Goal: Task Accomplishment & Management: Manage account settings

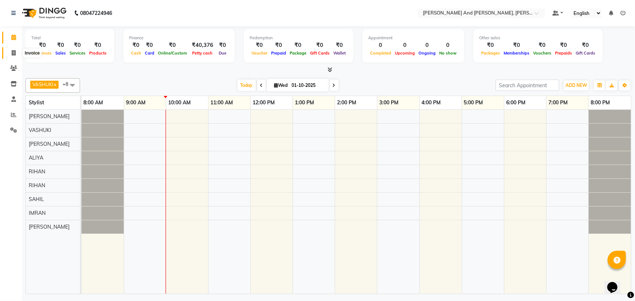
click at [11, 55] on span at bounding box center [13, 53] width 13 height 8
select select "service"
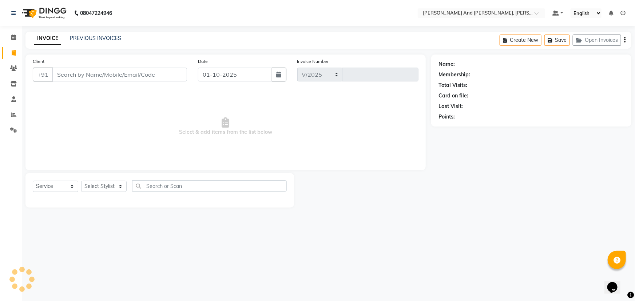
select select "6766"
type input "3393"
click at [54, 184] on select "Select Service Product Membership Package Voucher Prepaid Gift Card" at bounding box center [55, 186] width 45 height 11
click at [33, 181] on select "Select Service Product Membership Package Voucher Prepaid Gift Card" at bounding box center [55, 186] width 45 height 11
select select "P"
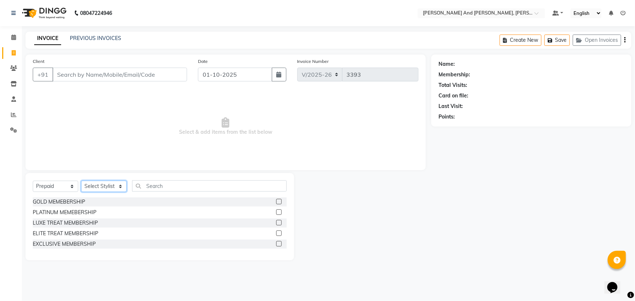
click at [115, 186] on select "Select Stylist ADITI AFREEN 2 [PERSON_NAME] ALKAF [PERSON_NAME] [PERSON_NAME] […" at bounding box center [103, 186] width 45 height 11
select select "87929"
click at [81, 181] on select "Select Stylist ADITI AFREEN 2 [PERSON_NAME] ALKAF [PERSON_NAME] [PERSON_NAME] […" at bounding box center [103, 186] width 45 height 11
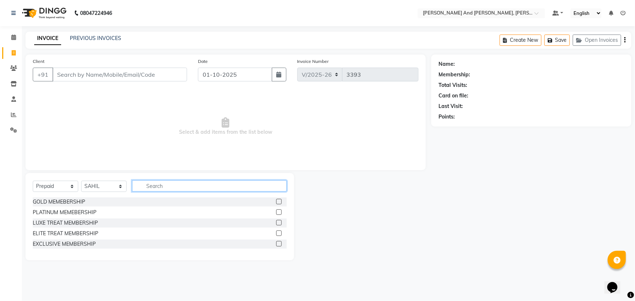
click at [167, 187] on input "text" at bounding box center [209, 185] width 155 height 11
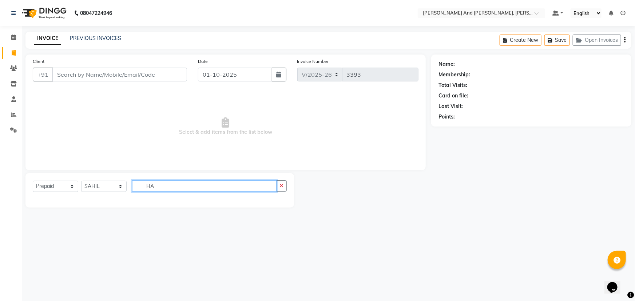
type input "H"
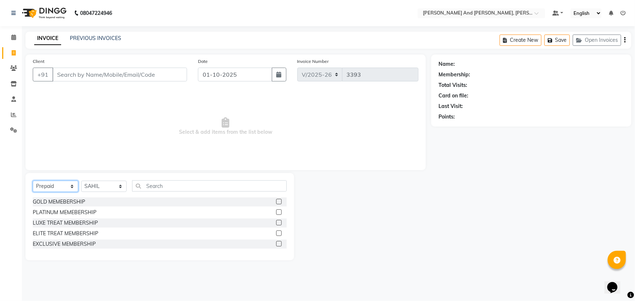
drag, startPoint x: 55, startPoint y: 182, endPoint x: 54, endPoint y: 189, distance: 7.7
click at [55, 182] on select "Select Service Product Membership Package Voucher Prepaid Gift Card" at bounding box center [55, 186] width 45 height 11
select select "service"
click at [33, 181] on select "Select Service Product Membership Package Voucher Prepaid Gift Card" at bounding box center [55, 186] width 45 height 11
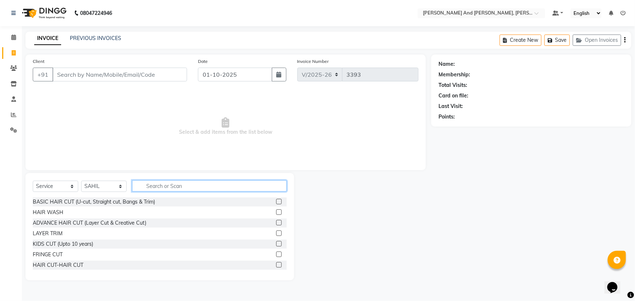
click at [169, 184] on input "text" at bounding box center [209, 185] width 155 height 11
type input "HAIR"
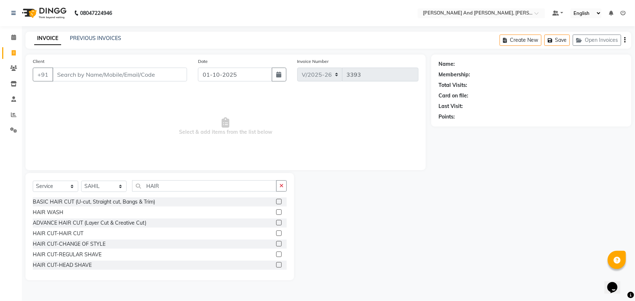
click at [276, 232] on label at bounding box center [278, 233] width 5 height 5
click at [276, 232] on input "checkbox" at bounding box center [278, 233] width 5 height 5
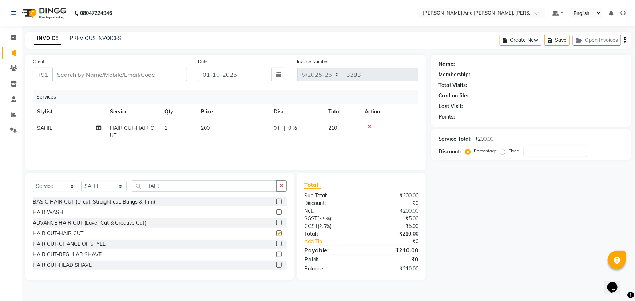
checkbox input "false"
drag, startPoint x: 169, startPoint y: 189, endPoint x: 91, endPoint y: 196, distance: 78.9
click at [91, 196] on div "Select Service Product Membership Package Voucher Prepaid Gift Card Select Styl…" at bounding box center [160, 188] width 254 height 17
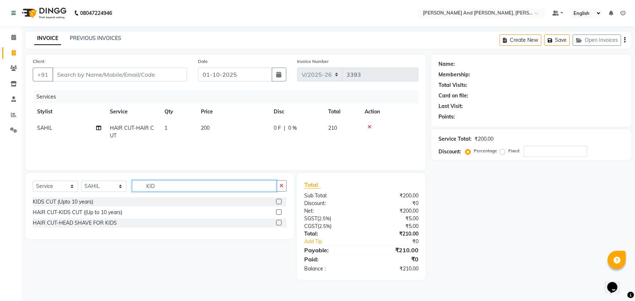
drag, startPoint x: 163, startPoint y: 182, endPoint x: 115, endPoint y: 202, distance: 52.5
click at [115, 202] on div "Select Service Product Membership Package Voucher Prepaid Gift Card Select Styl…" at bounding box center [159, 206] width 268 height 66
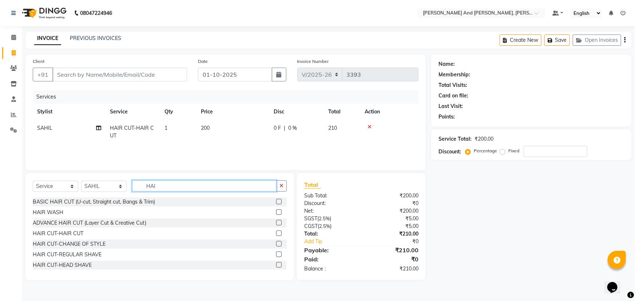
type input "HAIR"
click at [108, 185] on select "Select Stylist ADITI AFREEN 2 [PERSON_NAME] ALKAF [PERSON_NAME] [PERSON_NAME] […" at bounding box center [103, 186] width 45 height 11
select select "92928"
click at [81, 181] on select "Select Stylist ADITI AFREEN 2 [PERSON_NAME] ALKAF [PERSON_NAME] [PERSON_NAME] […" at bounding box center [103, 186] width 45 height 11
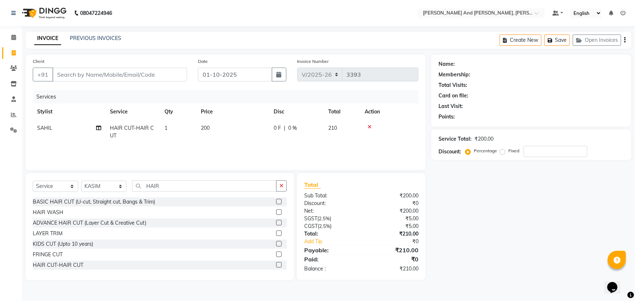
click at [276, 233] on label at bounding box center [278, 233] width 5 height 5
click at [276, 233] on input "checkbox" at bounding box center [278, 233] width 5 height 5
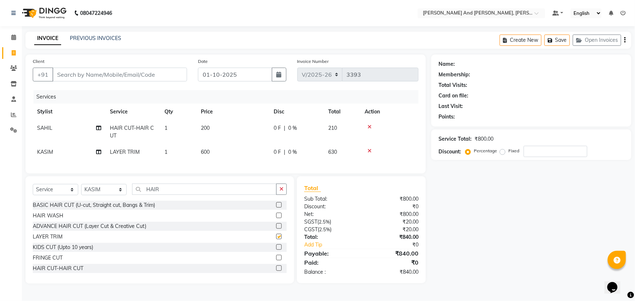
checkbox input "false"
click at [276, 271] on label at bounding box center [278, 268] width 5 height 5
click at [276, 271] on input "checkbox" at bounding box center [278, 268] width 5 height 5
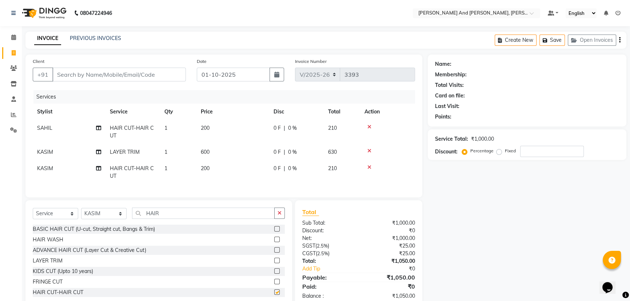
checkbox input "false"
click at [368, 149] on icon at bounding box center [369, 150] width 4 height 5
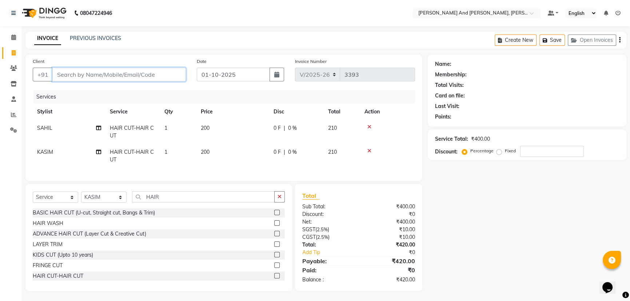
click at [165, 75] on input "Client" at bounding box center [118, 75] width 133 height 14
type input "8"
type input "0"
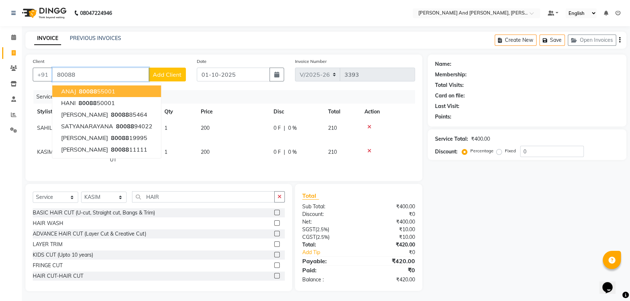
click at [104, 95] on ngb-highlight "80088 55001" at bounding box center [96, 91] width 38 height 7
type input "8008855001"
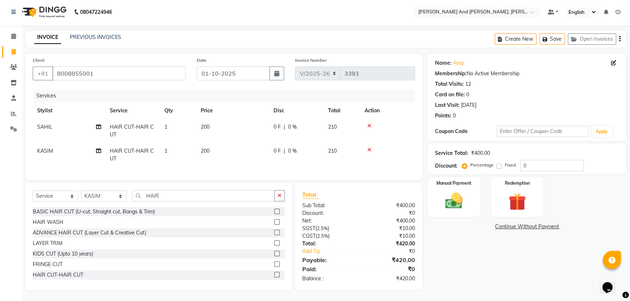
scroll to position [6, 0]
click at [466, 184] on div "Manual Payment" at bounding box center [454, 196] width 55 height 41
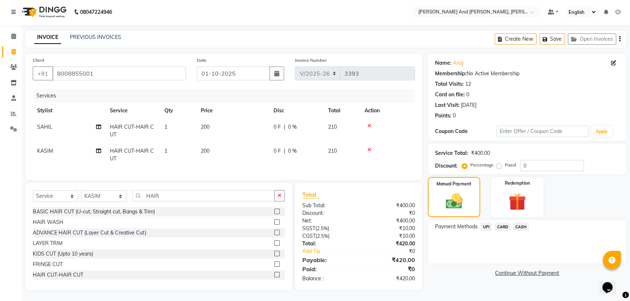
click at [519, 223] on span "CASH" at bounding box center [521, 227] width 16 height 8
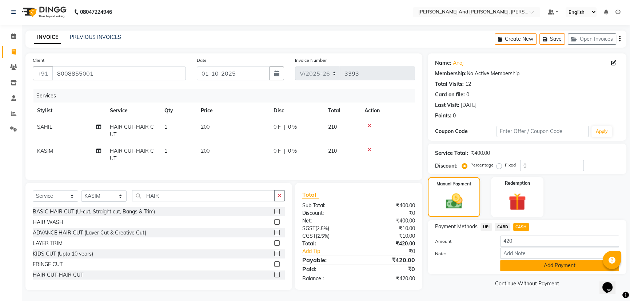
click at [527, 263] on button "Add Payment" at bounding box center [559, 265] width 119 height 11
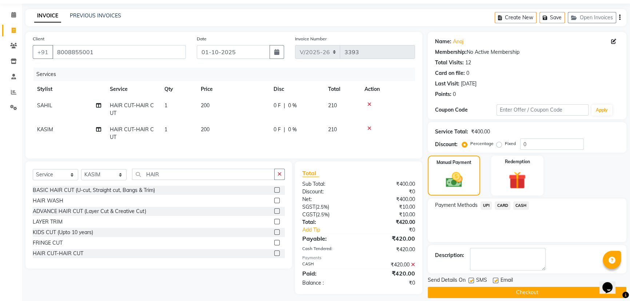
scroll to position [32, 0]
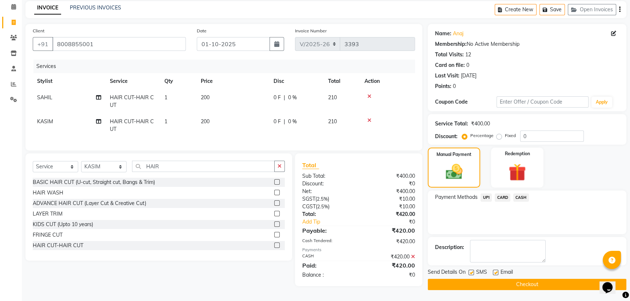
click at [518, 280] on button "Checkout" at bounding box center [527, 284] width 199 height 11
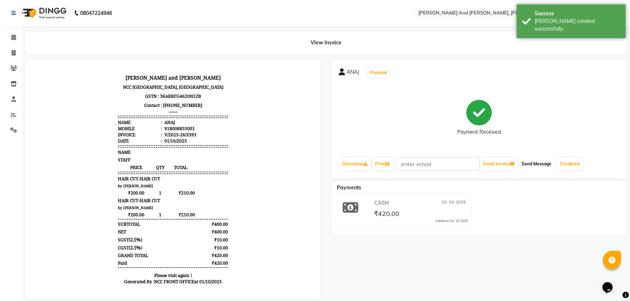
click at [538, 164] on button "Send Message" at bounding box center [537, 164] width 36 height 12
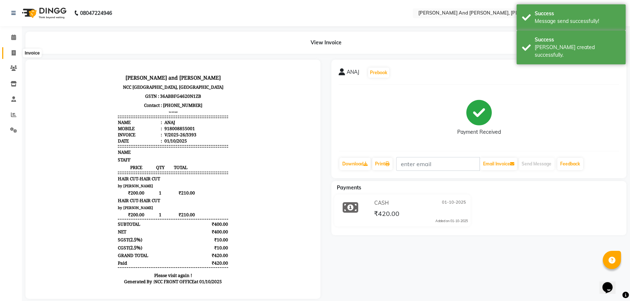
click at [14, 51] on icon at bounding box center [14, 52] width 4 height 5
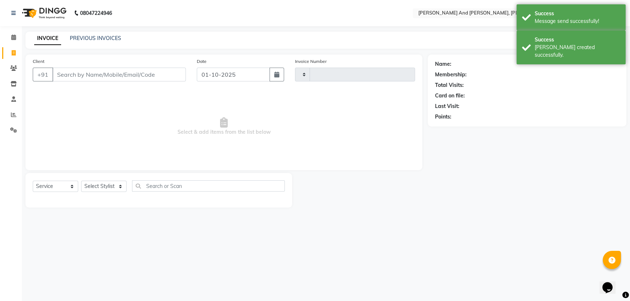
click at [14, 51] on icon at bounding box center [14, 52] width 4 height 5
select select "service"
type input "3394"
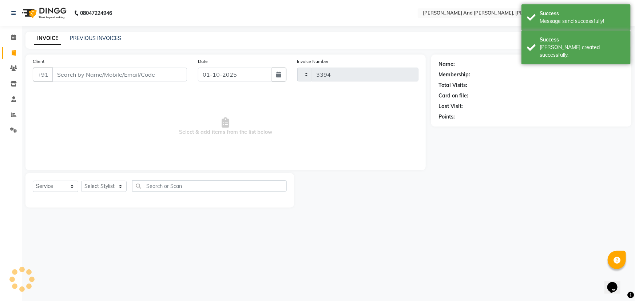
select select "6766"
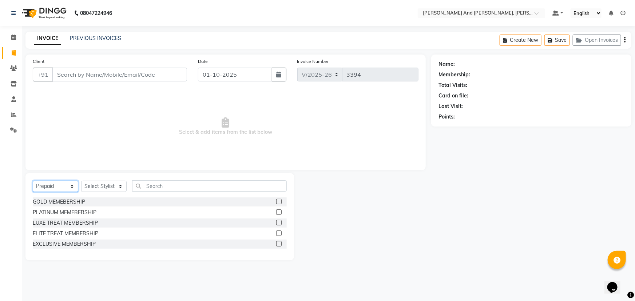
click at [65, 185] on select "Select Service Product Membership Package Voucher Prepaid Gift Card" at bounding box center [55, 186] width 45 height 11
select select "service"
click at [33, 181] on select "Select Service Product Membership Package Voucher Prepaid Gift Card" at bounding box center [55, 186] width 45 height 11
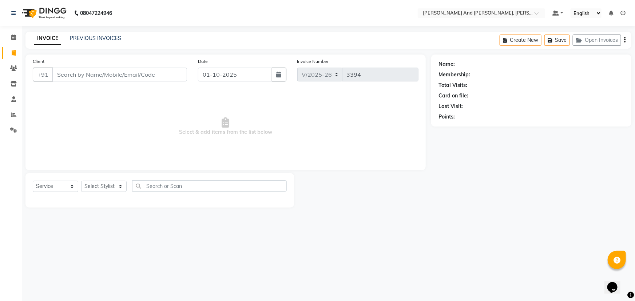
click at [110, 179] on div "Select Service Product Membership Package Voucher Prepaid Gift Card Select Styl…" at bounding box center [159, 190] width 268 height 35
click at [109, 183] on select "Select Stylist ADITI AFREEN 2 [PERSON_NAME] ALKAF [PERSON_NAME] [PERSON_NAME] […" at bounding box center [103, 186] width 45 height 11
select select "66353"
click at [81, 181] on select "Select Stylist ADITI AFREEN 2 [PERSON_NAME] ALKAF [PERSON_NAME] [PERSON_NAME] […" at bounding box center [103, 186] width 45 height 11
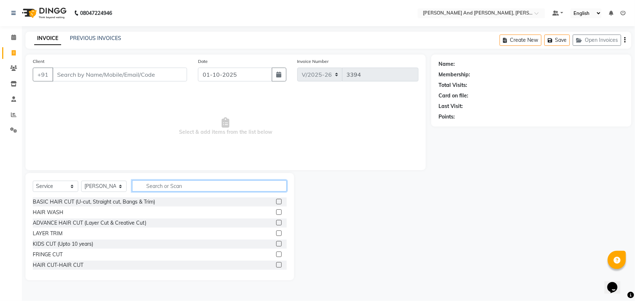
click at [176, 188] on input "text" at bounding box center [209, 185] width 155 height 11
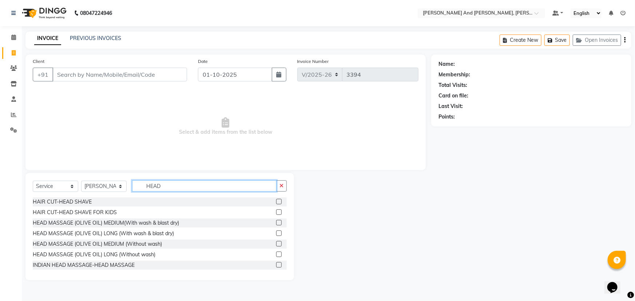
type input "HEAD"
click at [276, 266] on label at bounding box center [278, 264] width 5 height 5
click at [276, 266] on input "checkbox" at bounding box center [278, 265] width 5 height 5
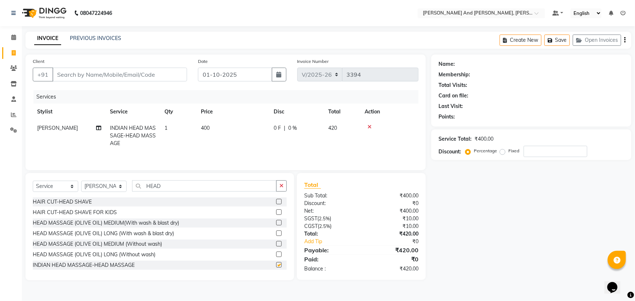
checkbox input "false"
click at [224, 124] on td "400" at bounding box center [232, 136] width 73 height 32
select select "66353"
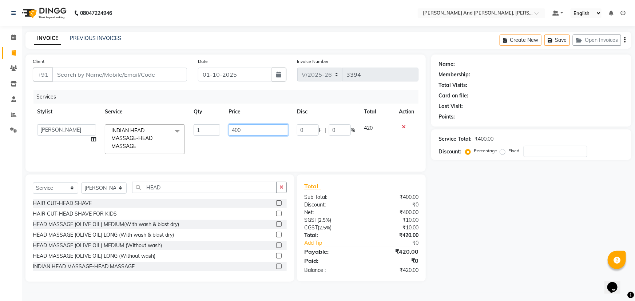
click at [262, 129] on input "400" at bounding box center [259, 129] width 60 height 11
type input "450"
click at [287, 149] on tr "ADITI AFREEN 2 [PERSON_NAME] ALKAF [PERSON_NAME] [PERSON_NAME] [PERSON_NAME] [P…" at bounding box center [226, 139] width 386 height 39
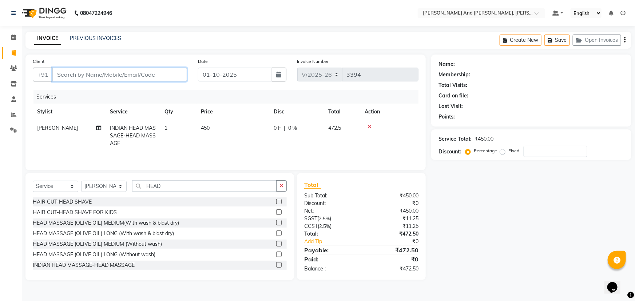
click at [125, 75] on input "Client" at bounding box center [119, 75] width 135 height 14
type input "7"
type input "0"
drag, startPoint x: 113, startPoint y: 76, endPoint x: 28, endPoint y: 86, distance: 84.9
click at [28, 86] on div "Client [PHONE_NUMBER] Add Client" at bounding box center [109, 72] width 165 height 30
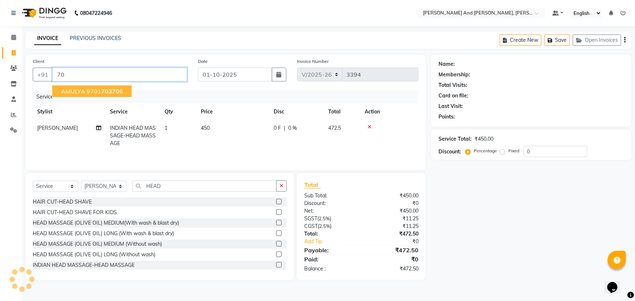
type input "7"
click at [116, 90] on ngb-highlight "7032705889" at bounding box center [111, 91] width 36 height 7
type input "7032705889"
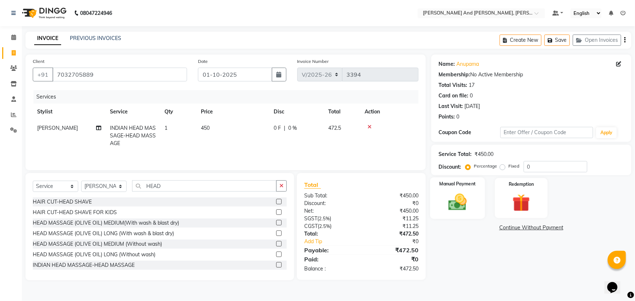
click at [459, 189] on div "Manual Payment" at bounding box center [457, 198] width 55 height 42
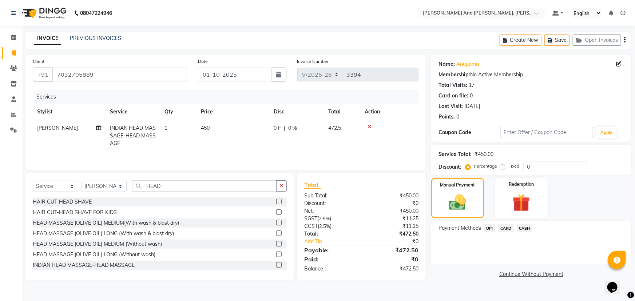
click at [488, 227] on span "UPI" at bounding box center [489, 228] width 11 height 8
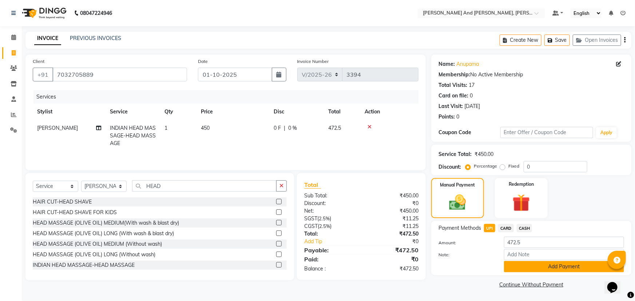
click at [523, 264] on button "Add Payment" at bounding box center [564, 266] width 120 height 11
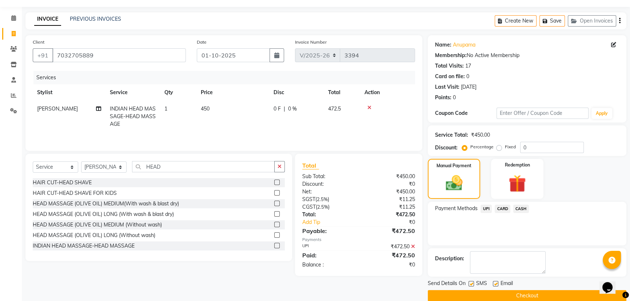
scroll to position [30, 0]
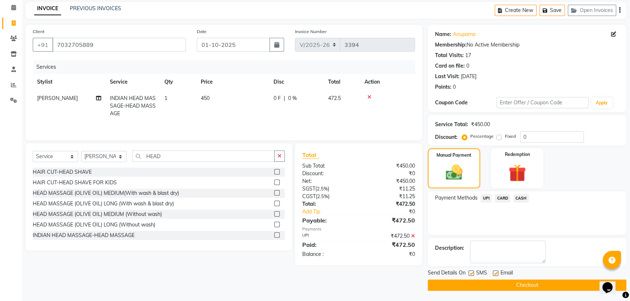
click at [510, 284] on button "Checkout" at bounding box center [527, 285] width 199 height 11
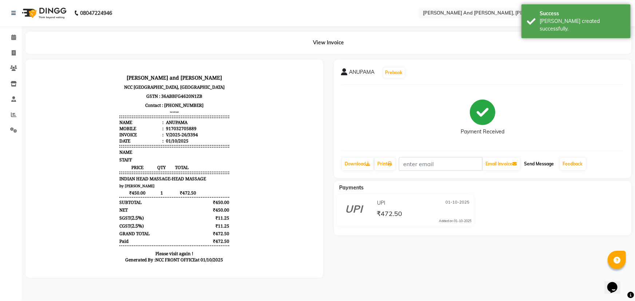
click at [540, 165] on button "Send Message" at bounding box center [539, 164] width 36 height 12
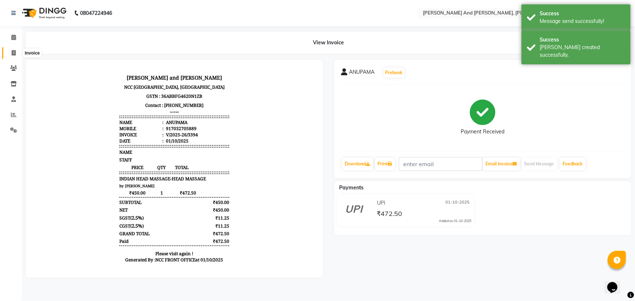
click at [14, 52] on icon at bounding box center [14, 52] width 4 height 5
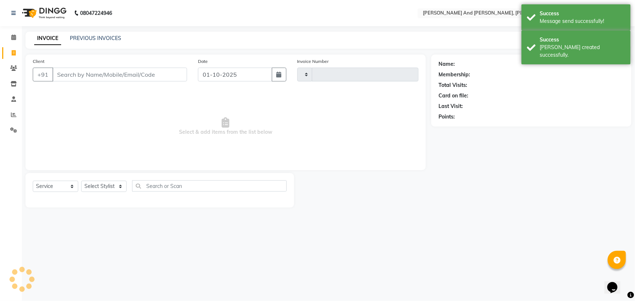
click at [14, 52] on icon at bounding box center [14, 52] width 4 height 5
select select "service"
select select "6766"
type input "3395"
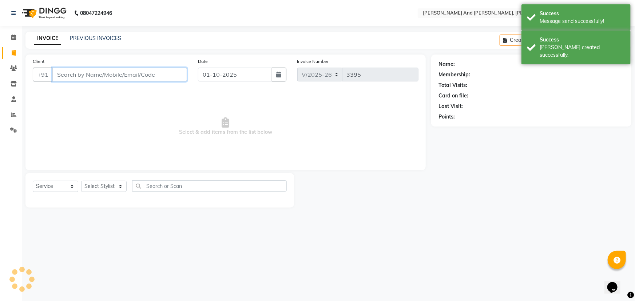
select select "P"
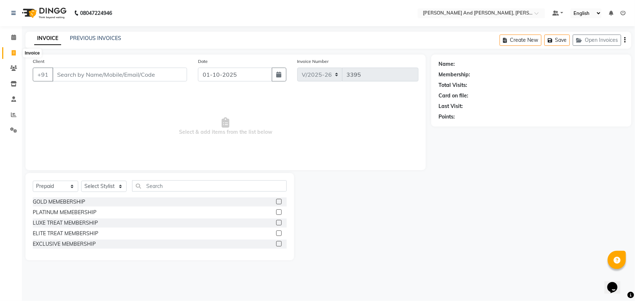
click at [12, 51] on icon at bounding box center [14, 52] width 4 height 5
select select "service"
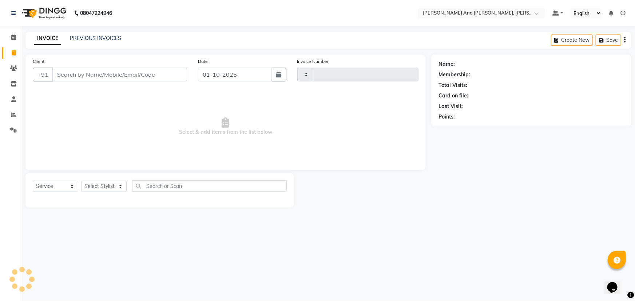
click at [12, 51] on icon at bounding box center [14, 52] width 4 height 5
select select "service"
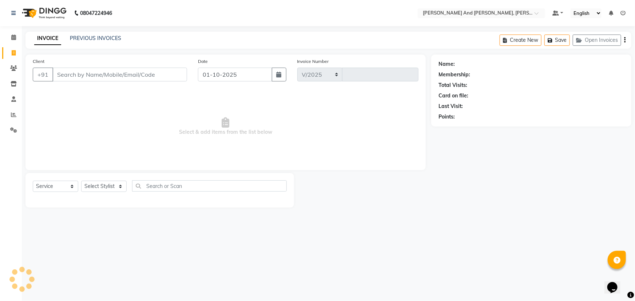
select select "6766"
type input "3395"
select select "P"
click at [274, 10] on nav "08047224946 Select Location × [PERSON_NAME] And Guy, Ncc Gachibowli Default Pan…" at bounding box center [317, 13] width 635 height 26
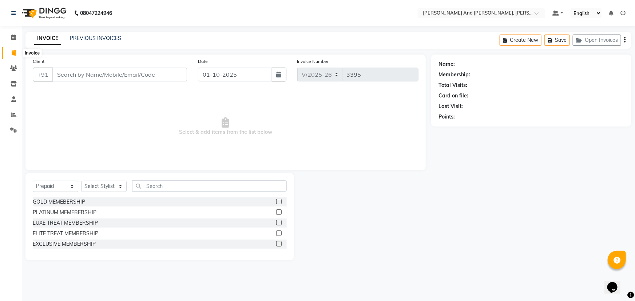
click at [12, 54] on icon at bounding box center [14, 52] width 4 height 5
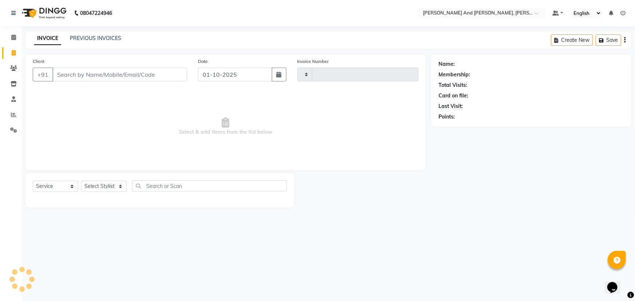
click at [12, 54] on icon at bounding box center [14, 52] width 4 height 5
select select "6766"
select select "P"
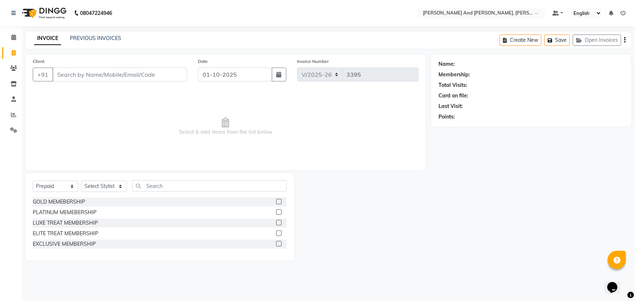
click at [273, 11] on nav "08047224946 Select Location × [PERSON_NAME] And Guy, Ncc Gachibowli Default Pan…" at bounding box center [317, 13] width 635 height 26
click at [211, 14] on nav "08047224946 Select Location × [PERSON_NAME] And Guy, Ncc Gachibowli Default Pan…" at bounding box center [317, 13] width 635 height 26
click at [213, 13] on nav "08047224946 Select Location × [PERSON_NAME] And Guy, Ncc Gachibowli Default Pan…" at bounding box center [317, 13] width 635 height 26
click at [13, 53] on icon at bounding box center [14, 52] width 4 height 5
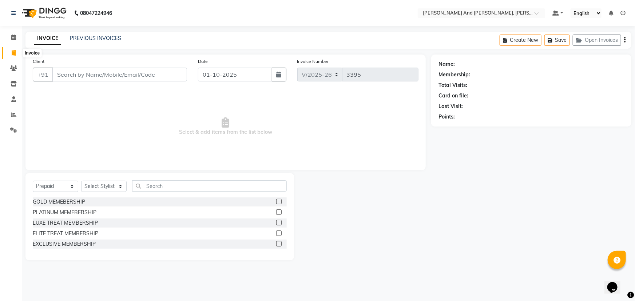
select select "service"
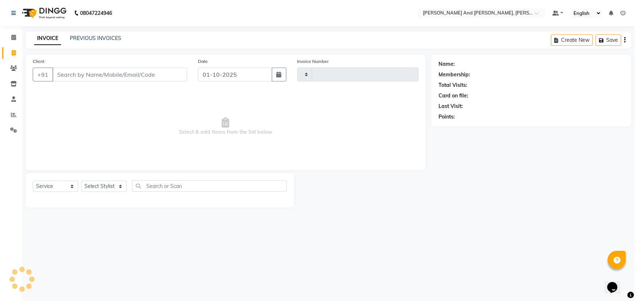
type input "3395"
select select "6766"
select select "P"
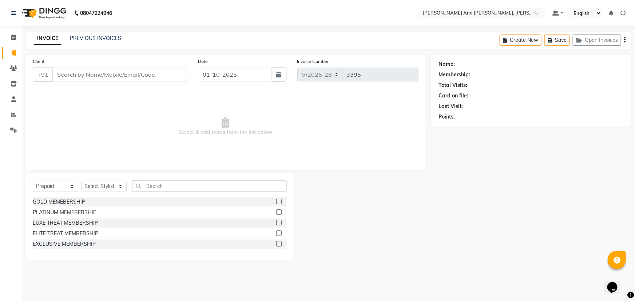
click at [201, 16] on nav "08047224946 Select Location × [PERSON_NAME] And Guy, Ncc Gachibowli Default Pan…" at bounding box center [317, 13] width 635 height 26
click at [15, 53] on icon at bounding box center [14, 52] width 4 height 5
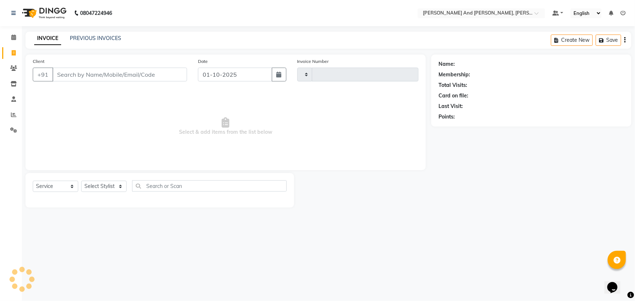
click at [15, 53] on icon at bounding box center [14, 52] width 4 height 5
select select "service"
select select "6766"
type input "3395"
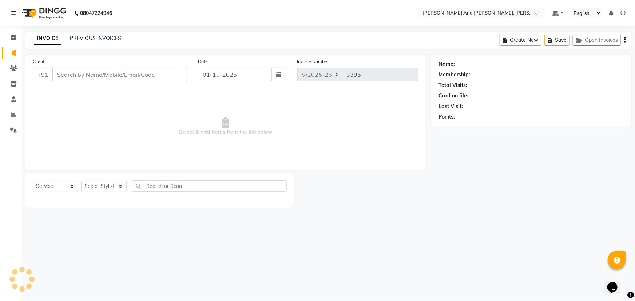
select select "P"
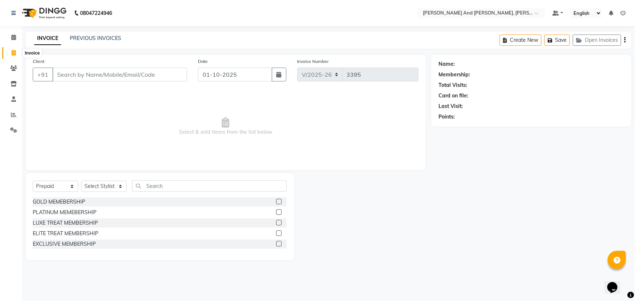
click at [12, 51] on icon at bounding box center [14, 52] width 4 height 5
select select "service"
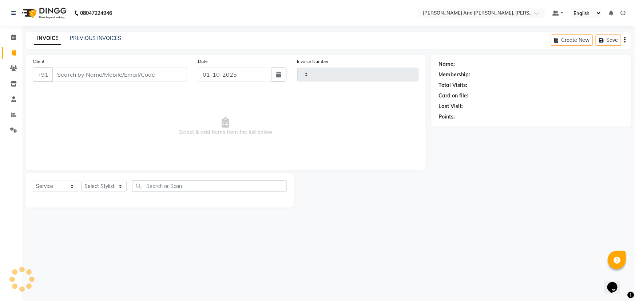
click at [12, 51] on icon at bounding box center [14, 52] width 4 height 5
select select "service"
select select "6766"
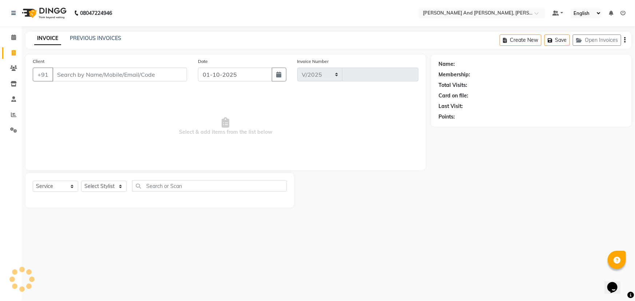
type input "3395"
select select "P"
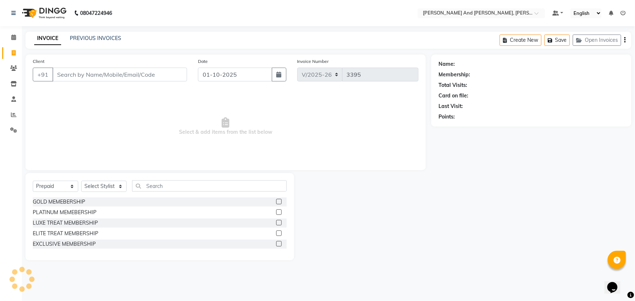
click at [214, 9] on nav "08047224946 Select Location × [PERSON_NAME] And Guy, Ncc Gachibowli Default Pan…" at bounding box center [317, 13] width 635 height 26
click at [14, 38] on icon at bounding box center [13, 37] width 5 height 5
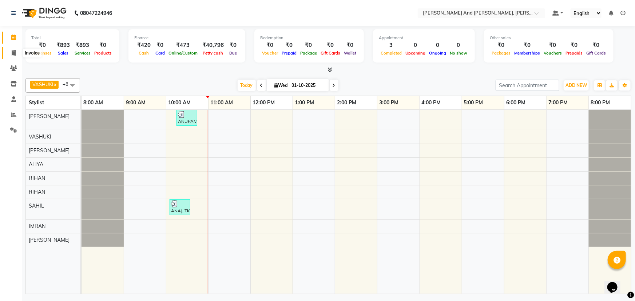
click at [13, 53] on icon at bounding box center [14, 52] width 4 height 5
select select "6766"
select select "service"
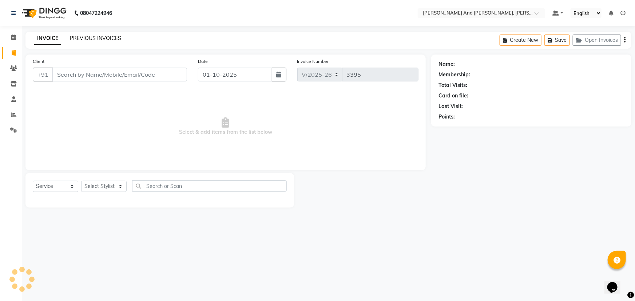
click at [105, 38] on link "PREVIOUS INVOICES" at bounding box center [95, 38] width 51 height 7
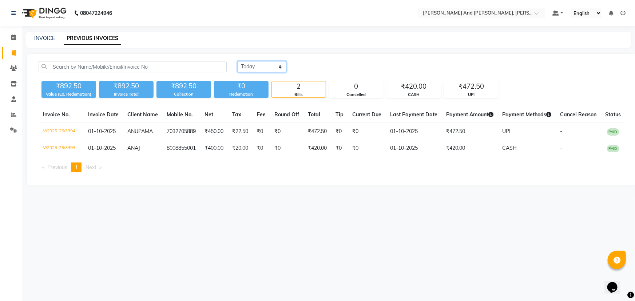
click at [275, 67] on select "[DATE] [DATE] Custom Range" at bounding box center [262, 66] width 49 height 11
select select "range"
click at [238, 61] on select "[DATE] [DATE] Custom Range" at bounding box center [262, 66] width 49 height 11
click at [325, 66] on input "01-10-2025" at bounding box center [321, 67] width 51 height 10
select select "10"
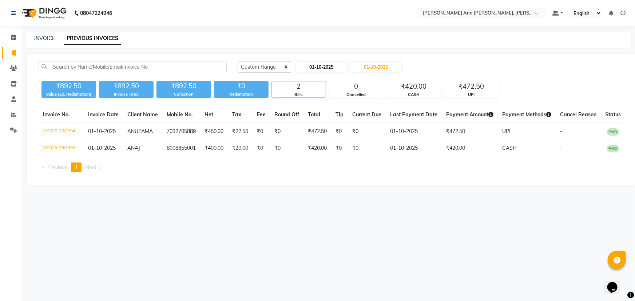
select select "2025"
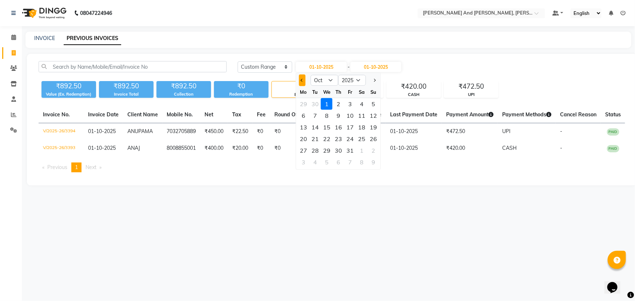
click at [302, 81] on span "Previous month" at bounding box center [302, 80] width 3 height 3
select select "9"
click at [302, 103] on div "1" at bounding box center [304, 104] width 12 height 12
type input "01-09-2025"
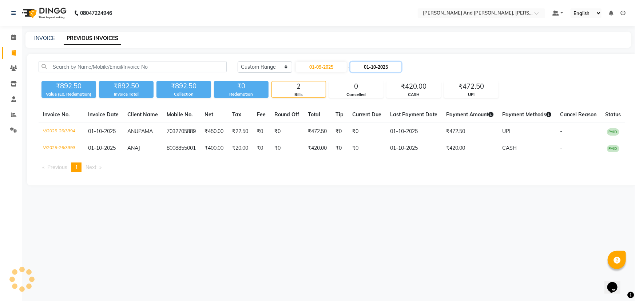
click at [372, 67] on input "01-10-2025" at bounding box center [375, 67] width 51 height 10
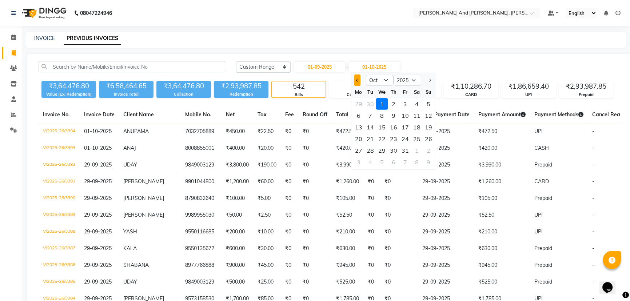
click at [358, 82] on button "Previous month" at bounding box center [357, 81] width 6 height 12
select select "9"
click at [370, 147] on div "30" at bounding box center [370, 151] width 12 height 12
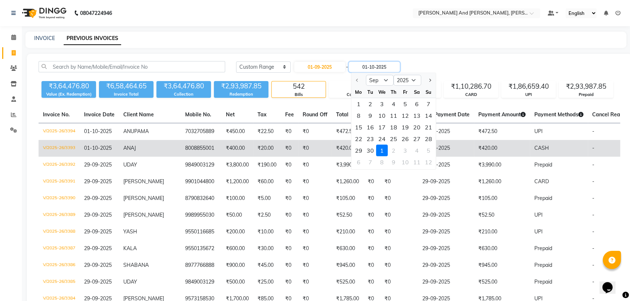
type input "30-09-2025"
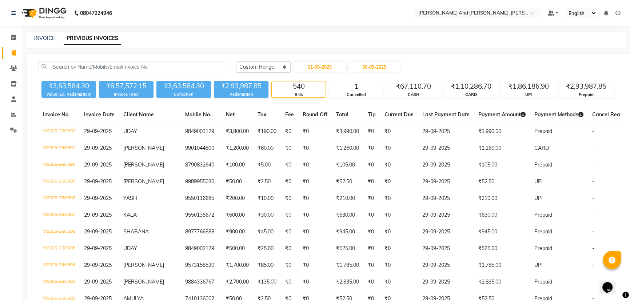
click at [294, 13] on nav "08047224946 Select Location × [PERSON_NAME] And Guy, Ncc Gachibowli Default Pan…" at bounding box center [315, 13] width 630 height 26
click at [280, 12] on nav "08047224946 Select Location × [PERSON_NAME] And Guy, Ncc Gachibowli Default Pan…" at bounding box center [315, 13] width 630 height 26
click at [9, 116] on span at bounding box center [13, 115] width 13 height 8
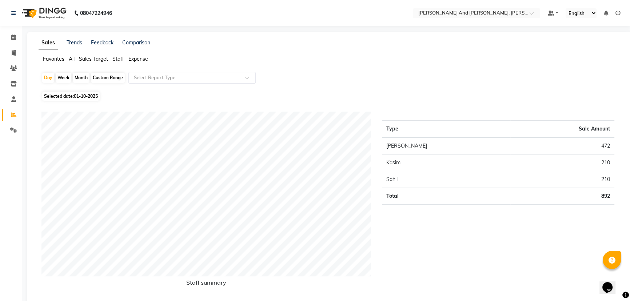
click at [81, 76] on div "Month" at bounding box center [81, 78] width 17 height 10
select select "10"
select select "2025"
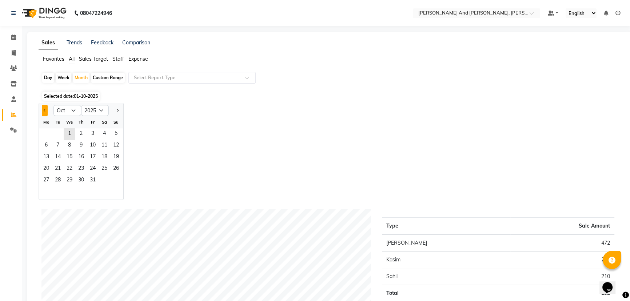
click at [43, 111] on button "Previous month" at bounding box center [45, 111] width 6 height 12
select select "9"
click at [47, 133] on span "1" at bounding box center [46, 134] width 12 height 12
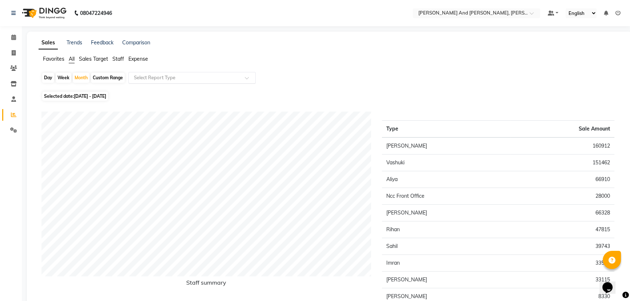
click at [194, 76] on input "text" at bounding box center [184, 77] width 105 height 7
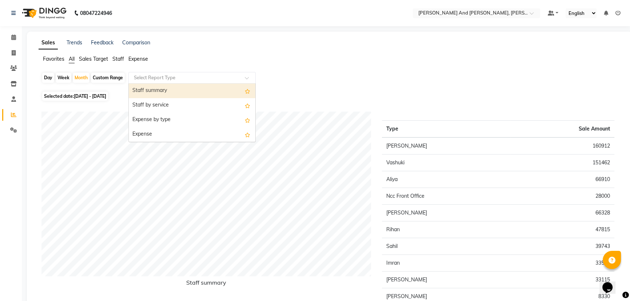
click at [180, 95] on div "Staff summary" at bounding box center [192, 91] width 127 height 15
select select "pdf"
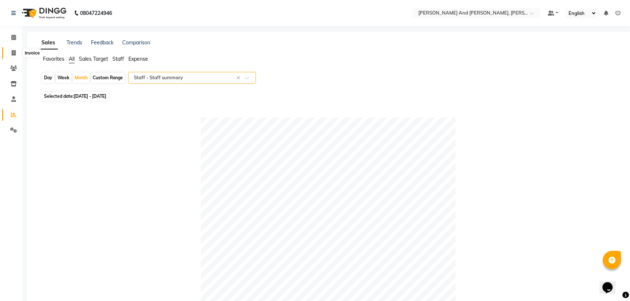
click at [13, 50] on icon at bounding box center [14, 52] width 4 height 5
select select "service"
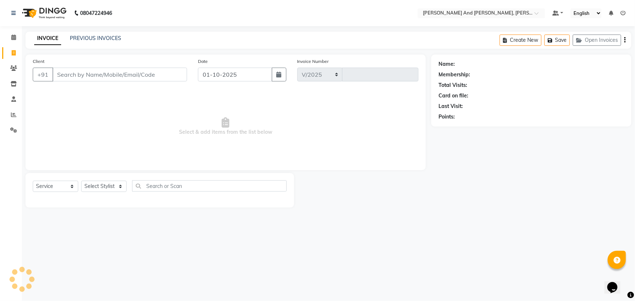
select select "6766"
type input "3395"
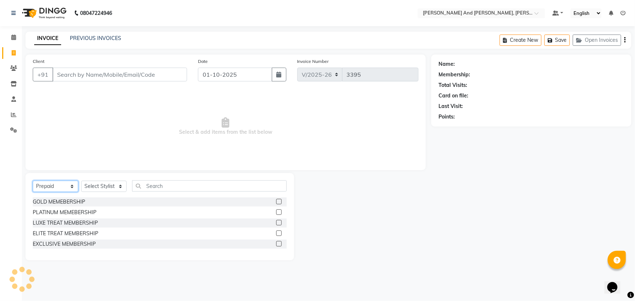
click at [55, 187] on select "Select Service Product Membership Package Voucher Prepaid Gift Card" at bounding box center [55, 186] width 45 height 11
select select "service"
click at [33, 181] on select "Select Service Product Membership Package Voucher Prepaid Gift Card" at bounding box center [55, 186] width 45 height 11
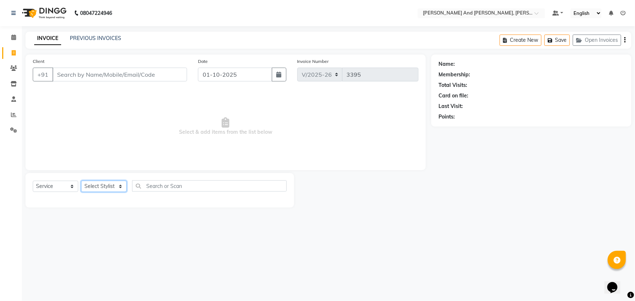
click at [104, 183] on select "Select Stylist ADITI AFREEN 2 [PERSON_NAME] ALKAF [PERSON_NAME] [PERSON_NAME] […" at bounding box center [103, 186] width 45 height 11
select select "77530"
click at [81, 181] on select "Select Stylist ADITI AFREEN 2 [PERSON_NAME] ALKAF [PERSON_NAME] [PERSON_NAME] […" at bounding box center [103, 186] width 45 height 11
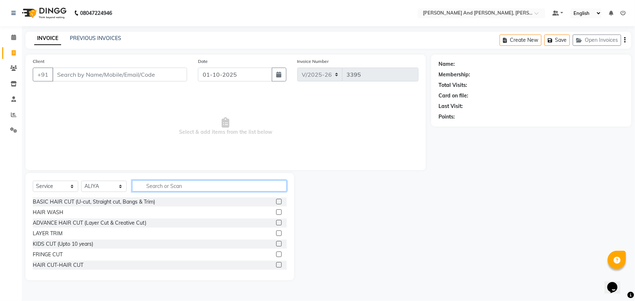
click at [190, 191] on input "text" at bounding box center [209, 185] width 155 height 11
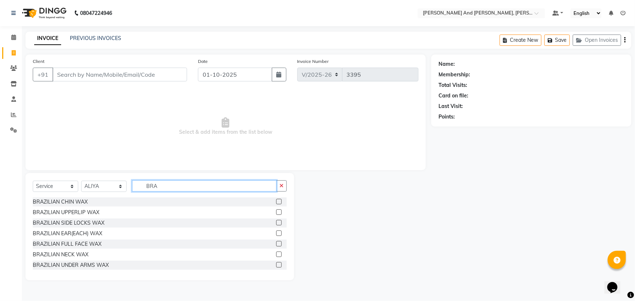
type input "BRA"
click at [276, 202] on label at bounding box center [278, 201] width 5 height 5
click at [276, 202] on input "checkbox" at bounding box center [278, 202] width 5 height 5
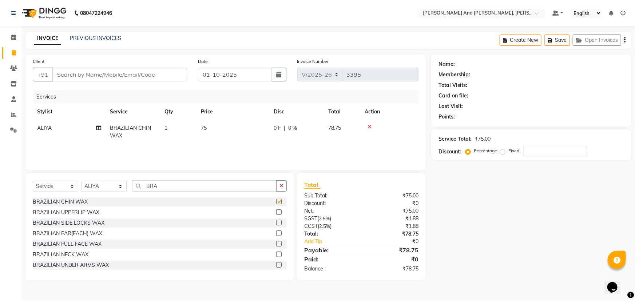
checkbox input "false"
click at [276, 211] on label at bounding box center [278, 211] width 5 height 5
click at [276, 211] on input "checkbox" at bounding box center [278, 212] width 5 height 5
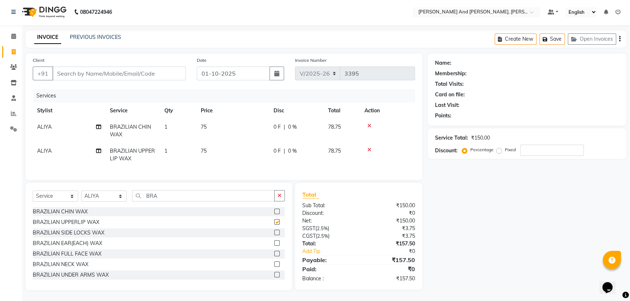
checkbox input "false"
click at [13, 49] on icon at bounding box center [14, 51] width 4 height 5
select select "service"
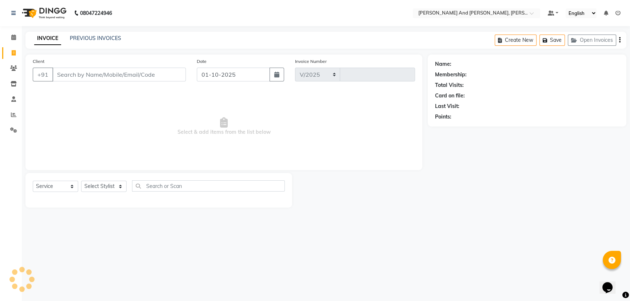
select select "6766"
type input "3395"
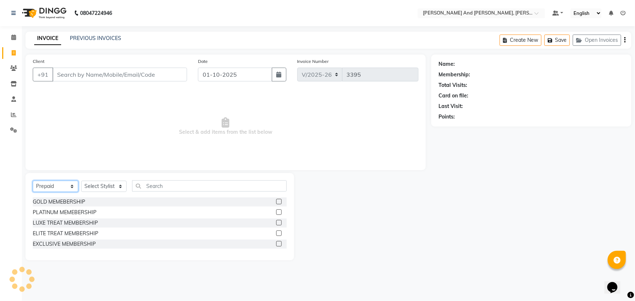
click at [59, 185] on select "Select Service Product Membership Package Voucher Prepaid Gift Card" at bounding box center [55, 186] width 45 height 11
select select "service"
click at [33, 181] on select "Select Service Product Membership Package Voucher Prepaid Gift Card" at bounding box center [55, 186] width 45 height 11
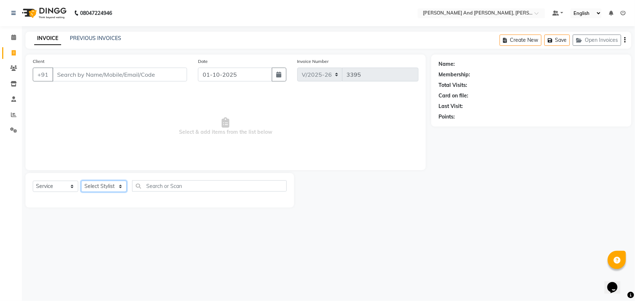
click at [108, 185] on select "Select Stylist ADITI AFREEN 2 [PERSON_NAME] ALKAF [PERSON_NAME] [PERSON_NAME] […" at bounding box center [103, 186] width 45 height 11
select select "77530"
click at [81, 181] on select "Select Stylist ADITI AFREEN 2 [PERSON_NAME] ALKAF [PERSON_NAME] [PERSON_NAME] […" at bounding box center [103, 186] width 45 height 11
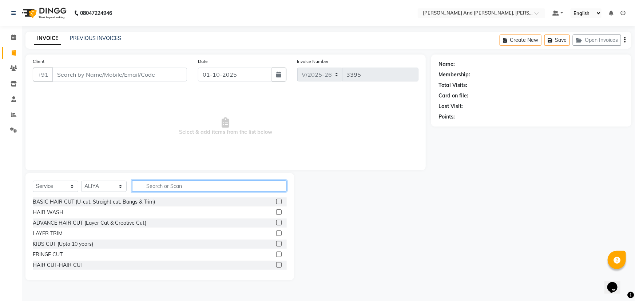
click at [156, 186] on input "text" at bounding box center [209, 185] width 155 height 11
type input "THRE"
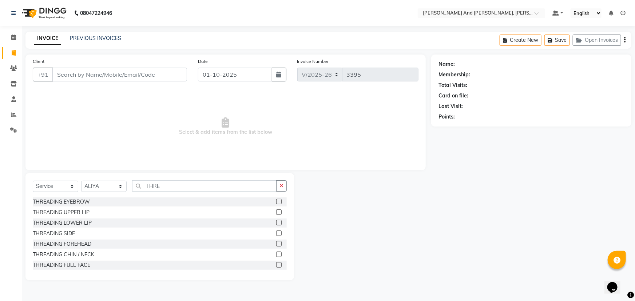
click at [276, 203] on label at bounding box center [278, 201] width 5 height 5
click at [276, 203] on input "checkbox" at bounding box center [278, 202] width 5 height 5
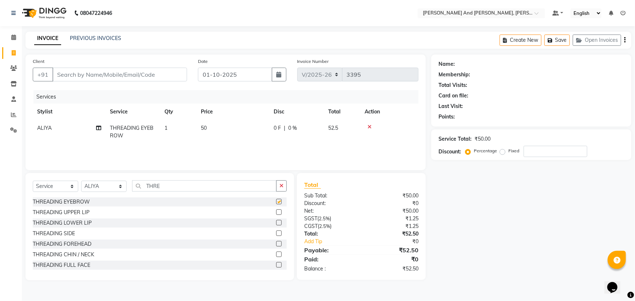
checkbox input "false"
drag, startPoint x: 167, startPoint y: 184, endPoint x: 145, endPoint y: 188, distance: 21.7
click at [145, 188] on input "THRE" at bounding box center [204, 185] width 144 height 11
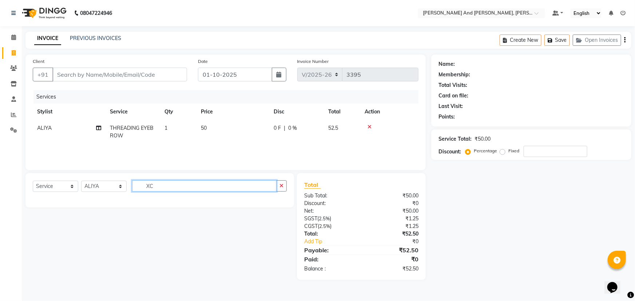
type input "X"
type input "CUT FIL"
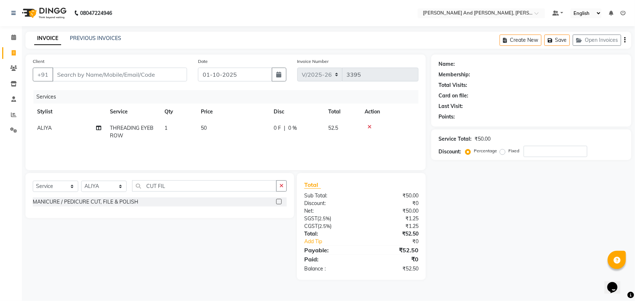
click at [279, 200] on label at bounding box center [278, 201] width 5 height 5
click at [279, 200] on input "checkbox" at bounding box center [278, 202] width 5 height 5
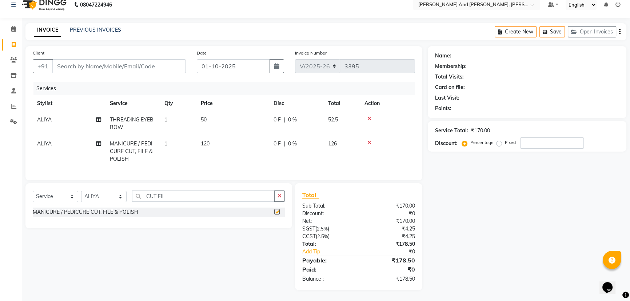
checkbox input "false"
click at [170, 136] on td "1" at bounding box center [178, 152] width 36 height 32
select select "77530"
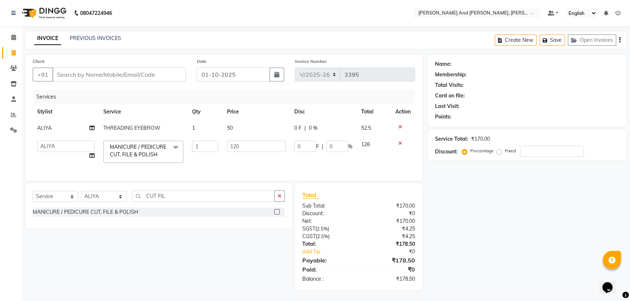
scroll to position [5, 0]
click at [330, 153] on td "0 F | 0 %" at bounding box center [323, 151] width 67 height 31
click at [125, 68] on input "Client" at bounding box center [118, 75] width 133 height 14
type input "S"
type input "0"
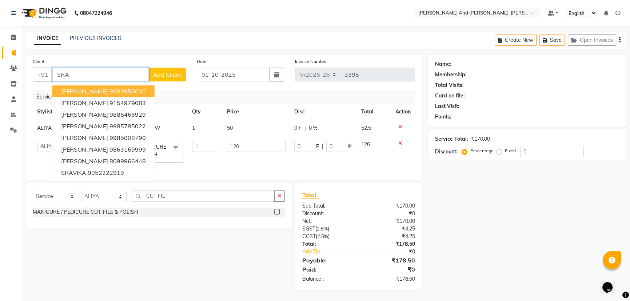
click at [109, 88] on ngb-highlight "9989955030" at bounding box center [127, 91] width 36 height 7
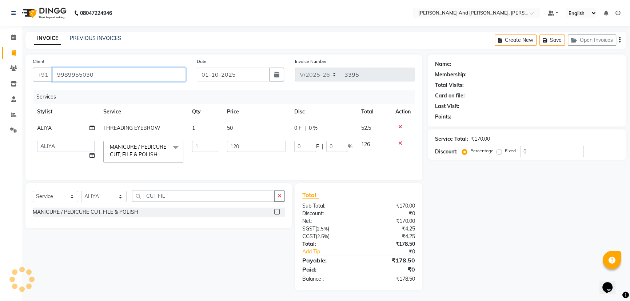
type input "9989955030"
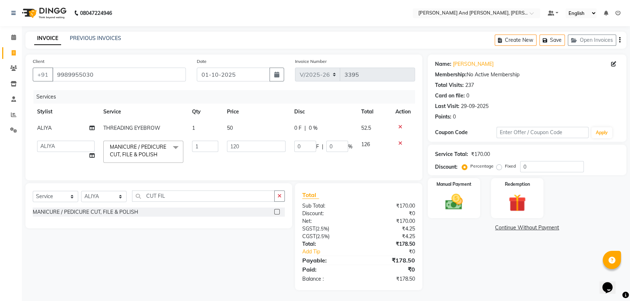
drag, startPoint x: 76, startPoint y: 94, endPoint x: 92, endPoint y: 95, distance: 15.7
click at [81, 95] on div "Services" at bounding box center [226, 96] width 387 height 13
click at [459, 194] on img at bounding box center [453, 202] width 29 height 21
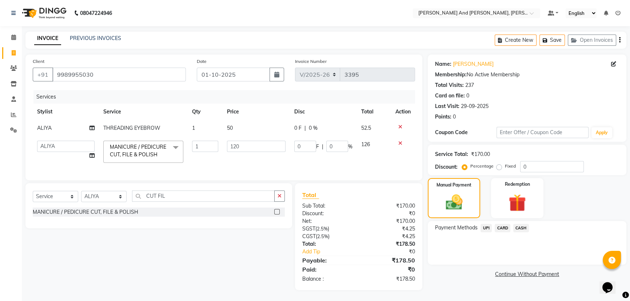
click at [480, 224] on span "UPI" at bounding box center [485, 228] width 11 height 8
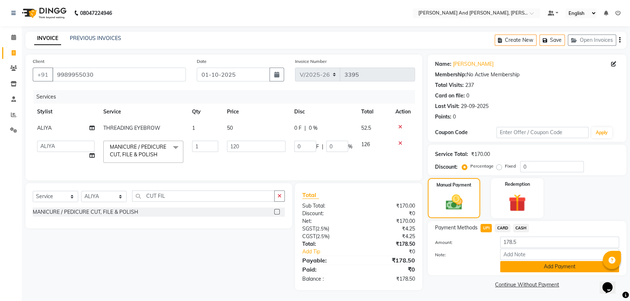
click at [512, 261] on button "Add Payment" at bounding box center [559, 266] width 119 height 11
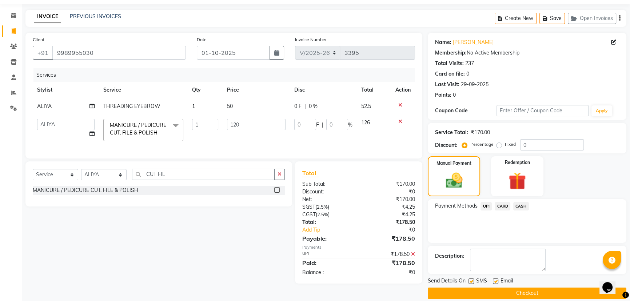
scroll to position [30, 0]
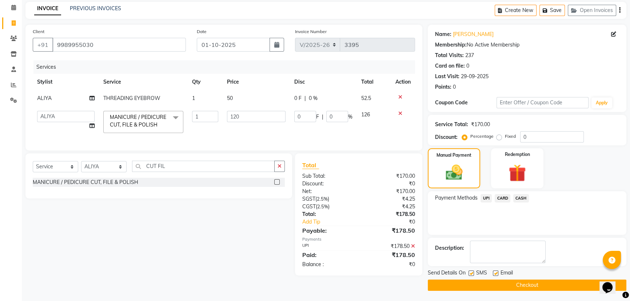
click at [487, 286] on button "Checkout" at bounding box center [527, 285] width 199 height 11
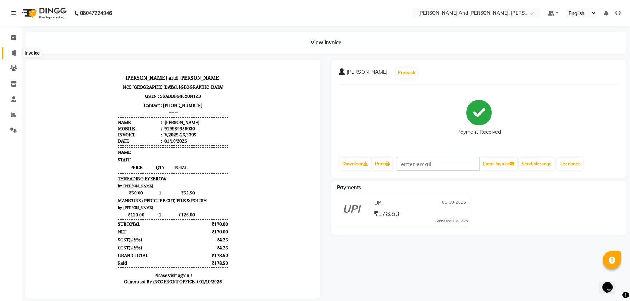
click at [13, 52] on icon at bounding box center [14, 52] width 4 height 5
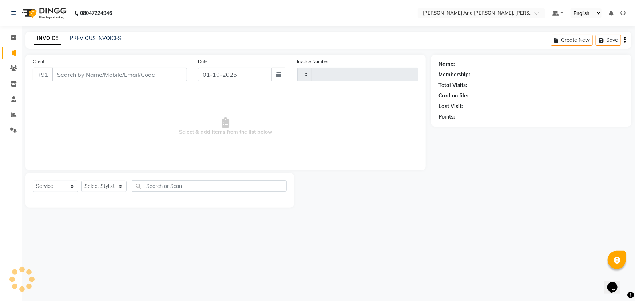
click at [13, 52] on icon at bounding box center [14, 52] width 4 height 5
select select "service"
type input "3396"
select select "6766"
select select "P"
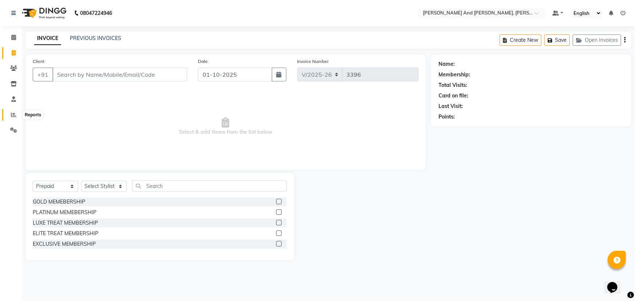
click at [12, 113] on icon at bounding box center [13, 114] width 5 height 5
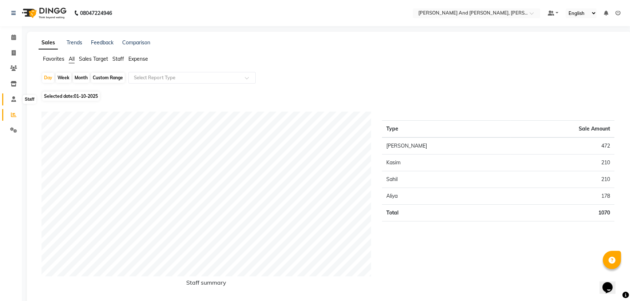
click at [14, 98] on icon at bounding box center [13, 98] width 5 height 5
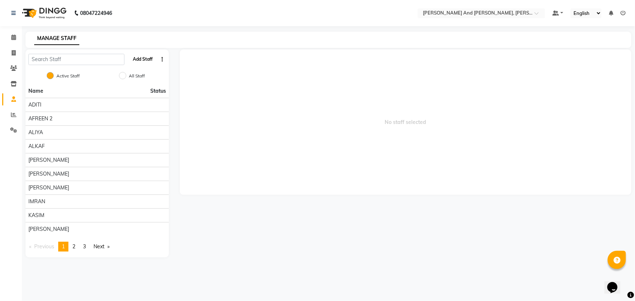
click at [144, 59] on button "Add Staff" at bounding box center [142, 59] width 25 height 12
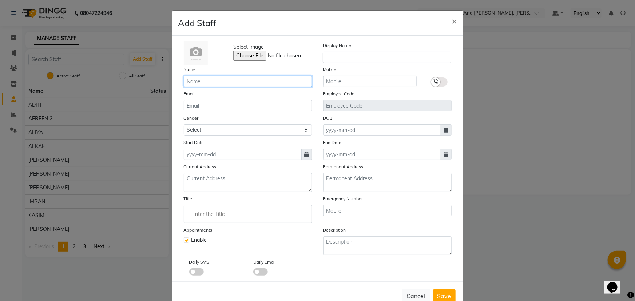
click at [222, 80] on input "text" at bounding box center [248, 81] width 128 height 11
type input "ARMAN"
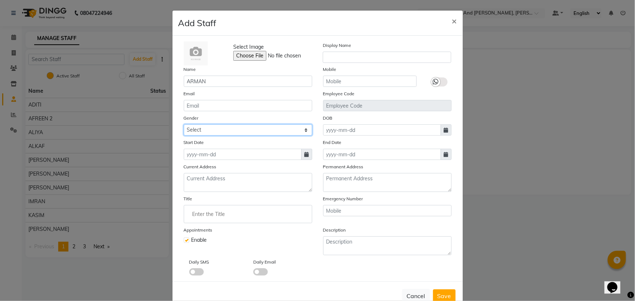
click at [248, 129] on select "Select [DEMOGRAPHIC_DATA] [DEMOGRAPHIC_DATA] Other Prefer Not To Say" at bounding box center [248, 129] width 128 height 11
select select "[DEMOGRAPHIC_DATA]"
click at [184, 125] on select "Select [DEMOGRAPHIC_DATA] [DEMOGRAPHIC_DATA] Other Prefer Not To Say" at bounding box center [248, 129] width 128 height 11
click at [304, 156] on icon at bounding box center [306, 154] width 4 height 5
select select "10"
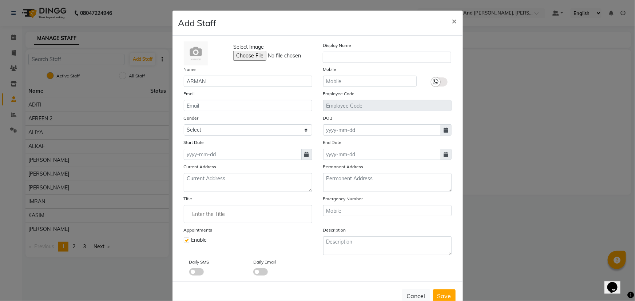
select select "2025"
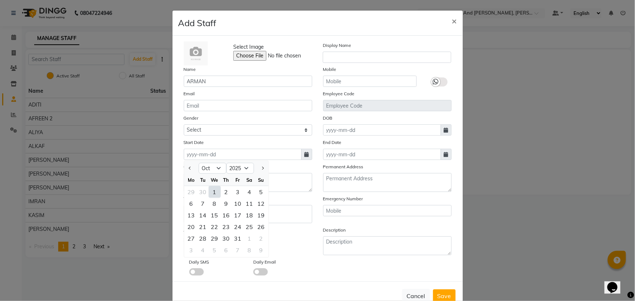
click at [212, 193] on div "1" at bounding box center [215, 192] width 12 height 12
type input "01-10-2025"
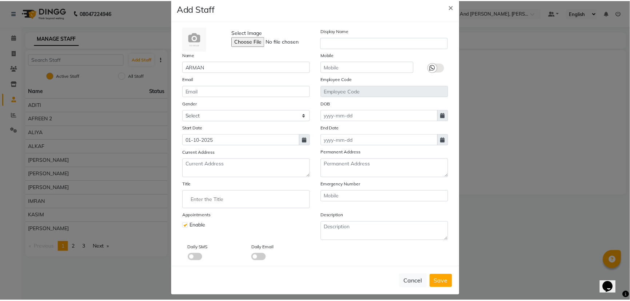
scroll to position [21, 0]
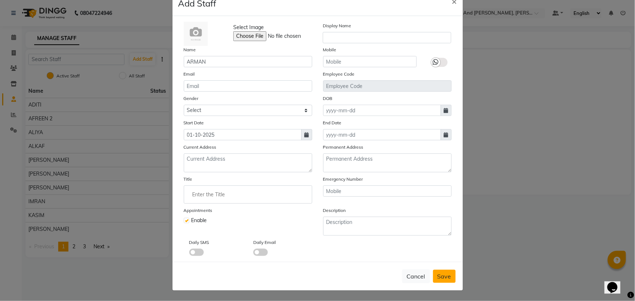
click at [442, 275] on span "Save" at bounding box center [444, 276] width 14 height 7
select select
checkbox input "false"
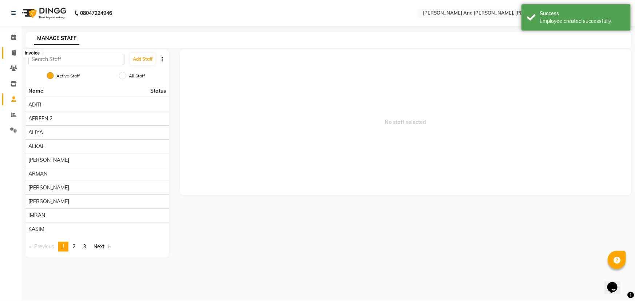
click at [14, 54] on icon at bounding box center [14, 52] width 4 height 5
select select "service"
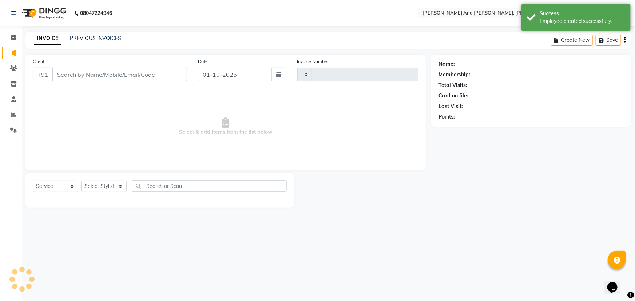
click at [14, 54] on icon at bounding box center [14, 52] width 4 height 5
select select "service"
click at [14, 54] on icon at bounding box center [14, 52] width 4 height 5
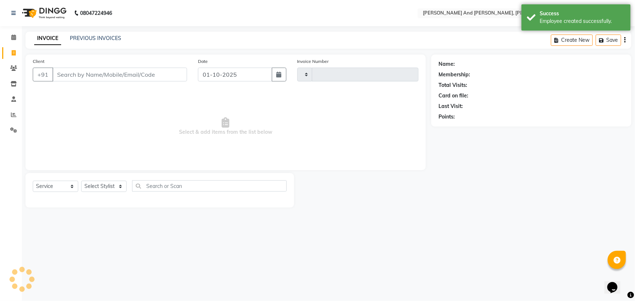
click at [14, 54] on icon at bounding box center [14, 52] width 4 height 5
select select "service"
select select "6766"
type input "3396"
select select "P"
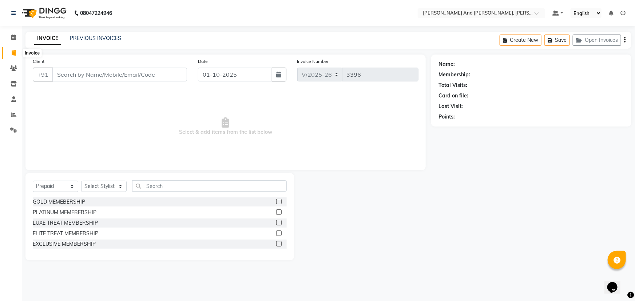
click at [11, 54] on span at bounding box center [13, 53] width 13 height 8
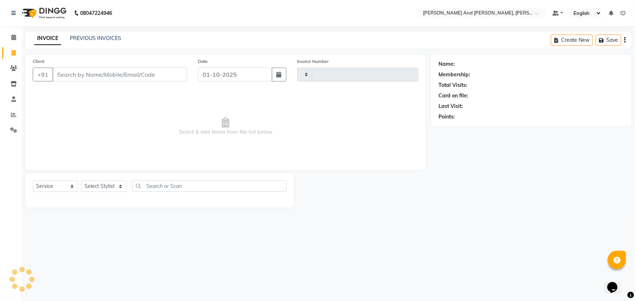
click at [11, 54] on span at bounding box center [13, 53] width 13 height 8
select select "service"
type input "3396"
select select "6766"
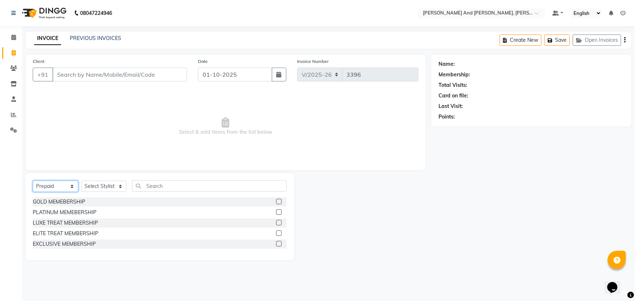
click at [57, 184] on select "Select Service Product Membership Package Voucher Prepaid Gift Card" at bounding box center [55, 186] width 45 height 11
select select "service"
click at [33, 181] on select "Select Service Product Membership Package Voucher Prepaid Gift Card" at bounding box center [55, 186] width 45 height 11
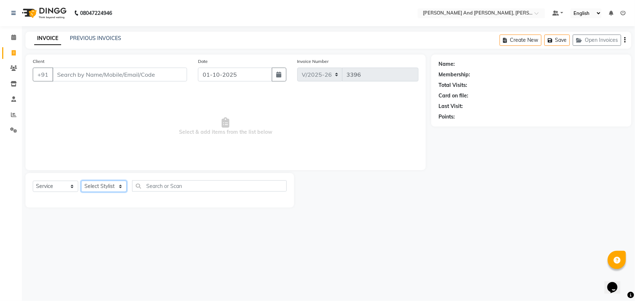
click at [108, 187] on select "Select Stylist ADITI AFREEN 2 [PERSON_NAME] ALKAF [PERSON_NAME] [PERSON_NAME] […" at bounding box center [103, 186] width 45 height 11
click at [56, 189] on select "Select Service Product Membership Package Voucher Prepaid Gift Card" at bounding box center [55, 186] width 45 height 11
click at [33, 181] on select "Select Service Product Membership Package Voucher Prepaid Gift Card" at bounding box center [55, 186] width 45 height 11
click at [101, 187] on select "Select Stylist ADITI AFREEN 2 [PERSON_NAME] ALKAF [PERSON_NAME] [PERSON_NAME] […" at bounding box center [103, 186] width 45 height 11
click at [81, 181] on select "Select Stylist ADITI AFREEN 2 [PERSON_NAME] ALKAF [PERSON_NAME] [PERSON_NAME] […" at bounding box center [103, 186] width 45 height 11
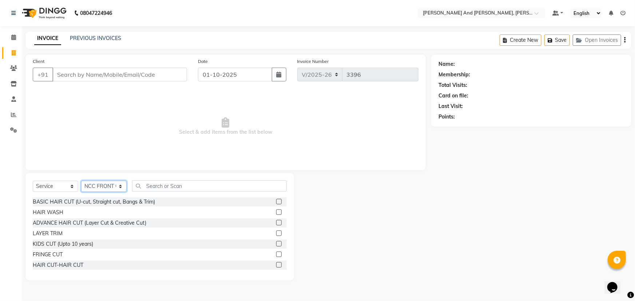
click at [107, 185] on select "Select Stylist ADITI AFREEN 2 [PERSON_NAME] ALKAF [PERSON_NAME] [PERSON_NAME] […" at bounding box center [103, 186] width 45 height 11
select select "66353"
click at [81, 181] on select "Select Stylist ADITI AFREEN 2 [PERSON_NAME] ALKAF [PERSON_NAME] [PERSON_NAME] […" at bounding box center [103, 186] width 45 height 11
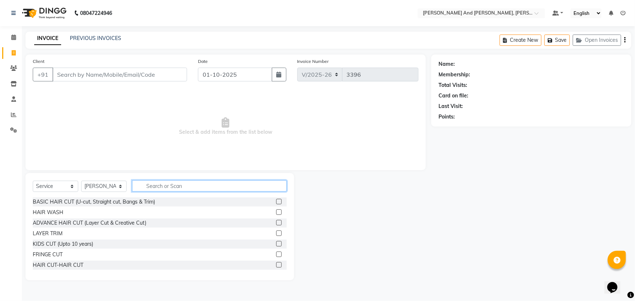
click at [174, 189] on input "text" at bounding box center [209, 185] width 155 height 11
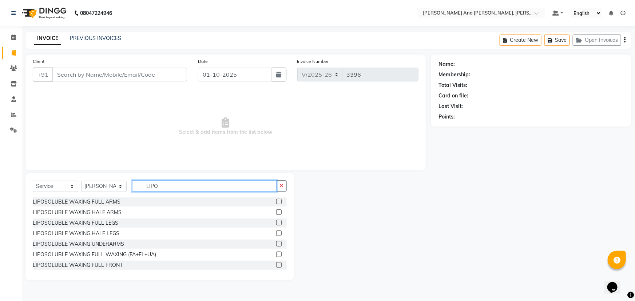
type input "LIPO"
click at [276, 223] on label at bounding box center [278, 222] width 5 height 5
click at [276, 223] on input "checkbox" at bounding box center [278, 223] width 5 height 5
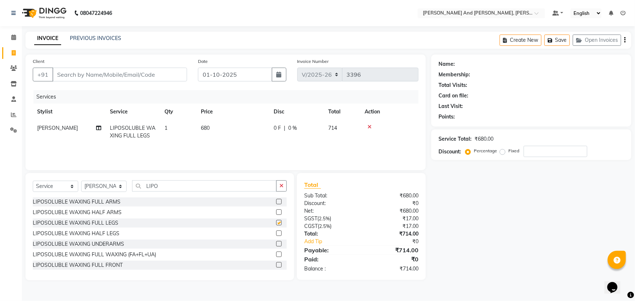
checkbox input "false"
click at [144, 73] on input "Client" at bounding box center [119, 75] width 135 height 14
type input "9"
type input "0"
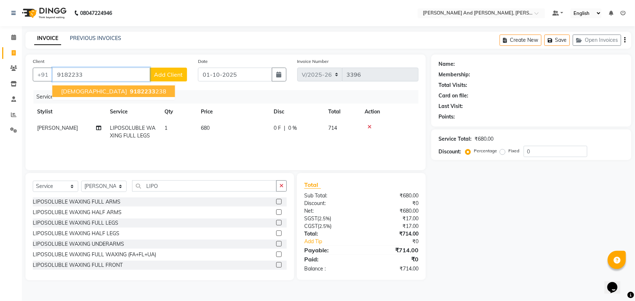
click at [128, 92] on ngb-highlight "9182233 238" at bounding box center [147, 91] width 38 height 7
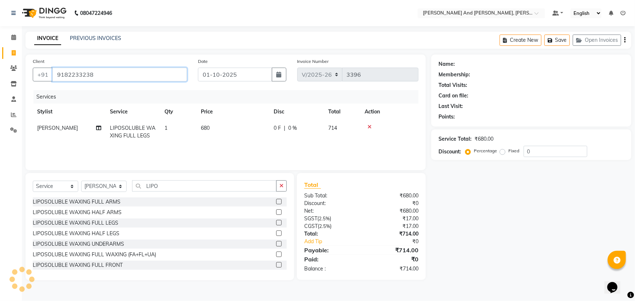
type input "9182233238"
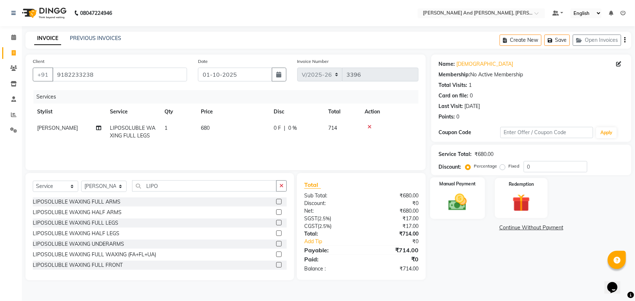
click at [461, 203] on img at bounding box center [458, 202] width 30 height 21
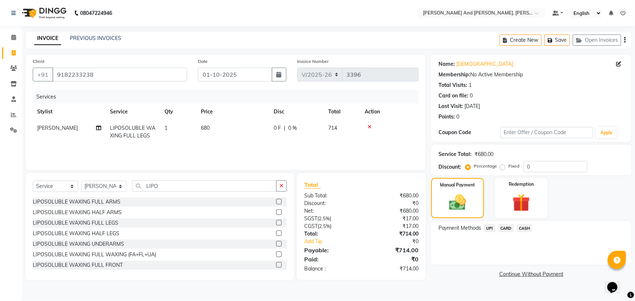
click at [491, 231] on span "UPI" at bounding box center [489, 228] width 11 height 8
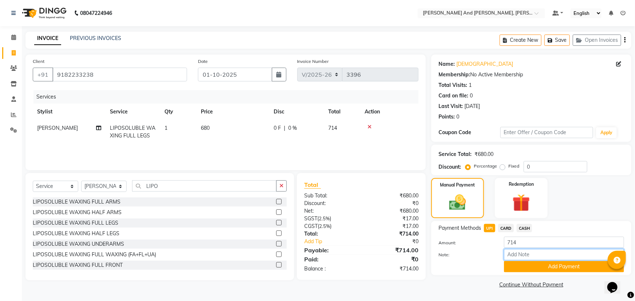
click at [527, 260] on input "Note:" at bounding box center [564, 254] width 120 height 11
click at [526, 269] on button "Add Payment" at bounding box center [564, 266] width 120 height 11
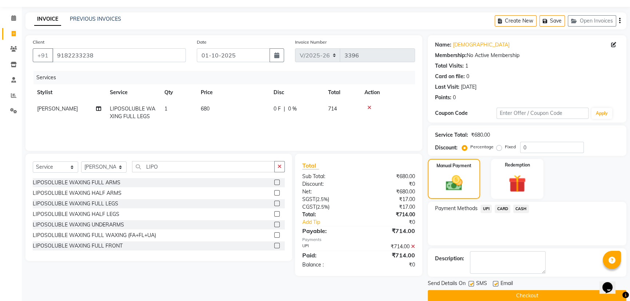
scroll to position [30, 0]
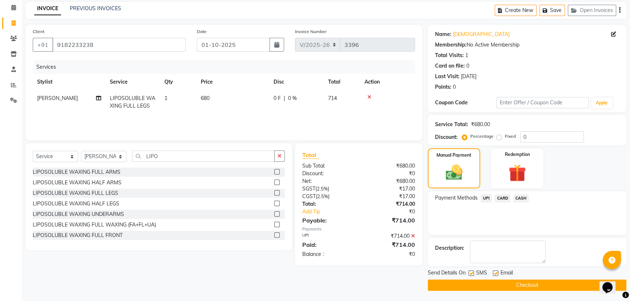
click at [503, 283] on button "Checkout" at bounding box center [527, 285] width 199 height 11
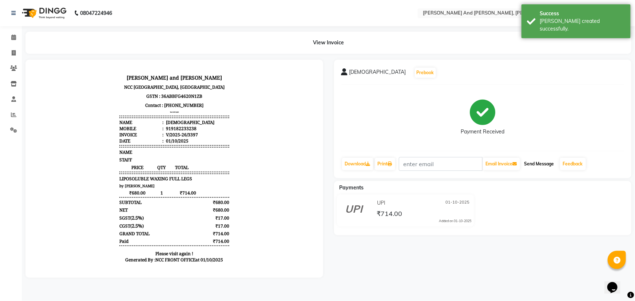
click at [537, 160] on button "Send Message" at bounding box center [539, 164] width 36 height 12
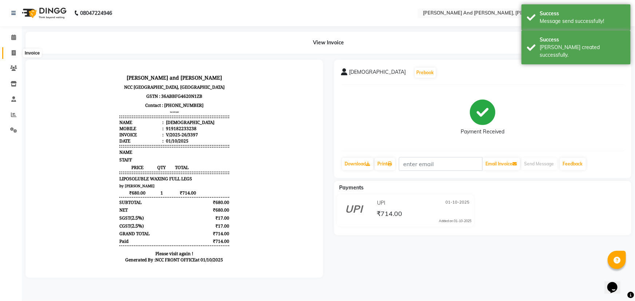
click at [11, 55] on span at bounding box center [13, 53] width 13 height 8
select select "service"
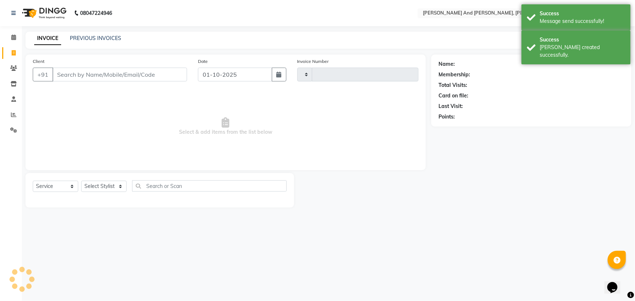
click at [11, 55] on span at bounding box center [13, 53] width 13 height 8
select select "service"
click at [11, 55] on span at bounding box center [13, 53] width 13 height 8
select select "service"
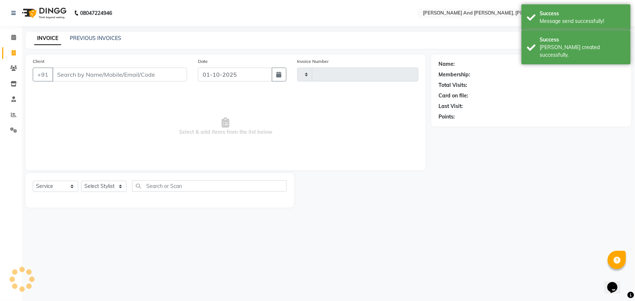
type input "3398"
select select "6766"
select select "P"
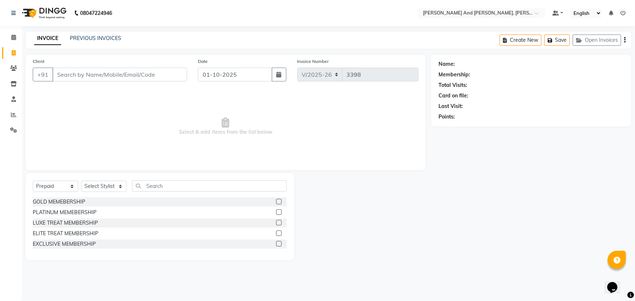
click at [473, 235] on div "Name: Membership: Total Visits: Card on file: Last Visit: Points:" at bounding box center [533, 158] width 205 height 206
click at [11, 113] on icon at bounding box center [13, 114] width 5 height 5
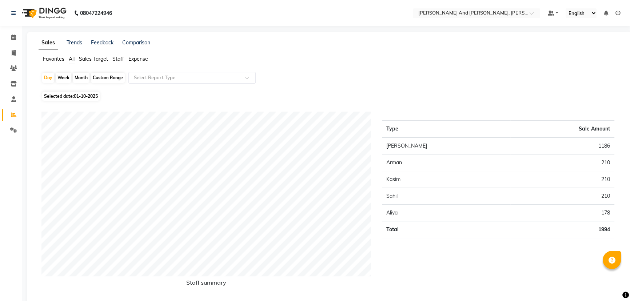
click at [80, 78] on div "Month" at bounding box center [81, 78] width 17 height 10
select select "10"
select select "2025"
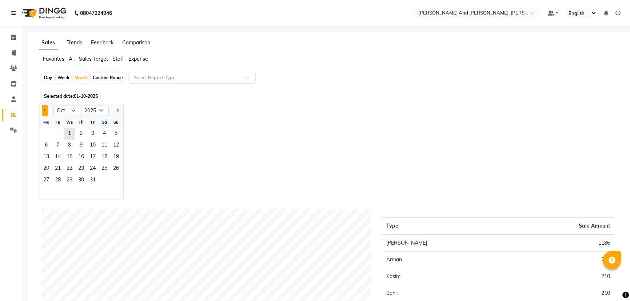
click at [46, 109] on span "Previous month" at bounding box center [45, 110] width 3 height 3
select select "8"
click at [93, 131] on span "1" at bounding box center [93, 134] width 12 height 12
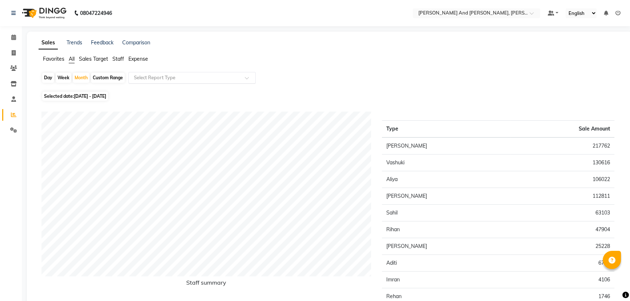
click at [172, 76] on input "text" at bounding box center [184, 77] width 105 height 7
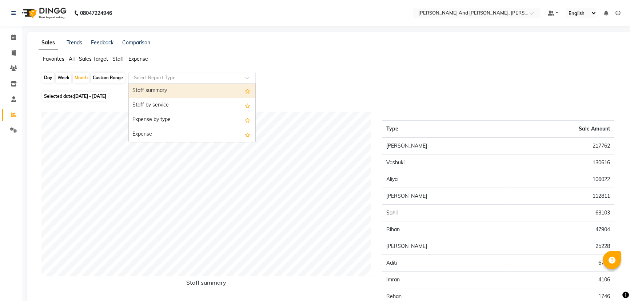
click at [168, 92] on div "Staff summary" at bounding box center [192, 91] width 127 height 15
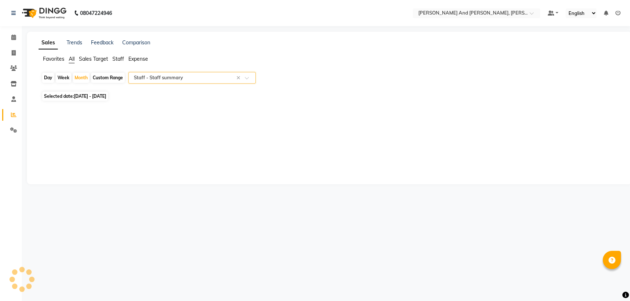
select select "pdf"
click at [213, 77] on input "text" at bounding box center [184, 77] width 105 height 7
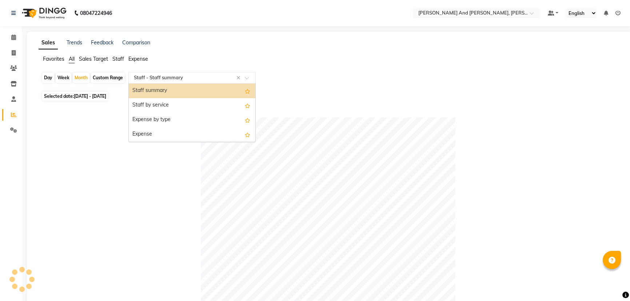
click at [212, 76] on input "text" at bounding box center [184, 77] width 105 height 7
click at [200, 88] on div "Staff summary" at bounding box center [192, 91] width 127 height 15
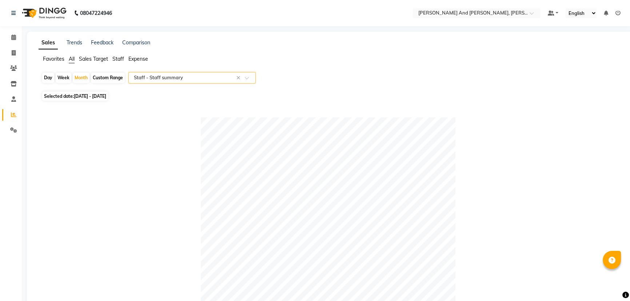
click at [209, 76] on input "text" at bounding box center [184, 77] width 105 height 7
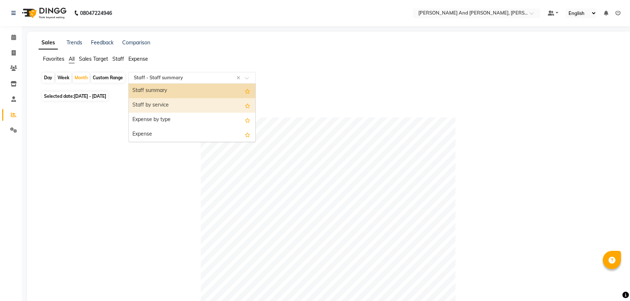
click at [194, 103] on div "Staff by service" at bounding box center [192, 105] width 127 height 15
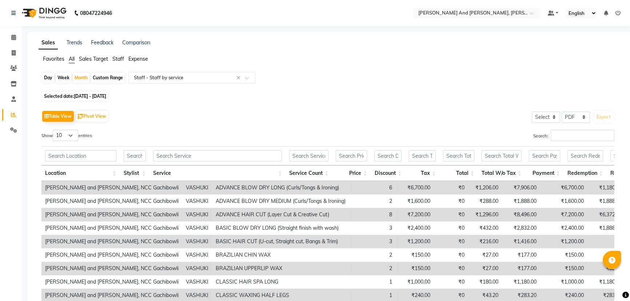
click at [406, 61] on ul "Favorites All Sales Target Staff Expense" at bounding box center [330, 59] width 582 height 8
click at [571, 135] on input "Search:" at bounding box center [583, 135] width 64 height 11
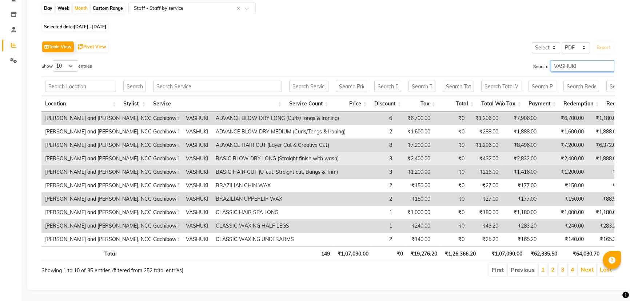
scroll to position [79, 0]
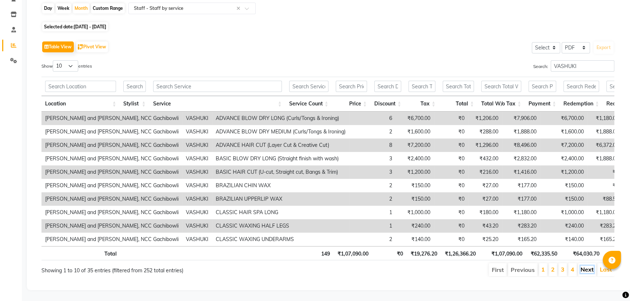
click at [588, 266] on link "Next" at bounding box center [586, 269] width 13 height 7
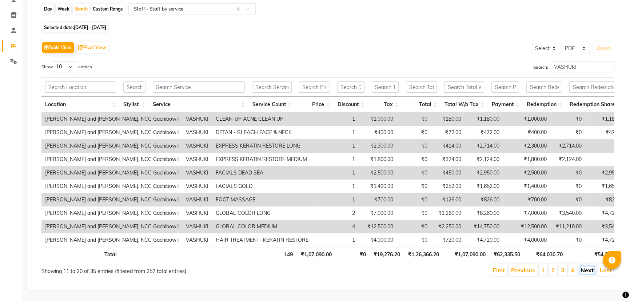
click at [586, 267] on link "Next" at bounding box center [586, 270] width 13 height 7
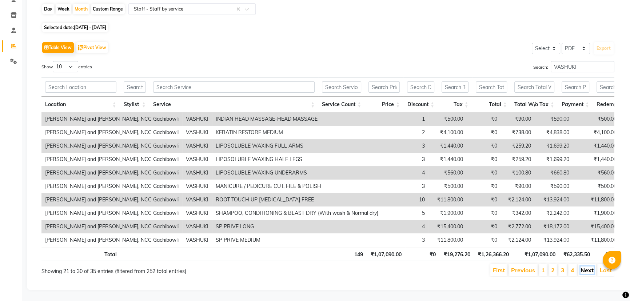
click at [586, 267] on link "Next" at bounding box center [586, 270] width 13 height 7
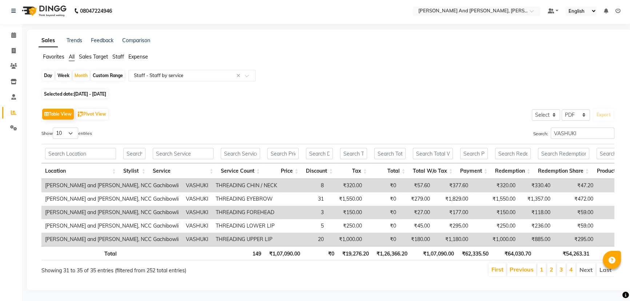
scroll to position [11, 0]
click at [524, 266] on link "Previous" at bounding box center [522, 269] width 24 height 7
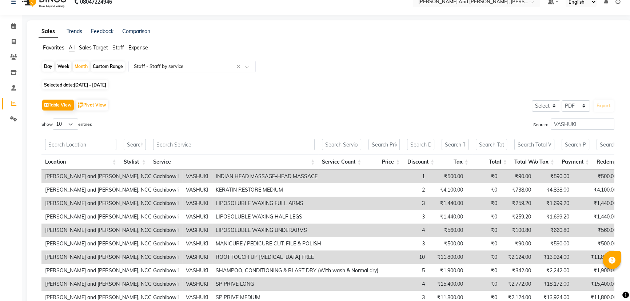
scroll to position [78, 0]
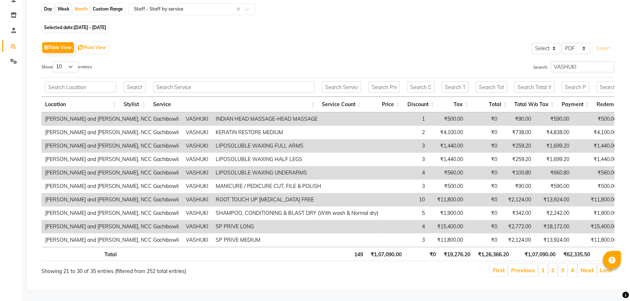
click at [524, 267] on link "Previous" at bounding box center [523, 270] width 24 height 7
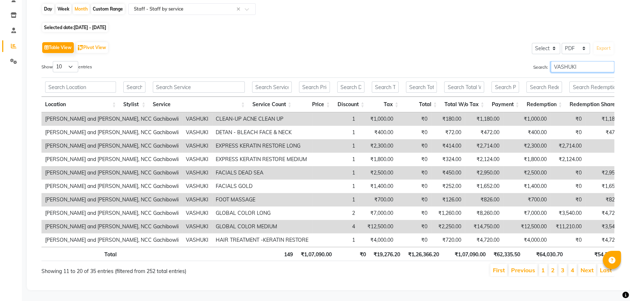
drag, startPoint x: 584, startPoint y: 57, endPoint x: 523, endPoint y: 63, distance: 61.7
click at [523, 63] on div "Search: VASHUKI" at bounding box center [474, 68] width 281 height 14
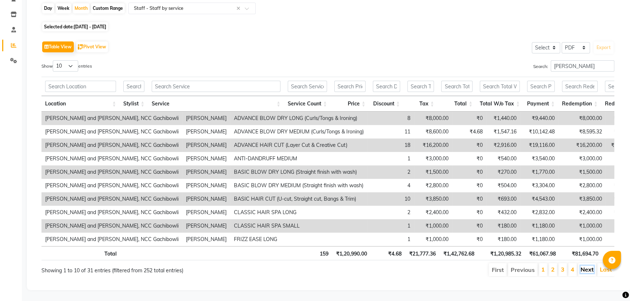
click at [586, 266] on link "Next" at bounding box center [586, 269] width 13 height 7
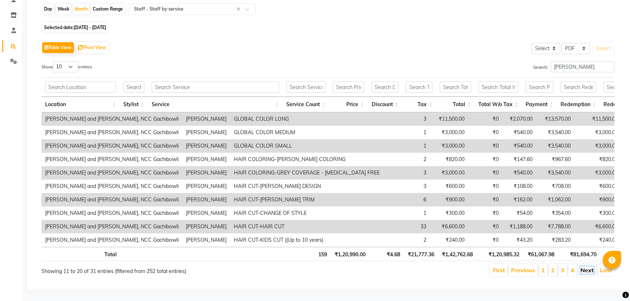
click at [586, 267] on link "Next" at bounding box center [586, 270] width 13 height 7
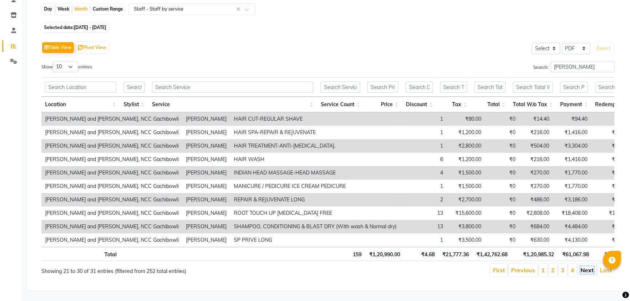
click at [583, 267] on link "Next" at bounding box center [586, 270] width 13 height 7
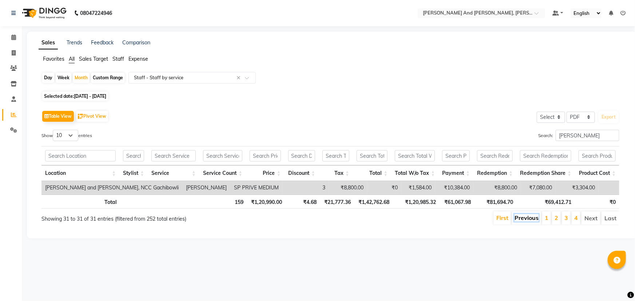
click at [534, 215] on link "Previous" at bounding box center [526, 217] width 24 height 7
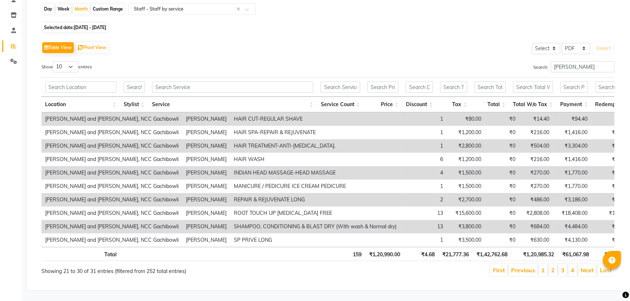
scroll to position [78, 0]
click at [528, 267] on link "Previous" at bounding box center [523, 270] width 24 height 7
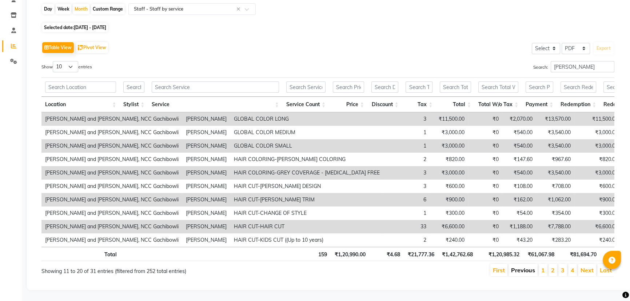
click at [523, 267] on link "Previous" at bounding box center [523, 270] width 24 height 7
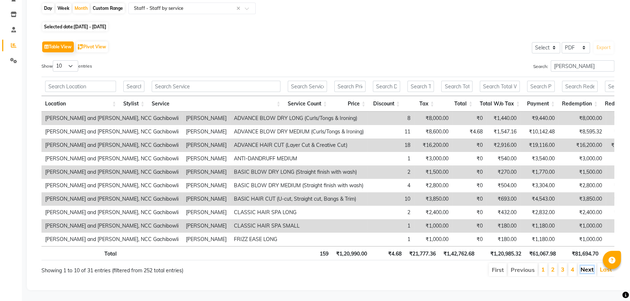
click at [586, 266] on link "Next" at bounding box center [586, 269] width 13 height 7
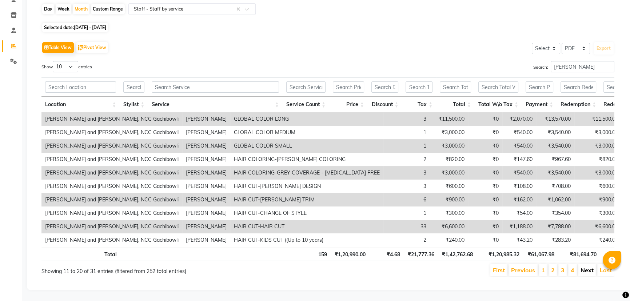
click at [585, 267] on link "Next" at bounding box center [586, 270] width 13 height 7
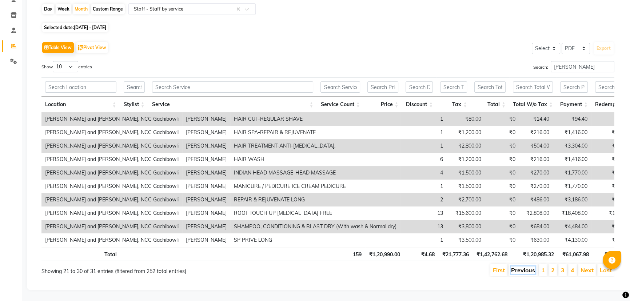
click at [523, 267] on link "Previous" at bounding box center [523, 270] width 24 height 7
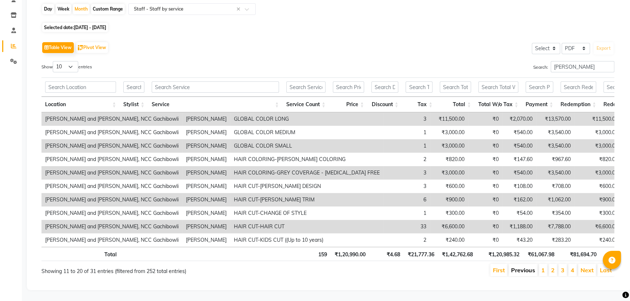
click at [522, 267] on link "Previous" at bounding box center [523, 270] width 24 height 7
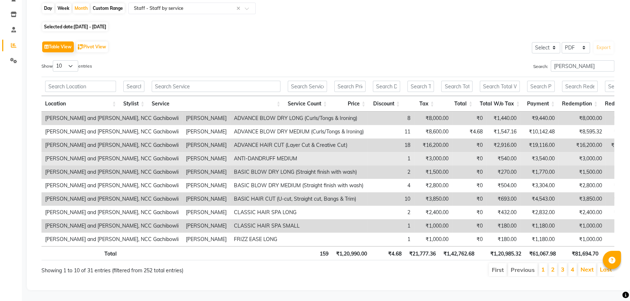
click at [367, 152] on td "1" at bounding box center [390, 158] width 47 height 13
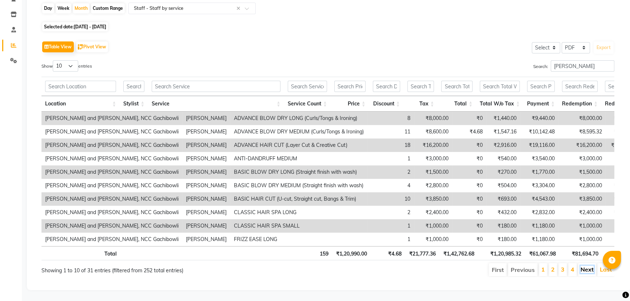
click at [586, 266] on link "Next" at bounding box center [586, 269] width 13 height 7
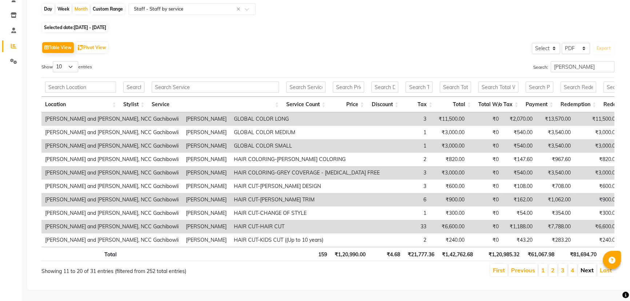
click at [587, 267] on link "Next" at bounding box center [586, 270] width 13 height 7
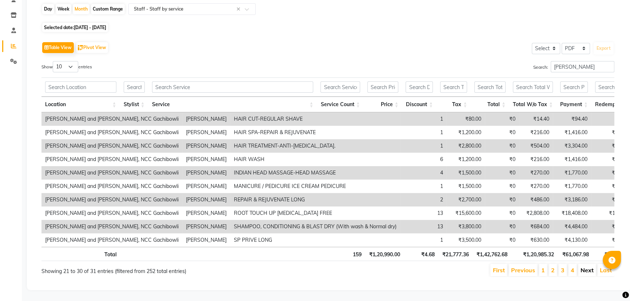
click at [587, 267] on link "Next" at bounding box center [586, 270] width 13 height 7
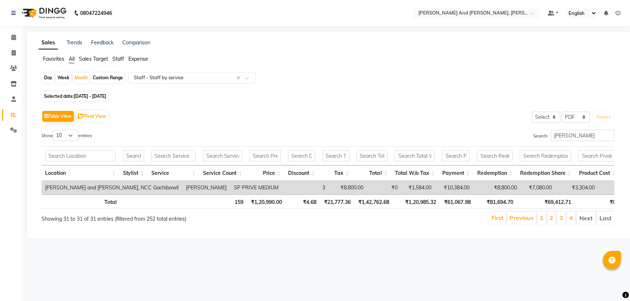
scroll to position [0, 0]
drag, startPoint x: 590, startPoint y: 134, endPoint x: 526, endPoint y: 136, distance: 64.0
click at [526, 136] on div "Search: [PERSON_NAME]" at bounding box center [477, 137] width 283 height 14
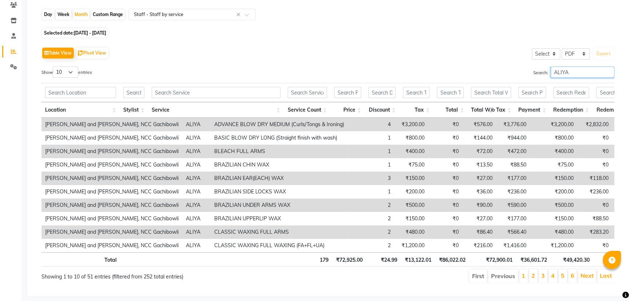
scroll to position [66, 0]
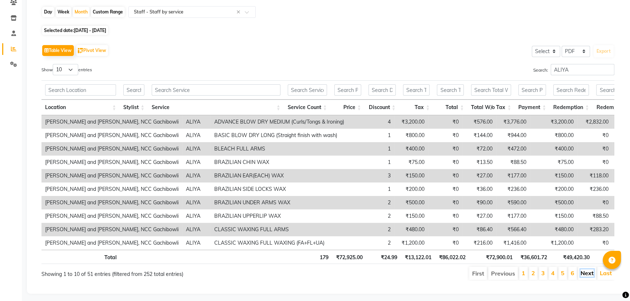
click at [586, 277] on link "Next" at bounding box center [586, 273] width 13 height 7
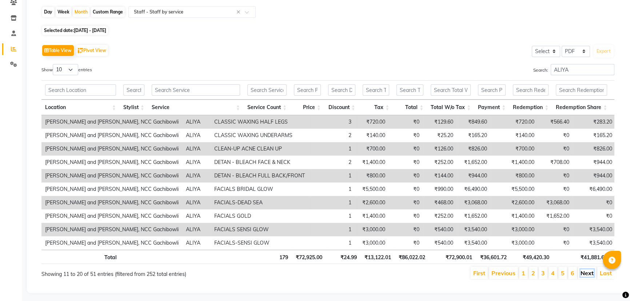
click at [589, 276] on link "Next" at bounding box center [586, 273] width 13 height 7
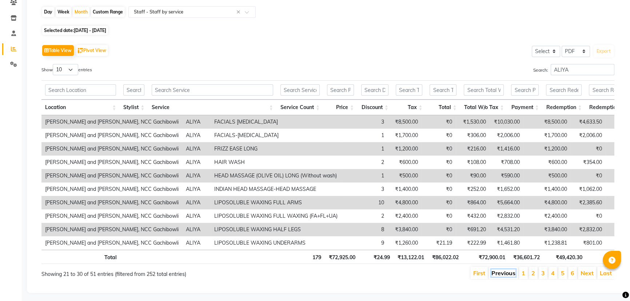
click at [502, 277] on link "Previous" at bounding box center [503, 273] width 24 height 7
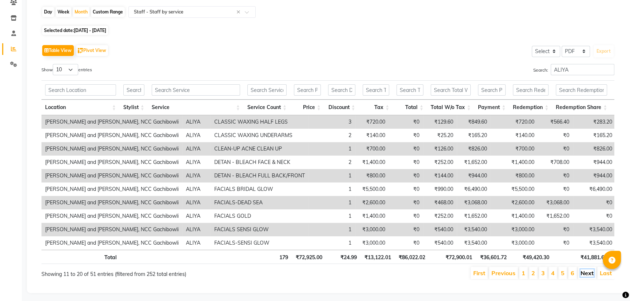
click at [586, 277] on link "Next" at bounding box center [586, 273] width 13 height 7
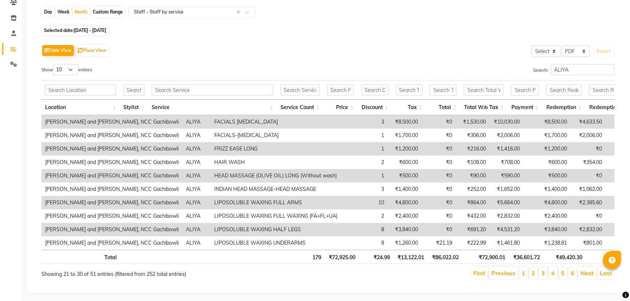
click at [586, 277] on link "Next" at bounding box center [586, 273] width 13 height 7
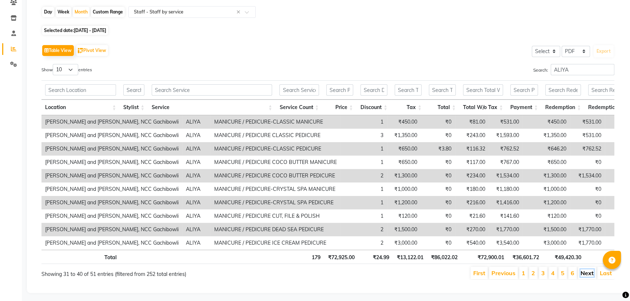
click at [588, 277] on link "Next" at bounding box center [586, 273] width 13 height 7
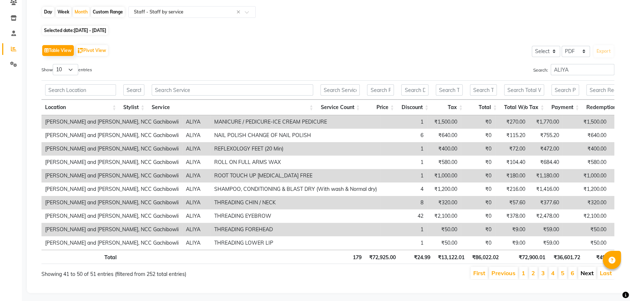
click at [586, 277] on link "Next" at bounding box center [586, 273] width 13 height 7
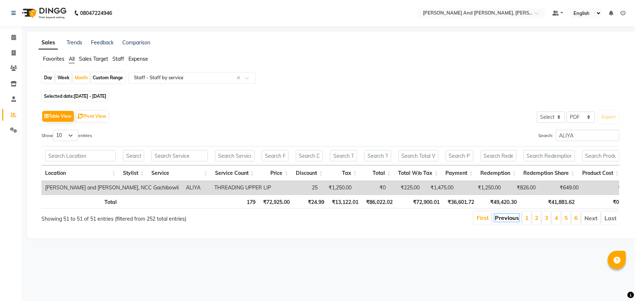
click at [511, 221] on link "Previous" at bounding box center [507, 217] width 24 height 7
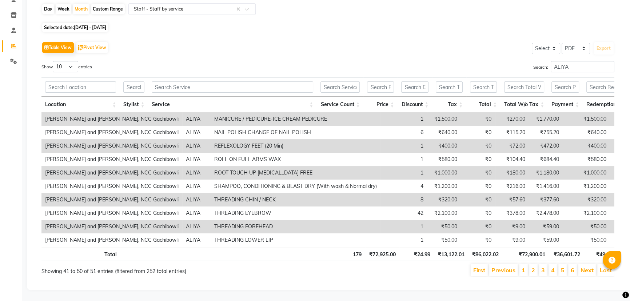
scroll to position [78, 0]
click at [503, 267] on link "Previous" at bounding box center [503, 270] width 24 height 7
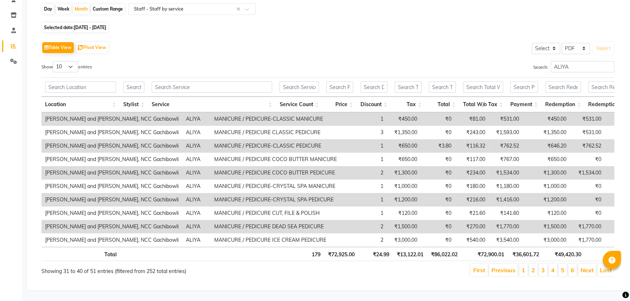
click at [503, 267] on link "Previous" at bounding box center [503, 270] width 24 height 7
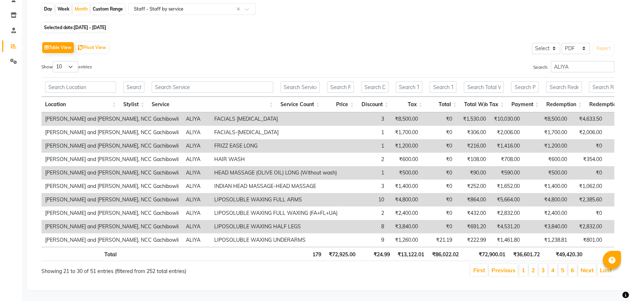
click at [503, 267] on link "Previous" at bounding box center [503, 270] width 24 height 7
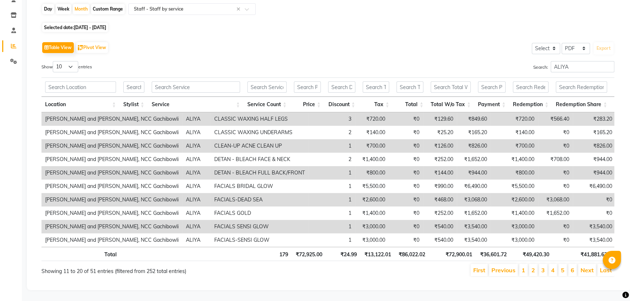
click at [325, 24] on div "Selected date: [DATE] - [DATE]" at bounding box center [330, 28] width 579 height 8
drag, startPoint x: 582, startPoint y: 54, endPoint x: 522, endPoint y: 62, distance: 60.5
click at [522, 62] on div "Search: [PERSON_NAME]" at bounding box center [474, 68] width 281 height 14
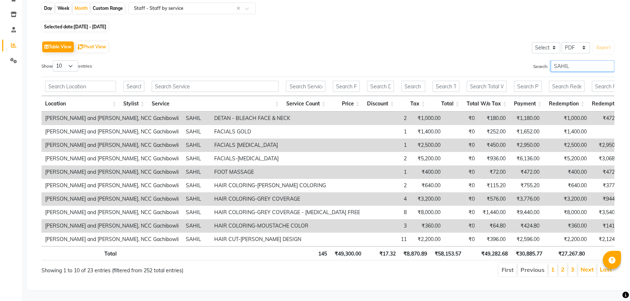
scroll to position [79, 0]
click at [590, 266] on link "Next" at bounding box center [586, 269] width 13 height 7
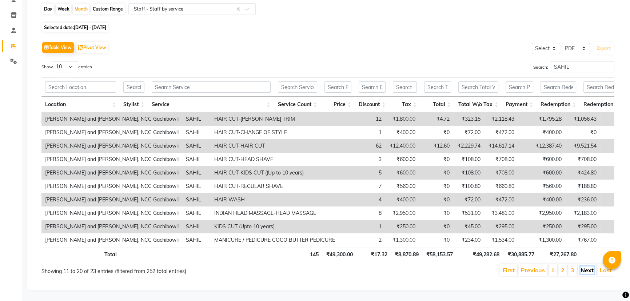
click at [586, 267] on link "Next" at bounding box center [586, 270] width 13 height 7
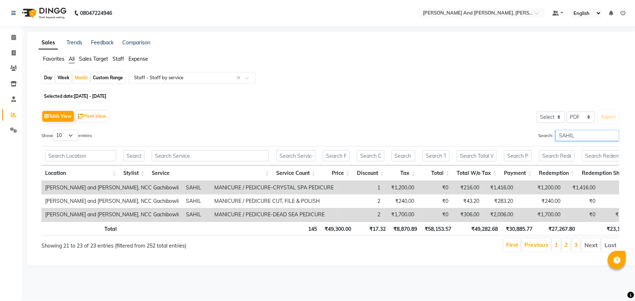
drag, startPoint x: 582, startPoint y: 132, endPoint x: 525, endPoint y: 142, distance: 57.6
click at [525, 142] on div "Search: [PERSON_NAME]" at bounding box center [477, 137] width 283 height 14
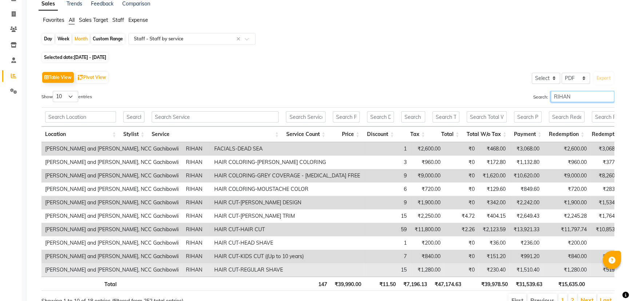
scroll to position [79, 0]
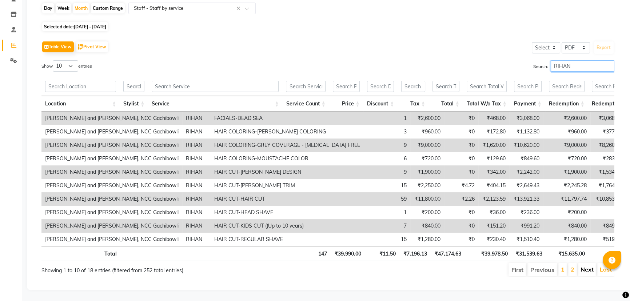
type input "RIHAN"
click at [585, 266] on link "Next" at bounding box center [586, 269] width 13 height 7
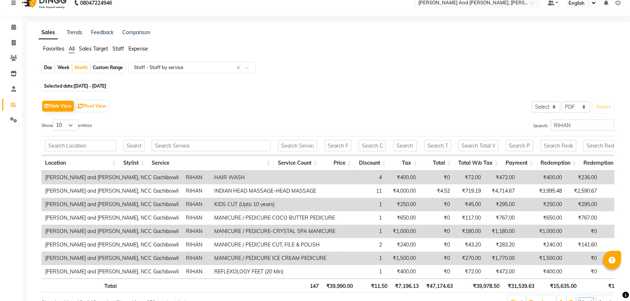
scroll to position [0, 0]
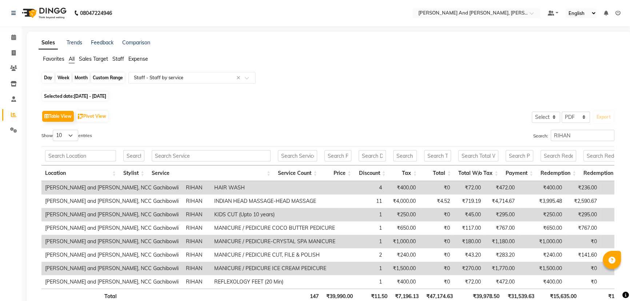
click at [80, 76] on div "Month" at bounding box center [81, 78] width 17 height 10
select select "8"
select select "2025"
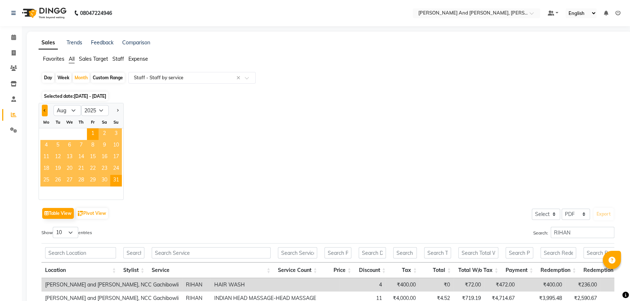
click at [43, 111] on button "Previous month" at bounding box center [45, 111] width 6 height 12
select select "7"
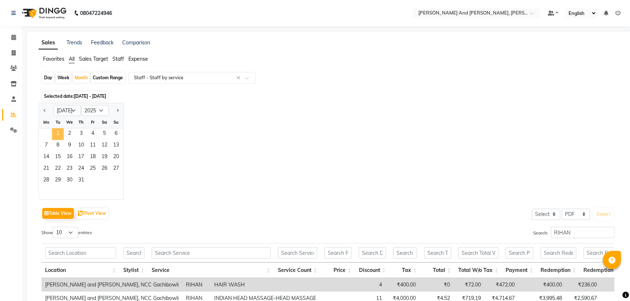
click at [58, 133] on span "1" at bounding box center [58, 134] width 12 height 12
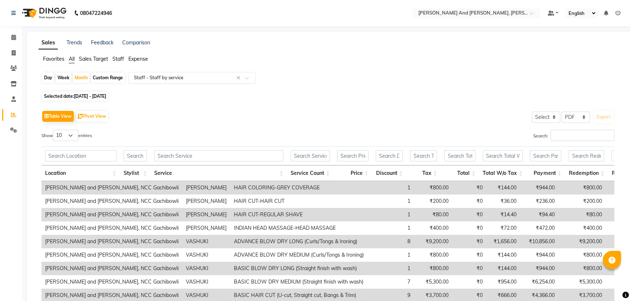
click at [208, 75] on input "text" at bounding box center [184, 77] width 105 height 7
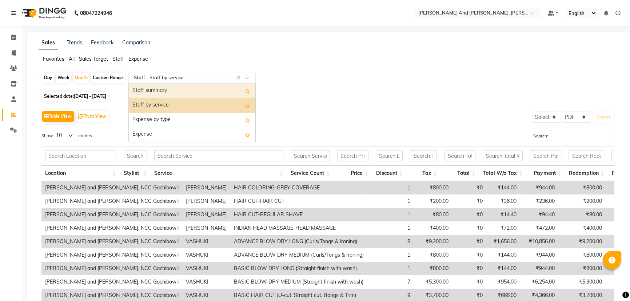
click at [200, 94] on div "Staff summary" at bounding box center [192, 91] width 127 height 15
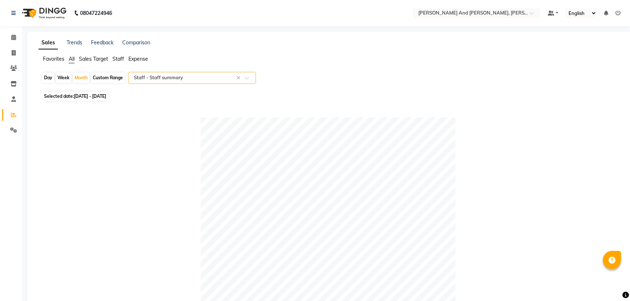
click at [199, 78] on input "text" at bounding box center [184, 77] width 105 height 7
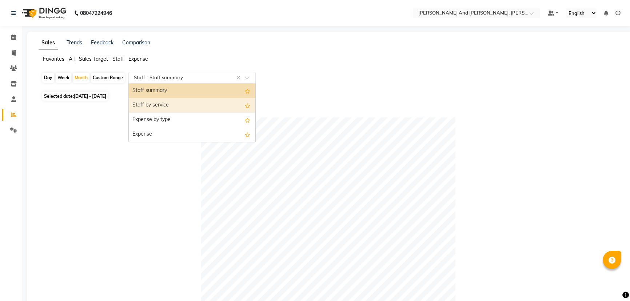
click at [191, 105] on div "Staff by service" at bounding box center [192, 105] width 127 height 15
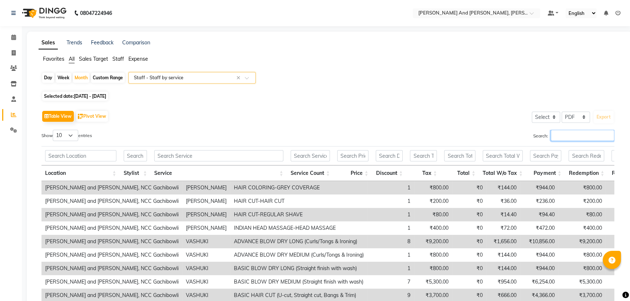
click at [570, 134] on input "Search:" at bounding box center [583, 135] width 64 height 11
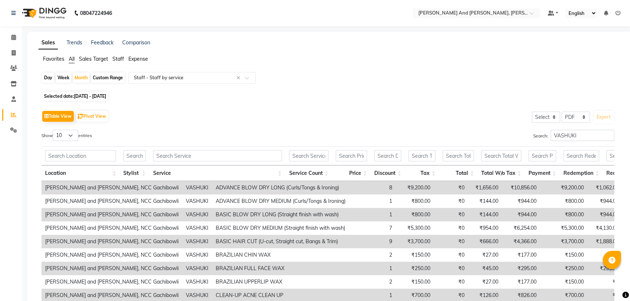
click at [467, 108] on div "Table View Pivot View Select Select CSV PDF Export Show 10 25 50 100 entries Se…" at bounding box center [328, 228] width 584 height 250
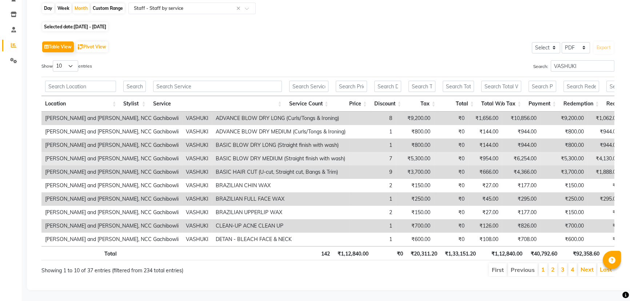
scroll to position [79, 0]
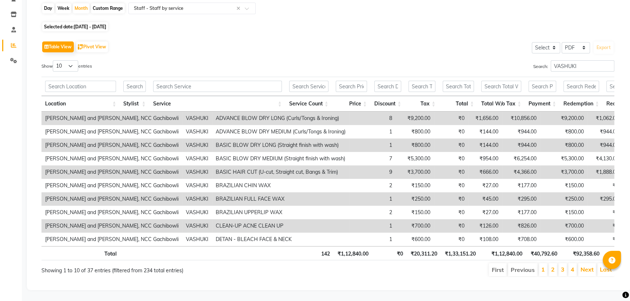
click at [432, 33] on div "Table View Pivot View Select Select CSV PDF Export Show 10 25 50 100 entries Se…" at bounding box center [328, 158] width 584 height 250
click at [586, 266] on link "Next" at bounding box center [586, 269] width 13 height 7
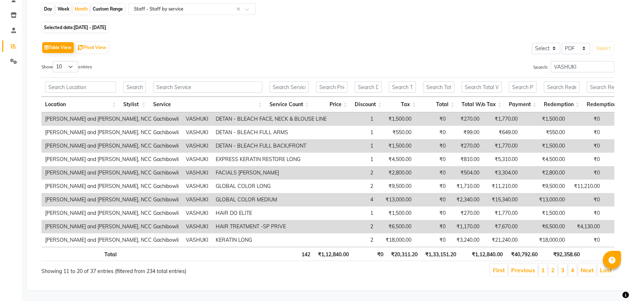
scroll to position [78, 0]
click at [583, 267] on link "Next" at bounding box center [586, 270] width 13 height 7
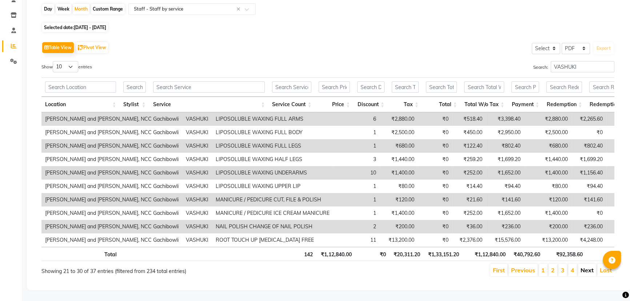
click at [587, 267] on link "Next" at bounding box center [586, 270] width 13 height 7
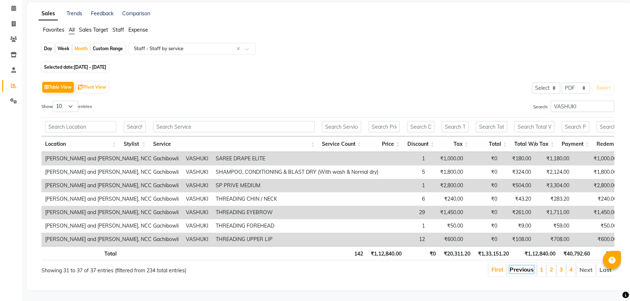
click at [518, 266] on link "Previous" at bounding box center [522, 269] width 24 height 7
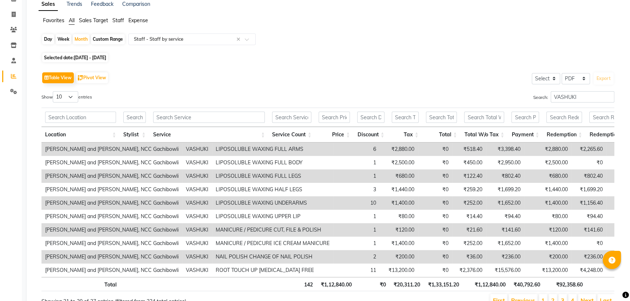
scroll to position [78, 0]
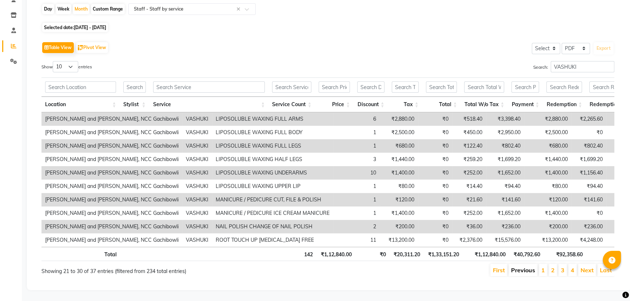
click at [520, 267] on link "Previous" at bounding box center [523, 270] width 24 height 7
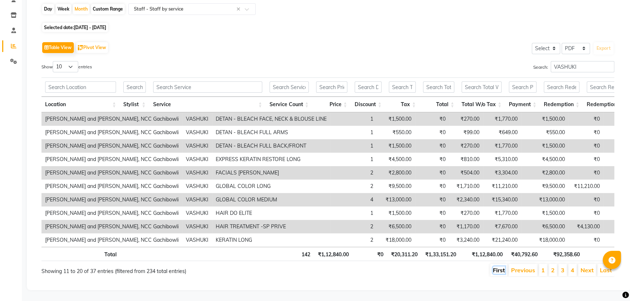
click at [501, 267] on link "First" at bounding box center [499, 270] width 12 height 7
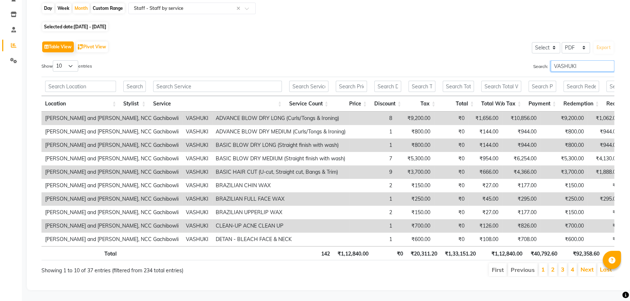
click at [586, 60] on input "VASHUKI" at bounding box center [583, 65] width 64 height 11
type input "V"
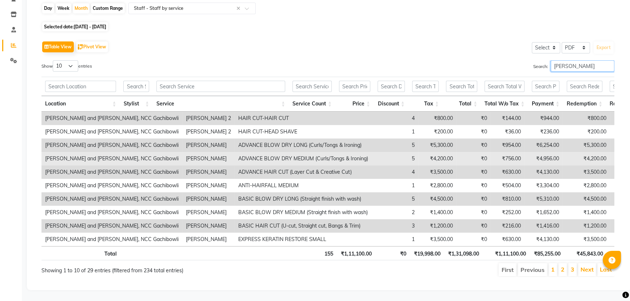
scroll to position [79, 0]
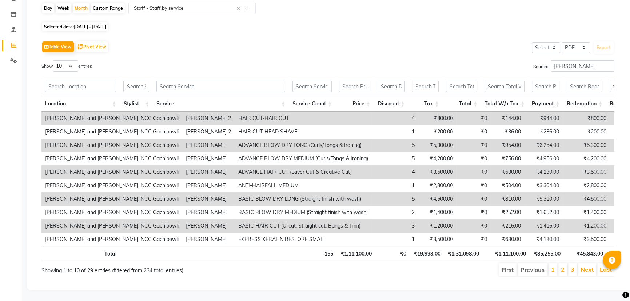
click at [511, 263] on li "First" at bounding box center [508, 269] width 18 height 13
click at [584, 266] on link "Next" at bounding box center [586, 269] width 13 height 7
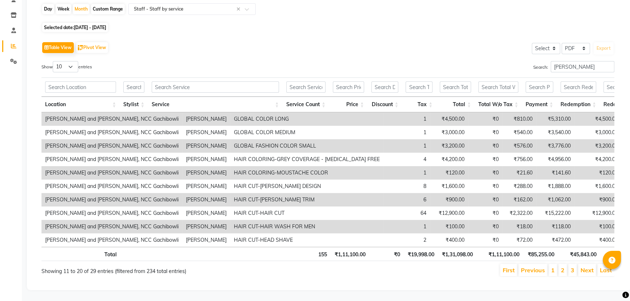
scroll to position [78, 0]
click at [587, 267] on link "Next" at bounding box center [586, 270] width 13 height 7
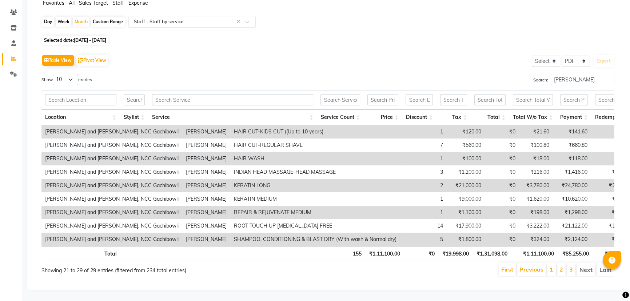
scroll to position [65, 0]
click at [583, 263] on li "Next" at bounding box center [585, 269] width 19 height 13
click at [582, 263] on li "Next" at bounding box center [585, 269] width 19 height 13
click at [535, 266] on link "Previous" at bounding box center [531, 269] width 24 height 7
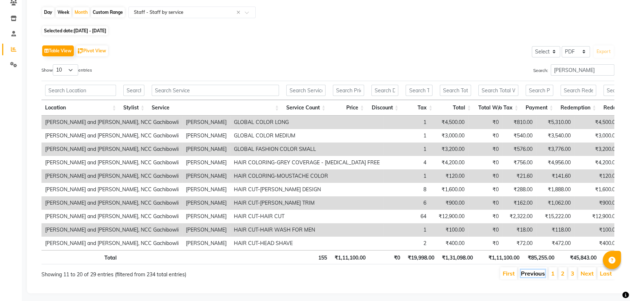
click at [534, 277] on link "Previous" at bounding box center [533, 273] width 24 height 7
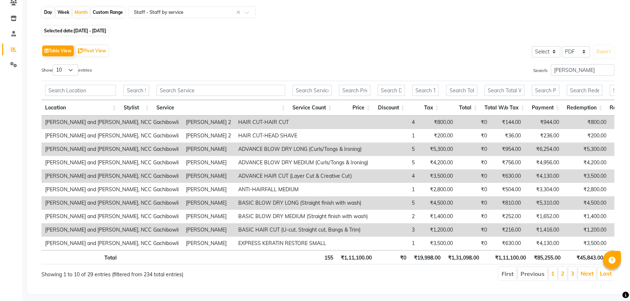
click at [306, 38] on div "Table View Pivot View Select Select CSV PDF Export Show 10 25 50 100 entries Se…" at bounding box center [328, 162] width 584 height 250
click at [586, 277] on link "Next" at bounding box center [586, 273] width 13 height 7
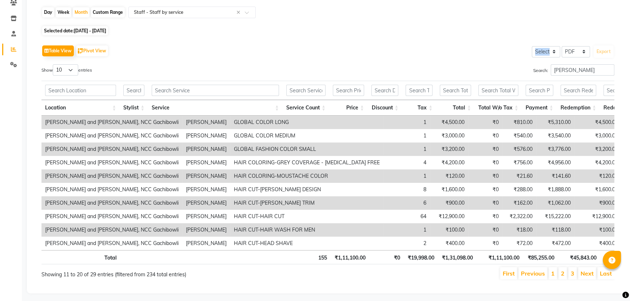
click at [586, 277] on link "Next" at bounding box center [586, 273] width 13 height 7
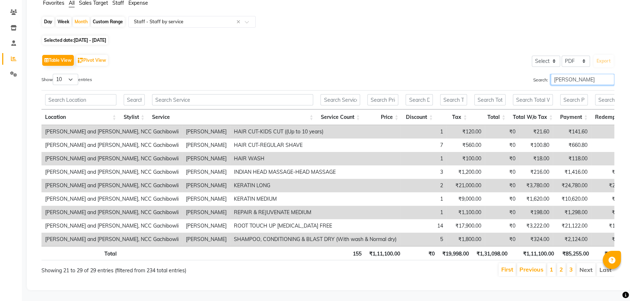
drag, startPoint x: 570, startPoint y: 71, endPoint x: 526, endPoint y: 76, distance: 44.3
click at [526, 76] on div "Search: [PERSON_NAME]" at bounding box center [474, 81] width 281 height 14
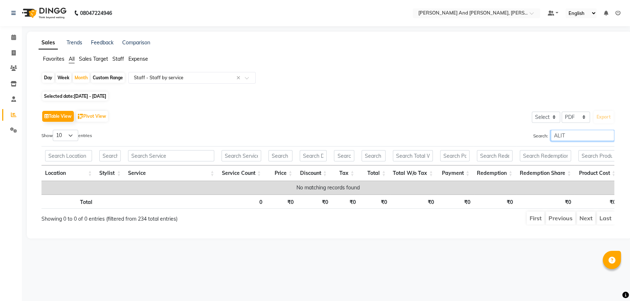
scroll to position [0, 0]
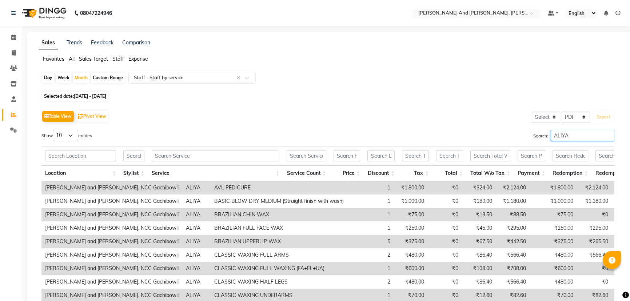
type input "ALIYA"
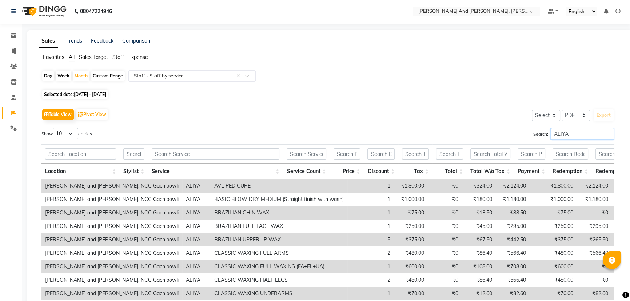
scroll to position [79, 0]
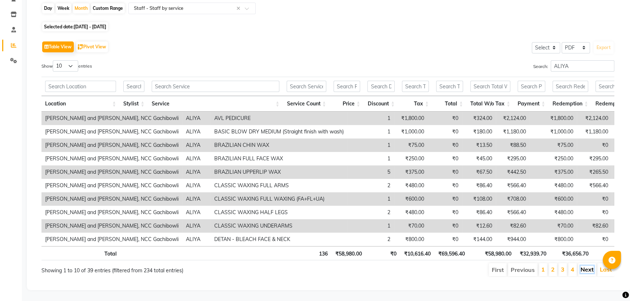
click at [584, 266] on link "Next" at bounding box center [586, 269] width 13 height 7
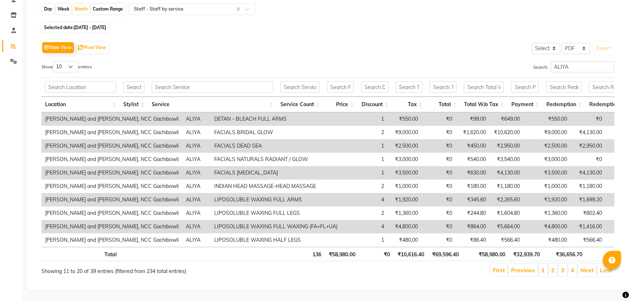
scroll to position [78, 0]
click at [475, 283] on div "Sales Trends Feedback Comparison Favorites All Sales Target Staff Expense Day W…" at bounding box center [329, 126] width 605 height 327
click at [442, 24] on div "Selected date: [DATE] - [DATE]" at bounding box center [330, 28] width 579 height 8
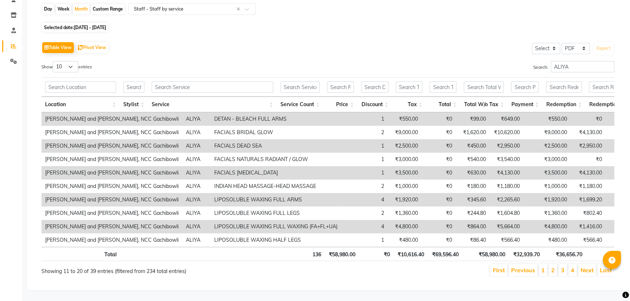
click at [442, 24] on div "Selected date: [DATE] - [DATE]" at bounding box center [330, 28] width 579 height 8
click at [358, 34] on div "Table View Pivot View Select Select CSV PDF Export Show 10 25 50 100 entries Se…" at bounding box center [328, 158] width 584 height 249
click at [360, 40] on div "Table View Pivot View Select Select CSV PDF Export" at bounding box center [327, 47] width 573 height 15
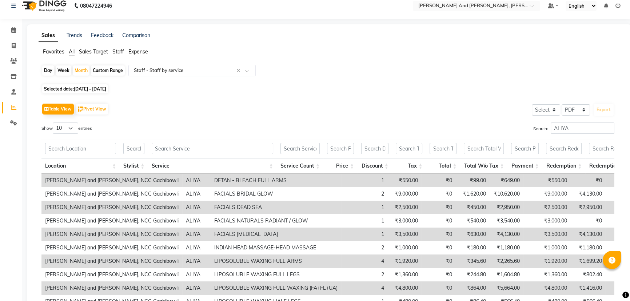
scroll to position [0, 0]
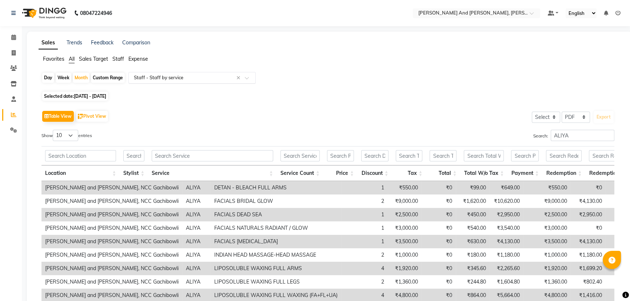
click at [200, 74] on input "text" at bounding box center [184, 77] width 105 height 7
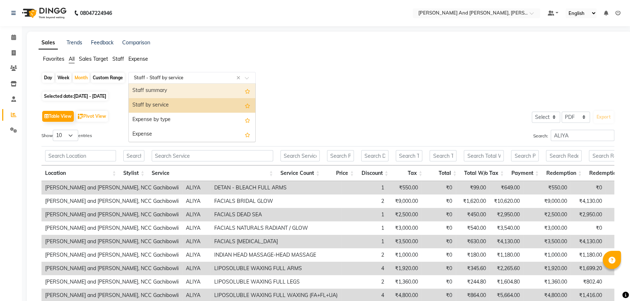
click at [196, 91] on div "Staff summary" at bounding box center [192, 91] width 127 height 15
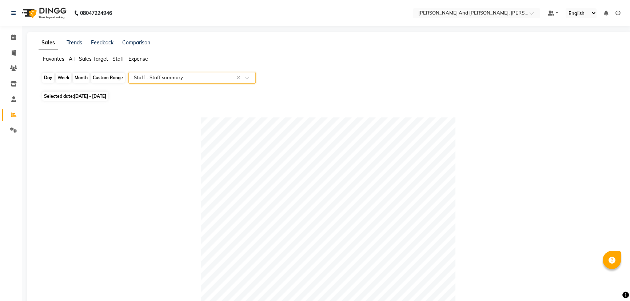
click at [82, 76] on div "Month" at bounding box center [81, 78] width 17 height 10
select select "7"
select select "2025"
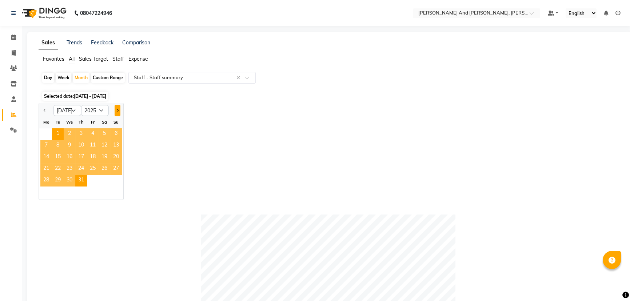
click at [117, 109] on span "Next month" at bounding box center [117, 110] width 3 height 3
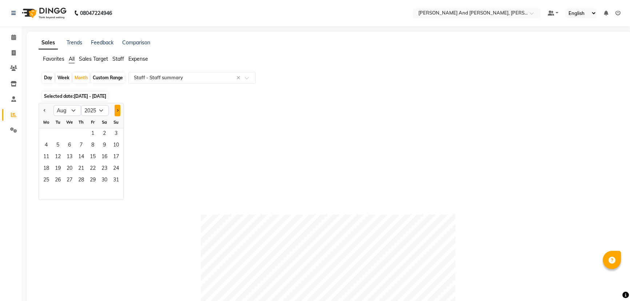
click at [117, 109] on span "Next month" at bounding box center [117, 110] width 3 height 3
select select "9"
click at [44, 132] on span "1" at bounding box center [46, 134] width 12 height 12
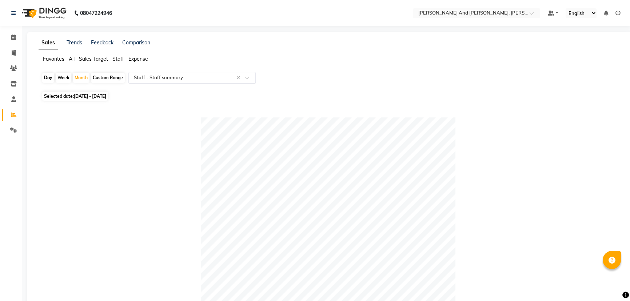
click at [209, 79] on input "text" at bounding box center [184, 77] width 105 height 7
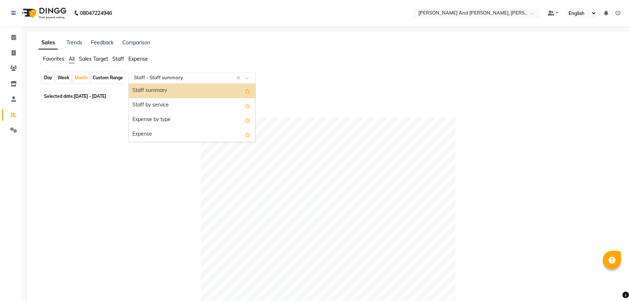
click at [204, 91] on div "Staff summary" at bounding box center [192, 91] width 127 height 15
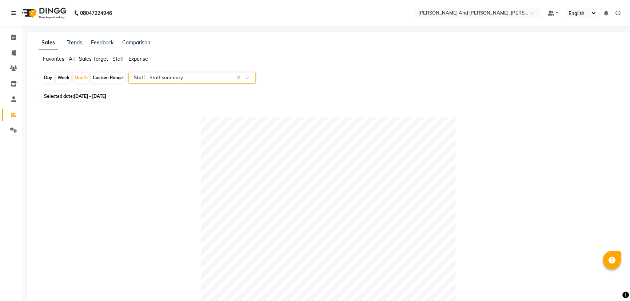
click at [202, 80] on input "text" at bounding box center [184, 77] width 105 height 7
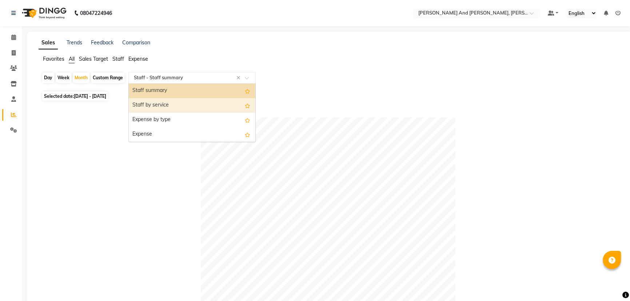
click at [192, 103] on div "Staff by service" at bounding box center [192, 105] width 127 height 15
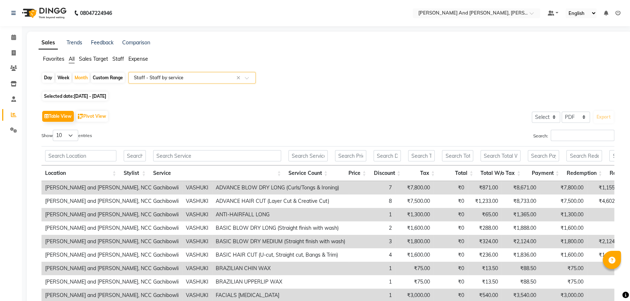
click at [577, 65] on div "Favorites All Sales Target Staff Expense" at bounding box center [329, 62] width 592 height 14
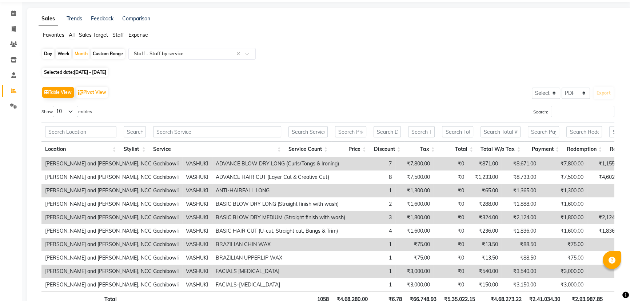
scroll to position [79, 0]
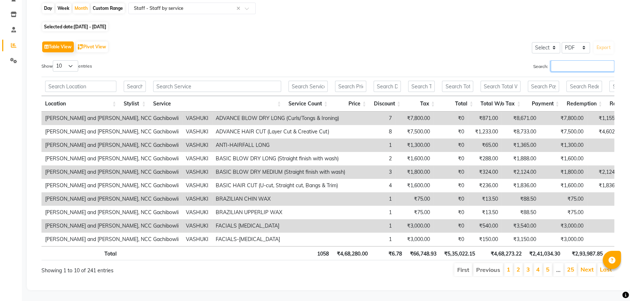
click at [583, 60] on input "Search:" at bounding box center [583, 65] width 64 height 11
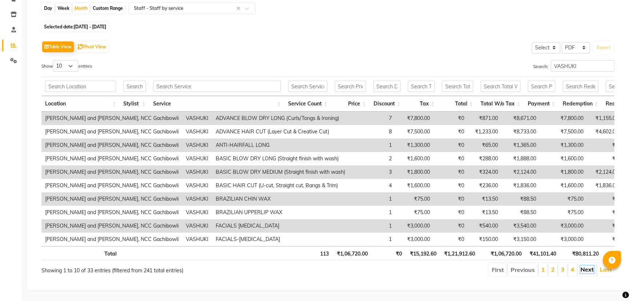
click at [589, 266] on link "Next" at bounding box center [586, 269] width 13 height 7
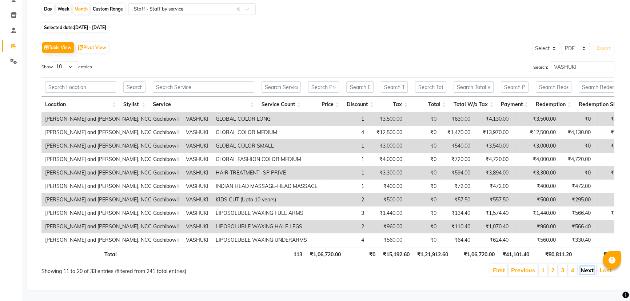
click at [584, 267] on link "Next" at bounding box center [586, 270] width 13 height 7
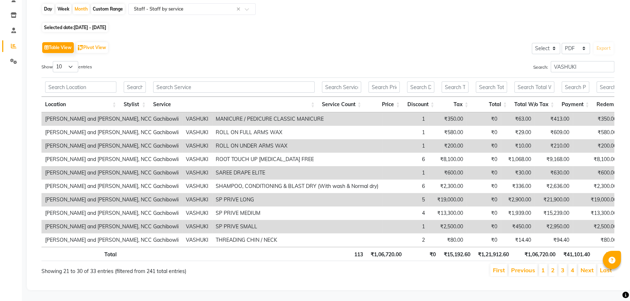
click at [375, 23] on div "Day Week Month Custom Range Select Report Type × Staff - Staff by service × Sel…" at bounding box center [330, 143] width 582 height 280
drag, startPoint x: 582, startPoint y: 54, endPoint x: 526, endPoint y: 61, distance: 56.8
click at [526, 61] on div "Search: VASHUKI" at bounding box center [474, 68] width 281 height 14
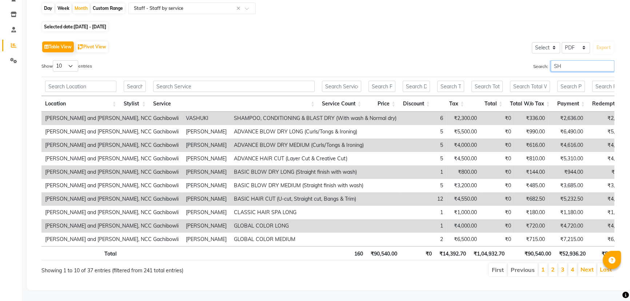
type input "S"
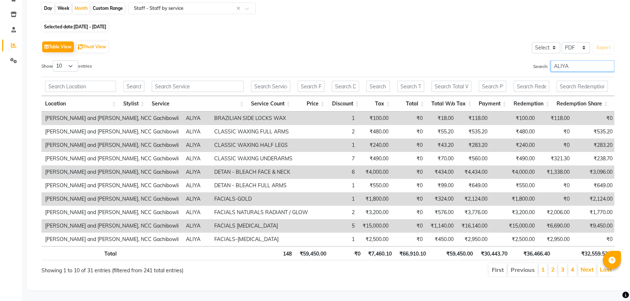
scroll to position [79, 0]
click at [588, 266] on link "Next" at bounding box center [586, 269] width 13 height 7
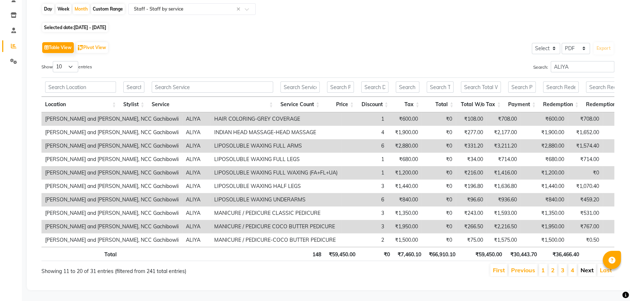
click at [587, 267] on link "Next" at bounding box center [586, 270] width 13 height 7
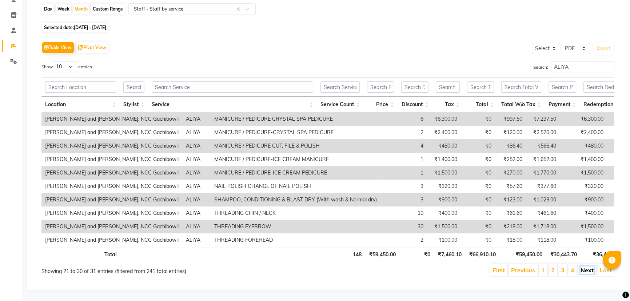
click at [585, 267] on link "Next" at bounding box center [586, 270] width 13 height 7
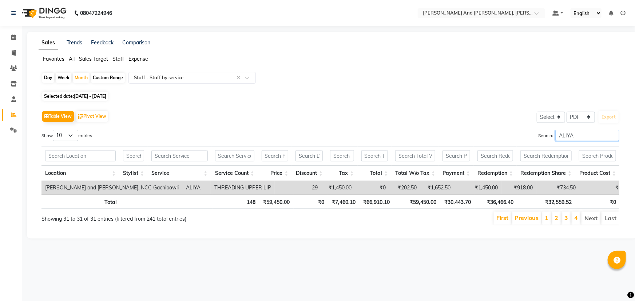
drag, startPoint x: 564, startPoint y: 142, endPoint x: 520, endPoint y: 147, distance: 43.6
click at [520, 147] on div "Show 10 25 50 100 entries Search: ALIYA Location Stylist Service Service Count …" at bounding box center [330, 178] width 578 height 96
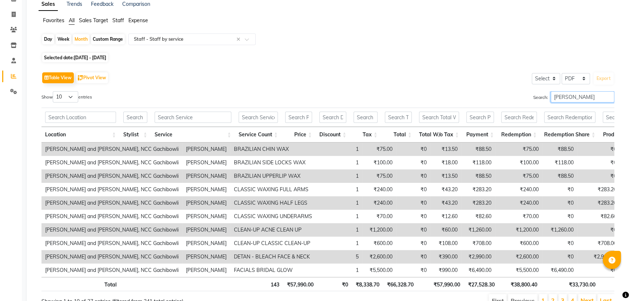
scroll to position [79, 0]
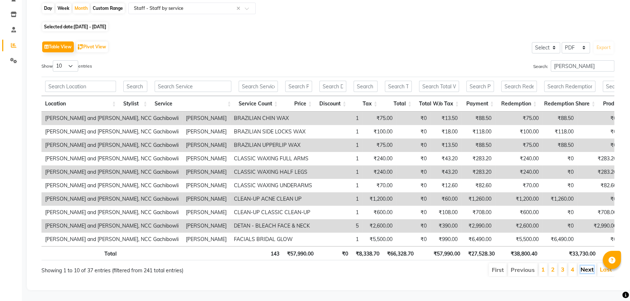
click at [584, 266] on link "Next" at bounding box center [586, 269] width 13 height 7
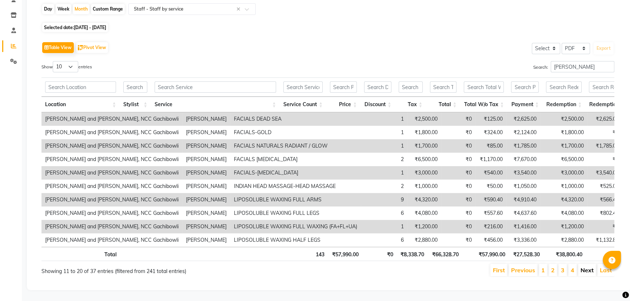
click at [585, 267] on link "Next" at bounding box center [586, 270] width 13 height 7
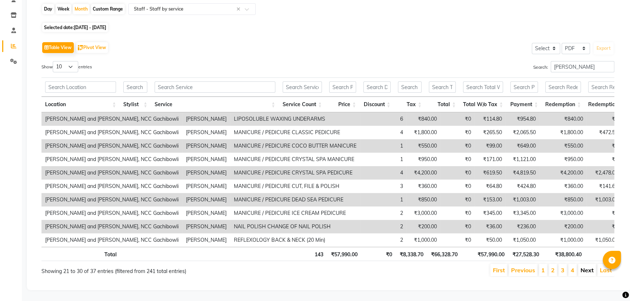
click at [585, 267] on link "Next" at bounding box center [586, 270] width 13 height 7
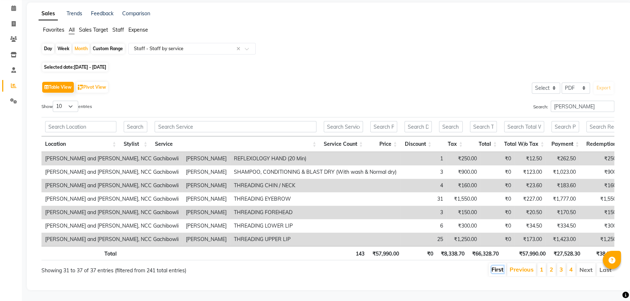
click at [501, 266] on link "First" at bounding box center [497, 269] width 12 height 7
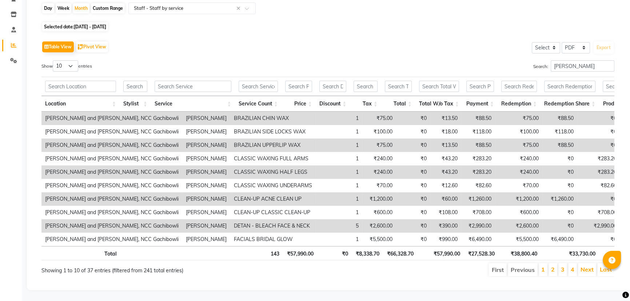
scroll to position [79, 0]
click at [584, 266] on link "Next" at bounding box center [586, 269] width 13 height 7
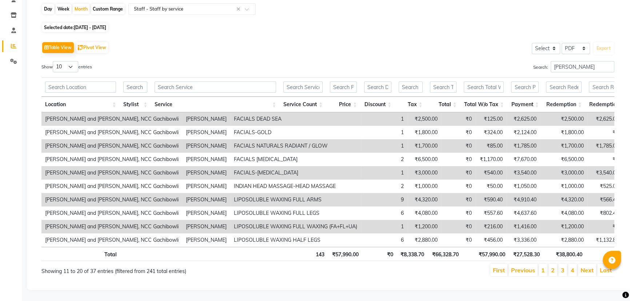
scroll to position [78, 0]
click at [584, 267] on link "Next" at bounding box center [586, 270] width 13 height 7
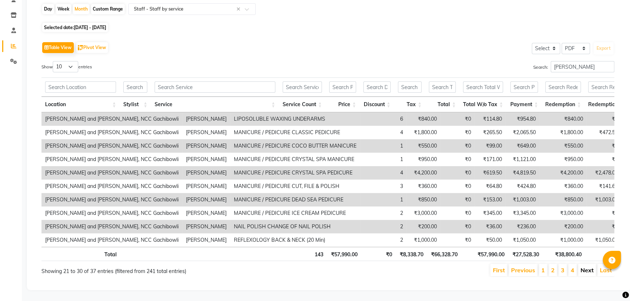
click at [584, 267] on link "Next" at bounding box center [586, 270] width 13 height 7
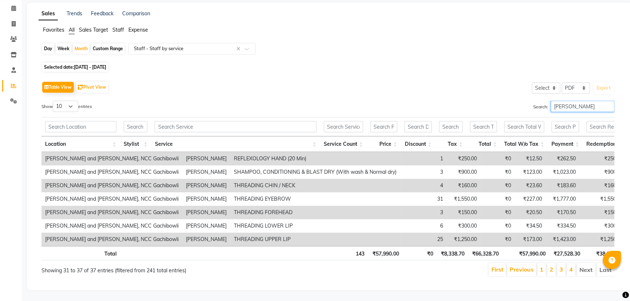
drag, startPoint x: 585, startPoint y: 96, endPoint x: 508, endPoint y: 103, distance: 77.8
click at [508, 103] on div "Search: [PERSON_NAME]" at bounding box center [474, 108] width 281 height 14
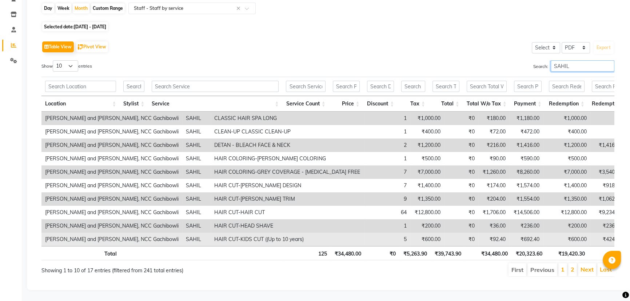
scroll to position [79, 0]
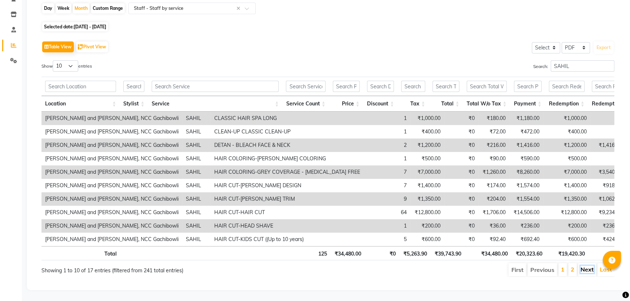
click at [585, 266] on link "Next" at bounding box center [586, 269] width 13 height 7
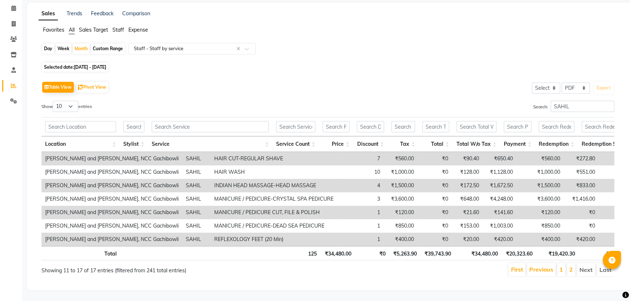
scroll to position [39, 0]
click at [588, 264] on li "Next" at bounding box center [585, 269] width 19 height 13
click at [588, 265] on li "Next" at bounding box center [585, 269] width 19 height 13
drag, startPoint x: 582, startPoint y: 95, endPoint x: 527, endPoint y: 102, distance: 55.8
click at [527, 102] on div "Search: [PERSON_NAME]" at bounding box center [474, 108] width 281 height 14
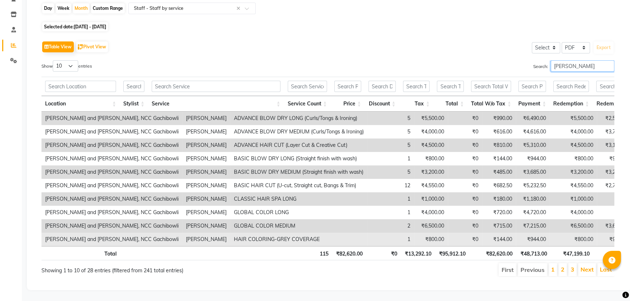
scroll to position [79, 0]
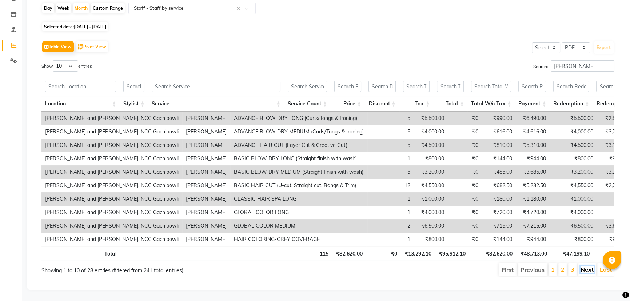
click at [591, 266] on link "Next" at bounding box center [586, 269] width 13 height 7
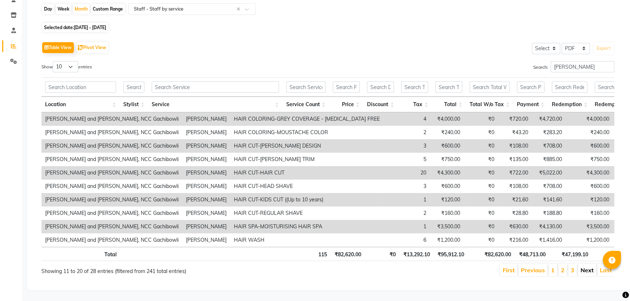
click at [585, 267] on link "Next" at bounding box center [586, 270] width 13 height 7
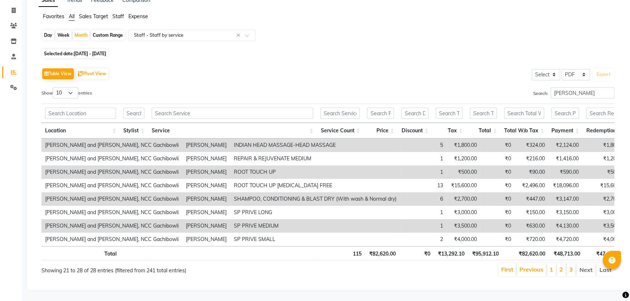
click at [584, 266] on li "Next" at bounding box center [585, 269] width 19 height 13
click at [506, 266] on link "First" at bounding box center [507, 269] width 12 height 7
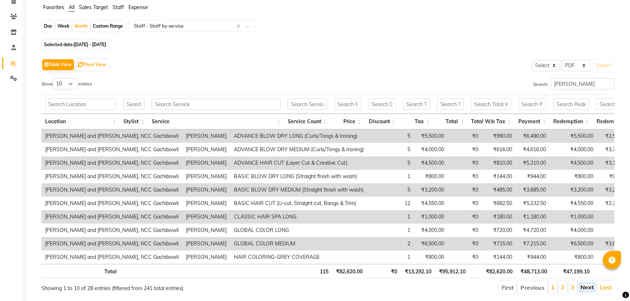
click at [589, 291] on link "Next" at bounding box center [586, 287] width 13 height 7
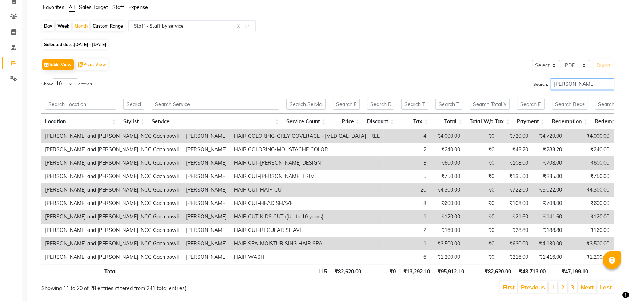
drag, startPoint x: 556, startPoint y: 88, endPoint x: 503, endPoint y: 101, distance: 55.4
click at [503, 101] on div "Show 10 25 50 100 entries Search: [PERSON_NAME] Location Stylist Service Servic…" at bounding box center [327, 186] width 573 height 216
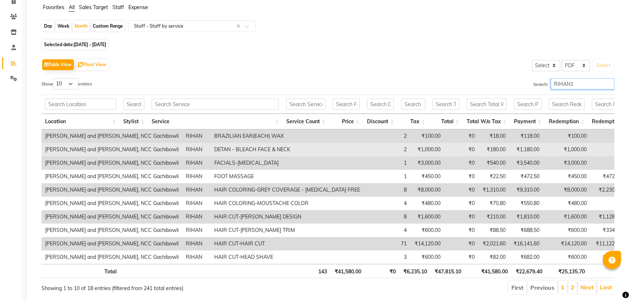
scroll to position [0, 0]
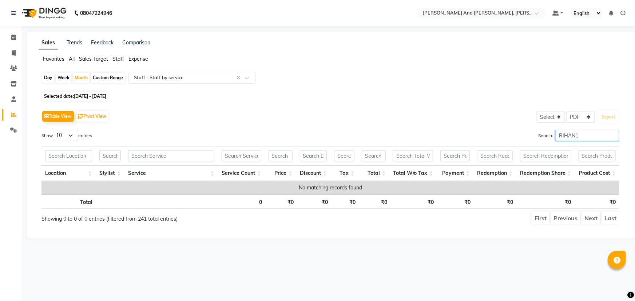
type input "RIHAN"
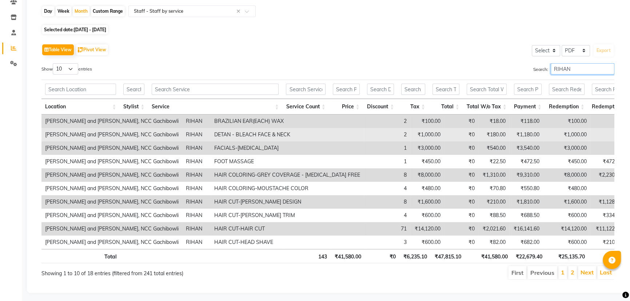
scroll to position [79, 0]
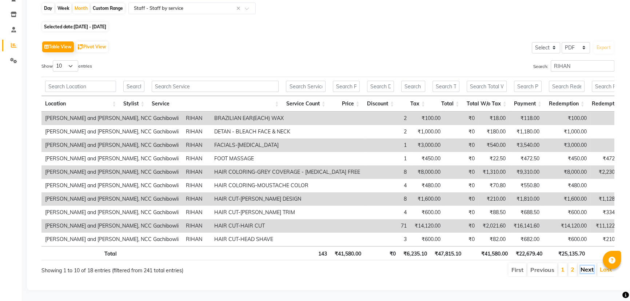
click at [586, 267] on link "Next" at bounding box center [586, 269] width 13 height 7
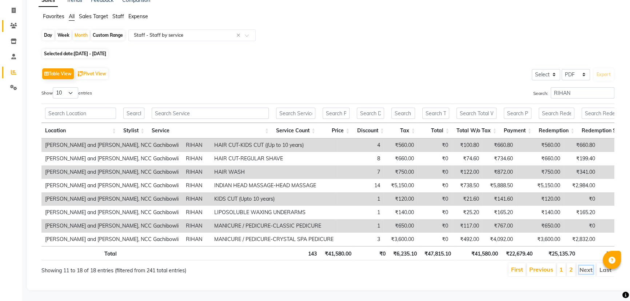
scroll to position [0, 0]
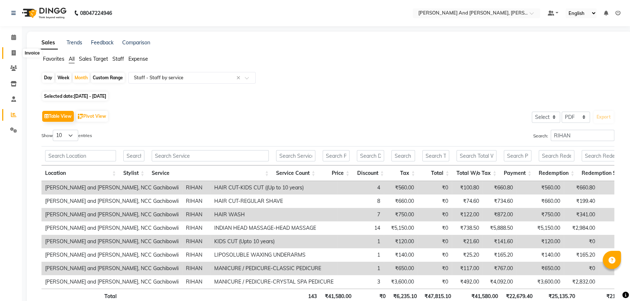
click at [15, 54] on icon at bounding box center [14, 52] width 4 height 5
select select "service"
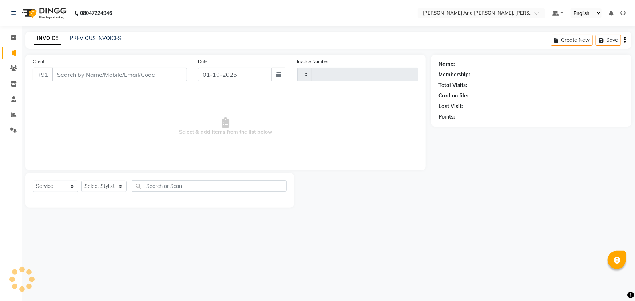
click at [15, 54] on icon at bounding box center [14, 52] width 4 height 5
select select "service"
type input "3401"
select select "6766"
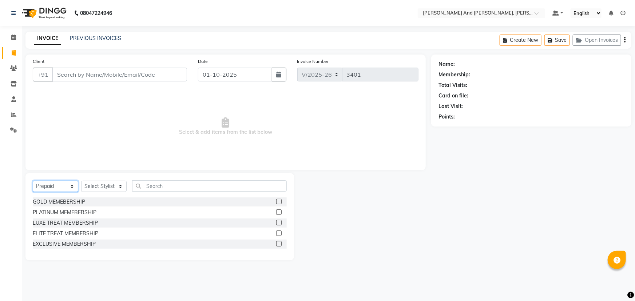
click at [55, 185] on select "Select Service Product Membership Package Voucher Prepaid Gift Card" at bounding box center [55, 186] width 45 height 11
select select "service"
click at [33, 181] on select "Select Service Product Membership Package Voucher Prepaid Gift Card" at bounding box center [55, 186] width 45 height 11
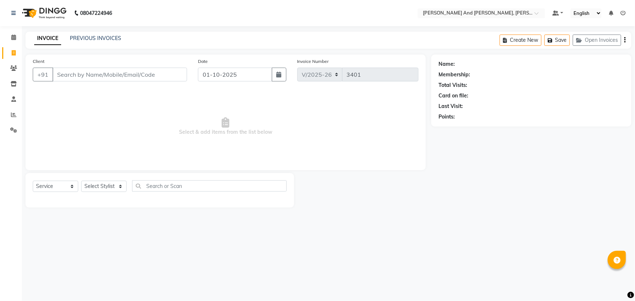
click at [126, 179] on div "Select Service Product Membership Package Voucher Prepaid Gift Card Select Styl…" at bounding box center [159, 190] width 268 height 35
drag, startPoint x: 111, startPoint y: 188, endPoint x: 111, endPoint y: 182, distance: 5.5
click at [111, 188] on select "Select Stylist ADITI AFREEN 2 [PERSON_NAME] ALKAF [PERSON_NAME] [PERSON_NAME] […" at bounding box center [103, 186] width 45 height 11
select select "77530"
click at [81, 181] on select "Select Stylist ADITI AFREEN 2 [PERSON_NAME] ALKAF [PERSON_NAME] [PERSON_NAME] […" at bounding box center [103, 186] width 45 height 11
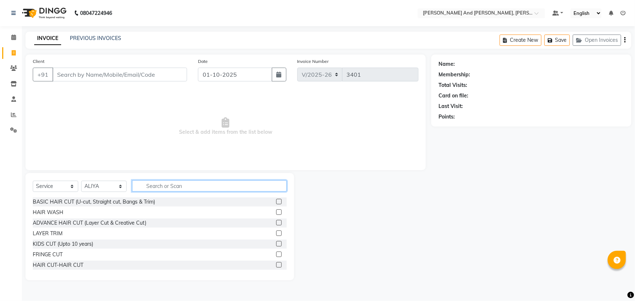
click at [201, 182] on input "text" at bounding box center [209, 185] width 155 height 11
type input "THRE"
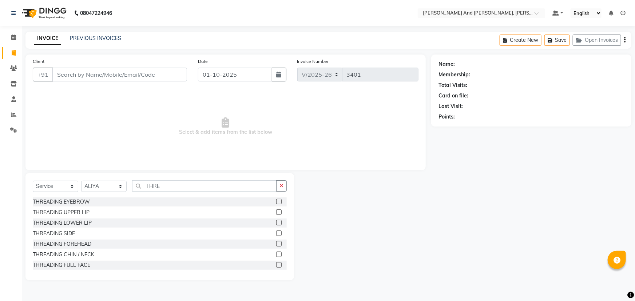
click at [276, 203] on label at bounding box center [278, 201] width 5 height 5
click at [276, 203] on input "checkbox" at bounding box center [278, 202] width 5 height 5
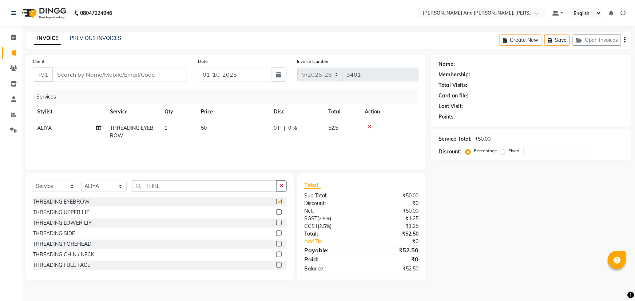
checkbox input "false"
drag, startPoint x: 149, startPoint y: 189, endPoint x: 113, endPoint y: 190, distance: 36.4
click at [113, 190] on div "Select Service Product Membership Package Voucher Prepaid Gift Card Select Styl…" at bounding box center [160, 188] width 254 height 17
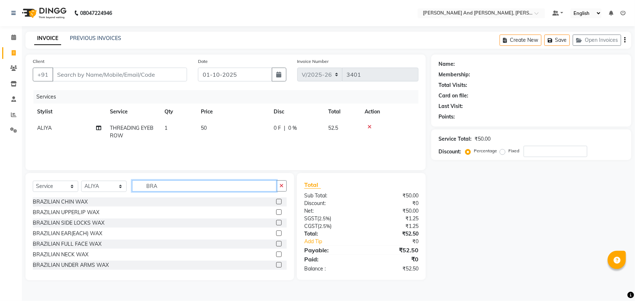
type input "BRA"
click at [276, 202] on label at bounding box center [278, 201] width 5 height 5
click at [276, 202] on input "checkbox" at bounding box center [278, 202] width 5 height 5
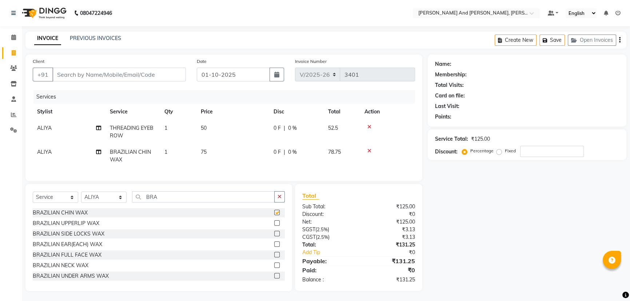
checkbox input "false"
click at [274, 226] on label at bounding box center [276, 222] width 5 height 5
click at [274, 226] on input "checkbox" at bounding box center [276, 223] width 5 height 5
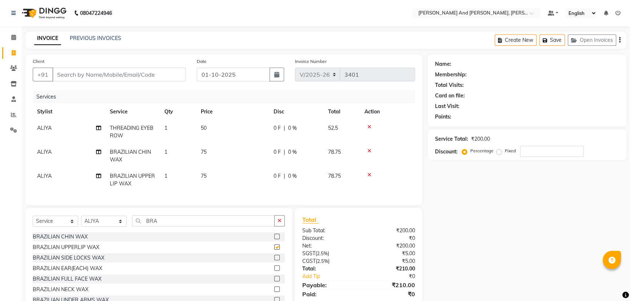
checkbox input "false"
drag, startPoint x: 170, startPoint y: 225, endPoint x: 48, endPoint y: 219, distance: 122.3
click at [61, 228] on div "Select Service Product Membership Package Voucher Prepaid Gift Card Select Styl…" at bounding box center [159, 223] width 252 height 17
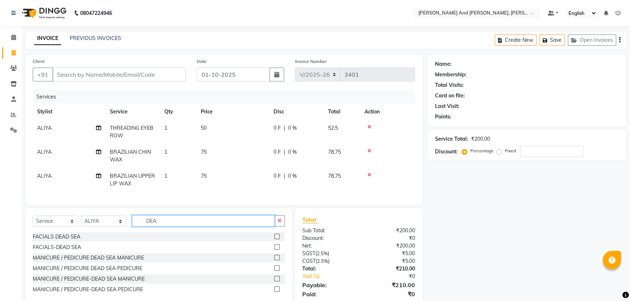
type input "DEA"
click at [276, 250] on label at bounding box center [276, 246] width 5 height 5
click at [276, 250] on input "checkbox" at bounding box center [276, 247] width 5 height 5
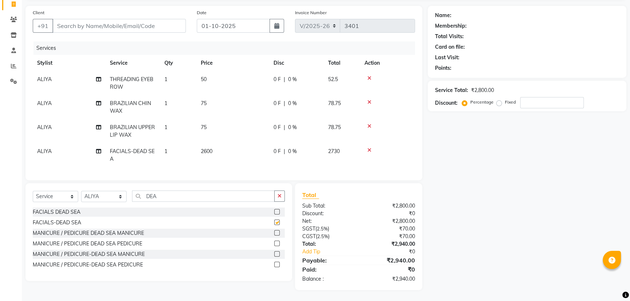
checkbox input "false"
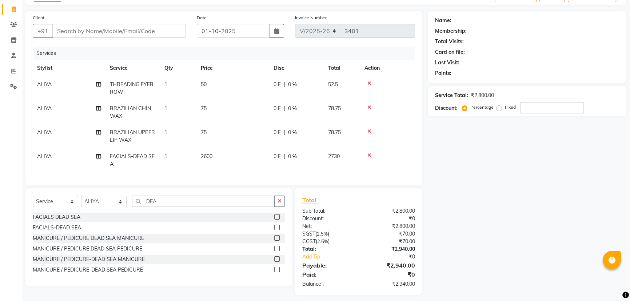
scroll to position [54, 0]
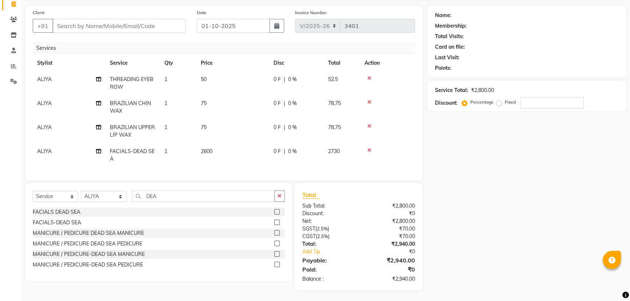
click at [277, 209] on label at bounding box center [276, 211] width 5 height 5
click at [277, 210] on input "checkbox" at bounding box center [276, 212] width 5 height 5
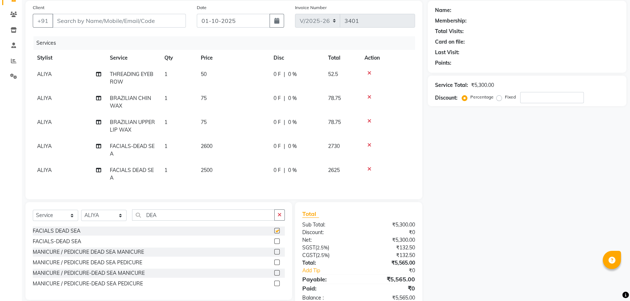
checkbox input "false"
click at [368, 144] on icon at bounding box center [369, 145] width 4 height 5
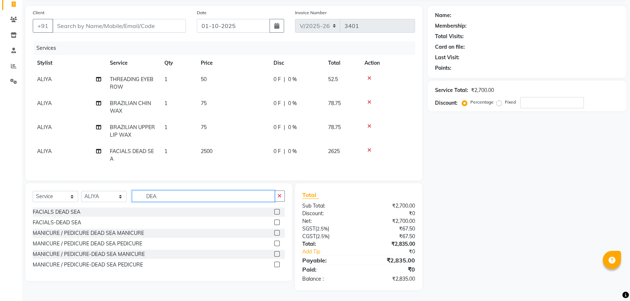
drag, startPoint x: 172, startPoint y: 198, endPoint x: 87, endPoint y: 200, distance: 85.5
click at [87, 200] on div "Select Service Product Membership Package Voucher Prepaid Gift Card Select Styl…" at bounding box center [159, 199] width 252 height 17
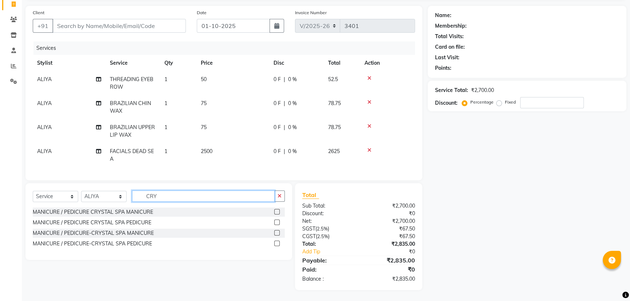
type input "CRY"
click at [276, 223] on label at bounding box center [276, 222] width 5 height 5
click at [276, 223] on input "checkbox" at bounding box center [276, 222] width 5 height 5
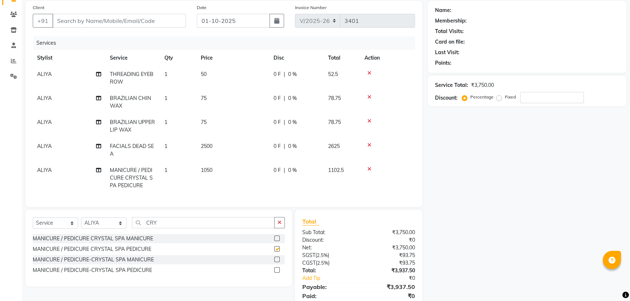
checkbox input "false"
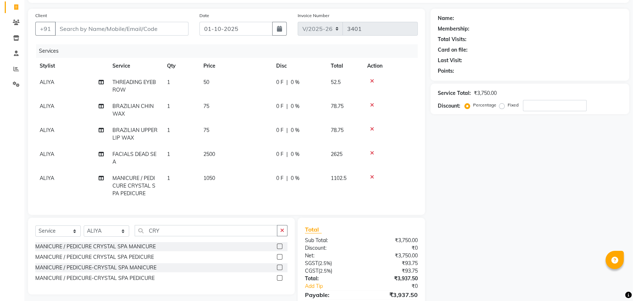
scroll to position [0, 0]
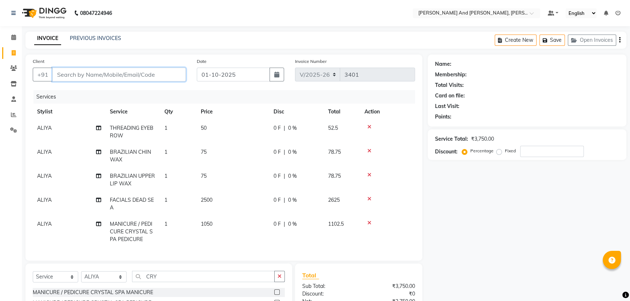
click at [145, 74] on input "Client" at bounding box center [118, 75] width 133 height 14
type input "9"
type input "0"
type input "9701007051"
click at [161, 80] on button "Add Client" at bounding box center [166, 75] width 37 height 14
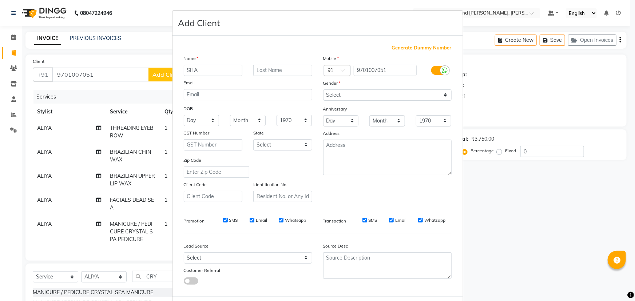
type input "SITA"
click at [358, 91] on select "Select [DEMOGRAPHIC_DATA] [DEMOGRAPHIC_DATA] Other Prefer Not To Say" at bounding box center [387, 94] width 128 height 11
select select "[DEMOGRAPHIC_DATA]"
click at [323, 89] on select "Select [DEMOGRAPHIC_DATA] [DEMOGRAPHIC_DATA] Other Prefer Not To Say" at bounding box center [387, 94] width 128 height 11
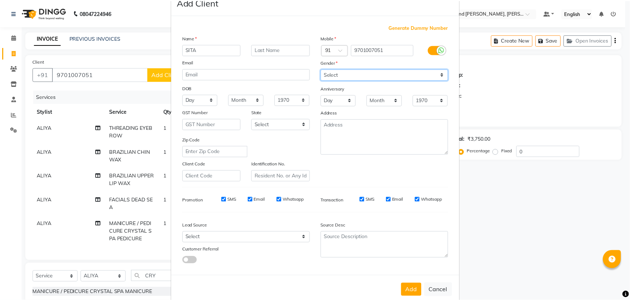
scroll to position [36, 0]
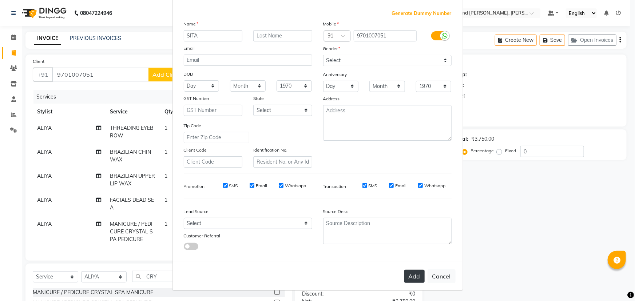
click at [410, 274] on button "Add" at bounding box center [414, 276] width 20 height 13
select select
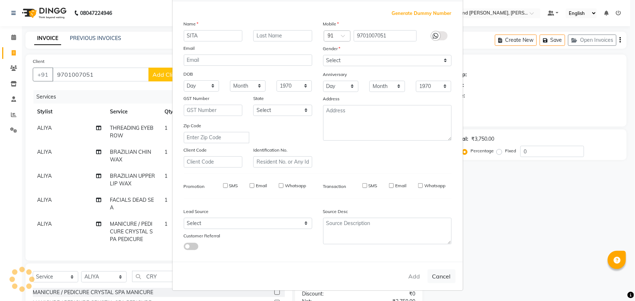
select select
checkbox input "false"
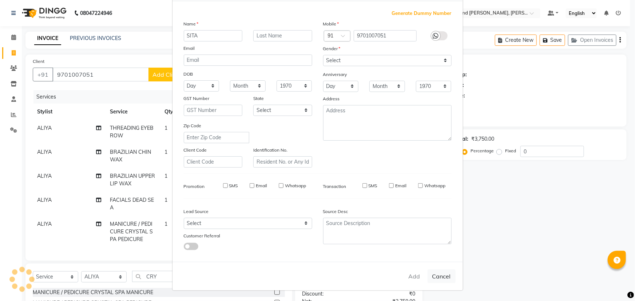
checkbox input "false"
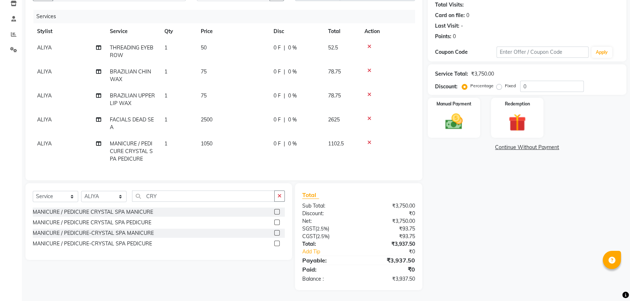
scroll to position [0, 0]
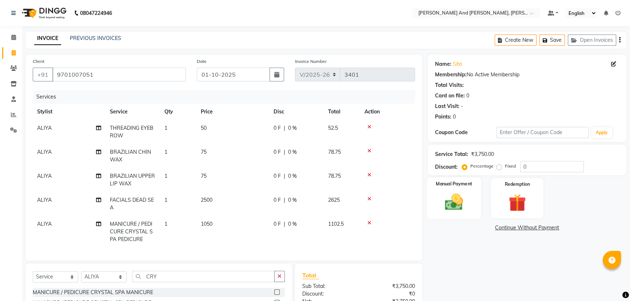
click at [454, 200] on img at bounding box center [453, 202] width 29 height 21
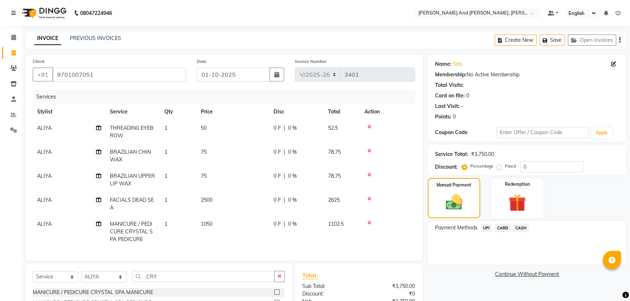
click at [485, 228] on span "UPI" at bounding box center [485, 228] width 11 height 8
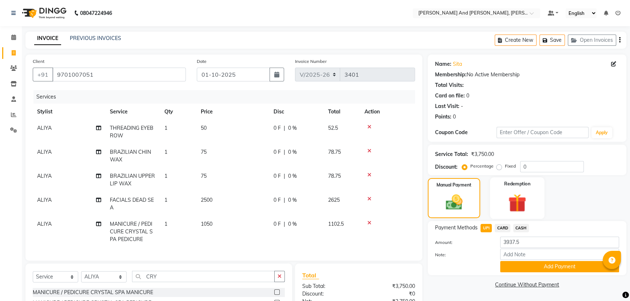
scroll to position [85, 0]
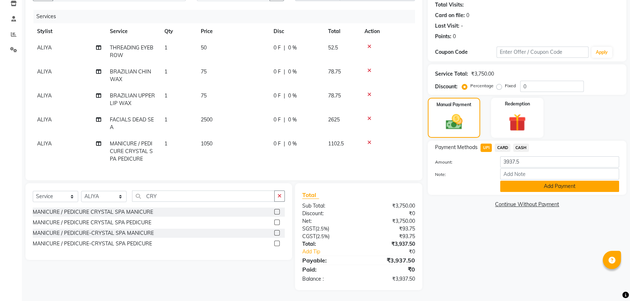
click at [550, 181] on button "Add Payment" at bounding box center [559, 186] width 119 height 11
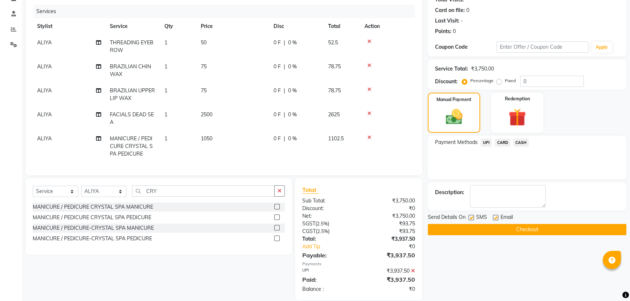
scroll to position [101, 0]
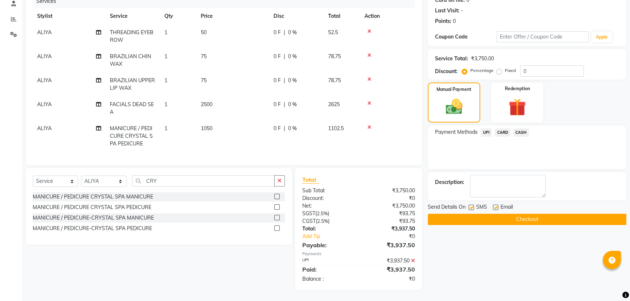
click at [521, 214] on button "Checkout" at bounding box center [527, 219] width 199 height 11
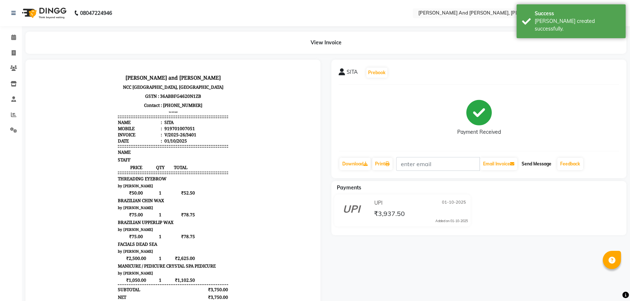
click at [534, 164] on button "Send Message" at bounding box center [537, 164] width 36 height 12
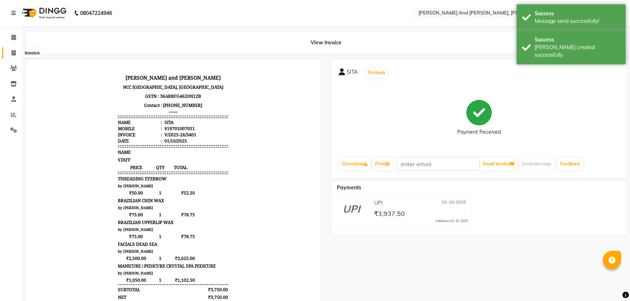
click at [13, 53] on icon at bounding box center [14, 52] width 4 height 5
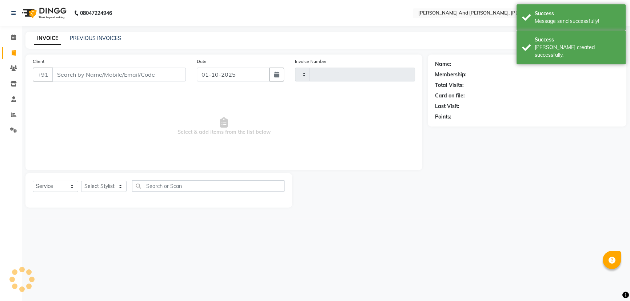
click at [13, 53] on icon at bounding box center [14, 52] width 4 height 5
select select "service"
type input "3402"
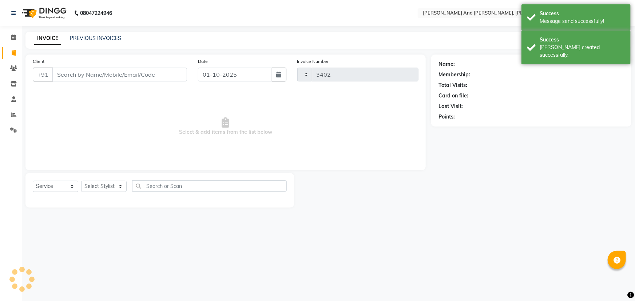
select select "6766"
select select "P"
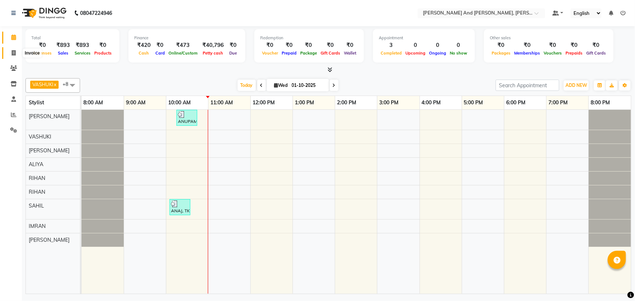
click at [15, 52] on icon at bounding box center [14, 52] width 4 height 5
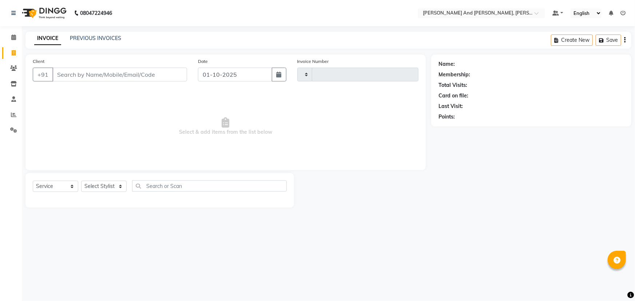
click at [15, 52] on icon at bounding box center [14, 52] width 4 height 5
select select "6766"
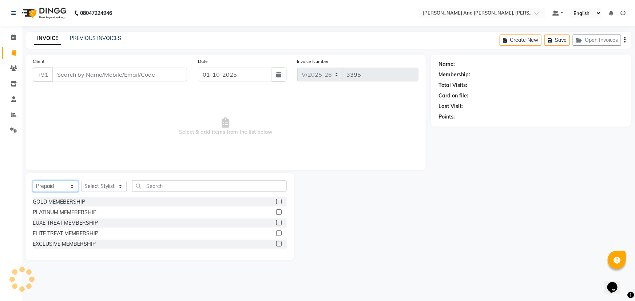
click at [58, 184] on select "Select Service Product Membership Package Voucher Prepaid Gift Card" at bounding box center [55, 186] width 45 height 11
select select "service"
click at [33, 181] on select "Select Service Product Membership Package Voucher Prepaid Gift Card" at bounding box center [55, 186] width 45 height 11
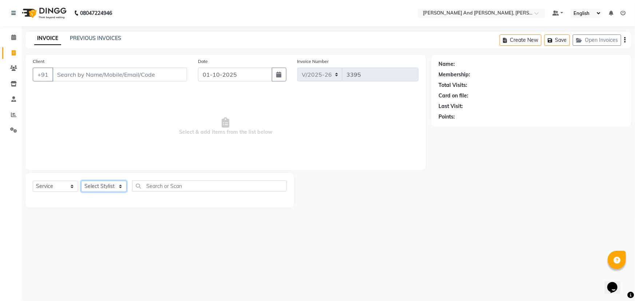
drag, startPoint x: 109, startPoint y: 187, endPoint x: 109, endPoint y: 181, distance: 5.1
click at [109, 187] on select "Select Stylist ADITI AFREEN 2 [PERSON_NAME] ALKAF [PERSON_NAME] [PERSON_NAME] […" at bounding box center [103, 186] width 45 height 11
select select "86690"
click at [81, 181] on select "Select Stylist ADITI AFREEN 2 [PERSON_NAME] ALKAF [PERSON_NAME] [PERSON_NAME] […" at bounding box center [103, 186] width 45 height 11
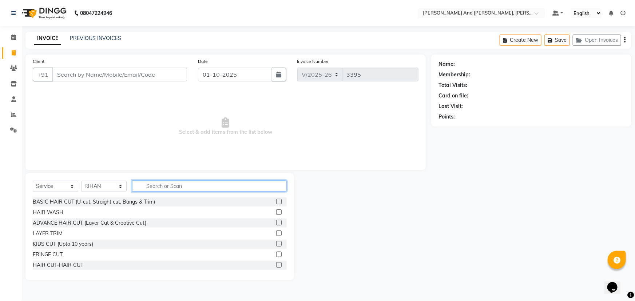
click at [176, 186] on input "text" at bounding box center [209, 185] width 155 height 11
type input "HAIR"
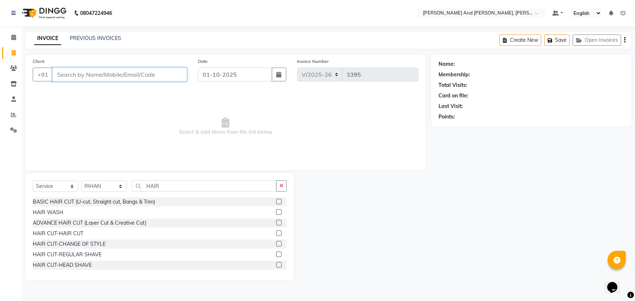
click at [128, 73] on input "Client" at bounding box center [119, 75] width 135 height 14
click at [97, 73] on input "Client" at bounding box center [119, 75] width 135 height 14
click at [12, 55] on icon at bounding box center [14, 52] width 4 height 5
select select "service"
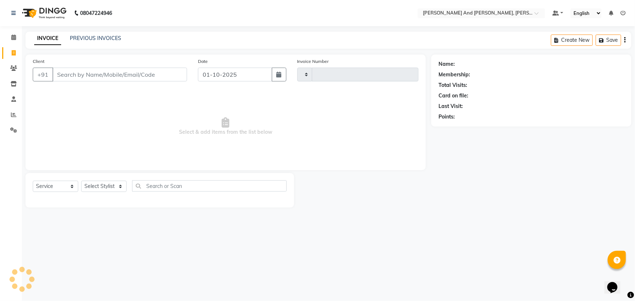
type input "3396"
select select "6766"
select select "P"
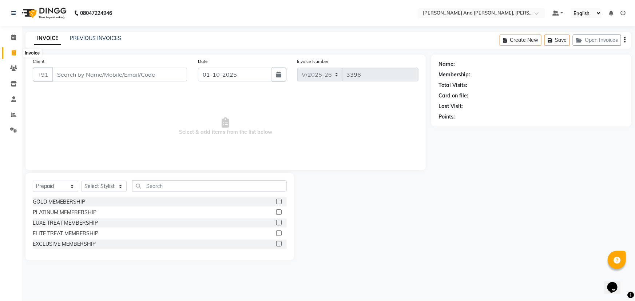
click at [12, 52] on icon at bounding box center [14, 52] width 4 height 5
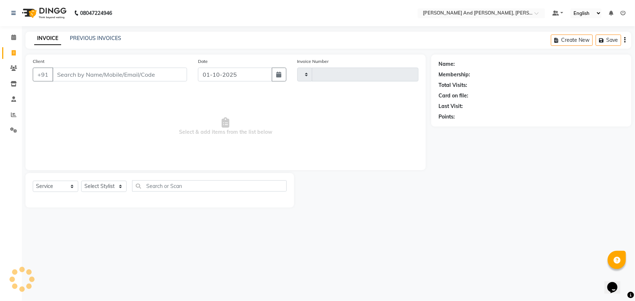
click at [12, 52] on icon at bounding box center [14, 52] width 4 height 5
select select "service"
select select "6766"
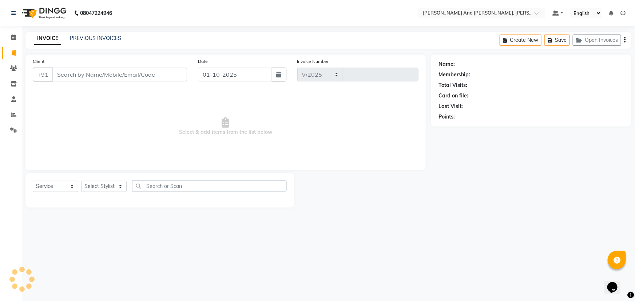
type input "3396"
click at [58, 185] on select "Select Service Product Membership Package Voucher Prepaid Gift Card" at bounding box center [55, 186] width 45 height 11
click at [33, 181] on select "Select Service Product Membership Package Voucher Prepaid Gift Card" at bounding box center [55, 186] width 45 height 11
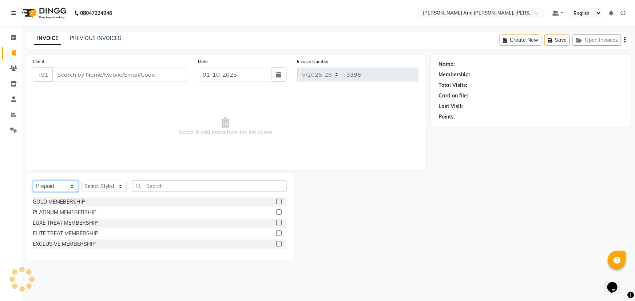
click at [56, 184] on select "Select Service Product Membership Package Voucher Prepaid Gift Card" at bounding box center [55, 186] width 45 height 11
select select "service"
click at [33, 181] on select "Select Service Product Membership Package Voucher Prepaid Gift Card" at bounding box center [55, 186] width 45 height 11
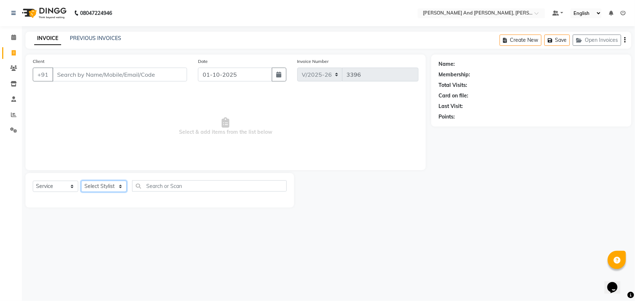
click at [109, 190] on select "Select Stylist ADITI AFREEN 2 [PERSON_NAME] ALKAF [PERSON_NAME] [PERSON_NAME] […" at bounding box center [103, 186] width 45 height 11
select select "93389"
click at [81, 181] on select "Select Stylist ADITI AFREEN 2 [PERSON_NAME] ALKAF [PERSON_NAME] [PERSON_NAME] […" at bounding box center [103, 186] width 45 height 11
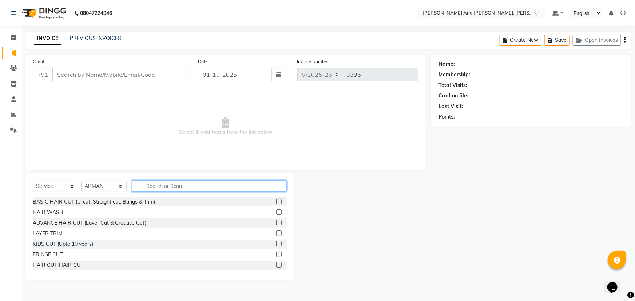
click at [183, 190] on input "text" at bounding box center [209, 185] width 155 height 11
type input "HAIR"
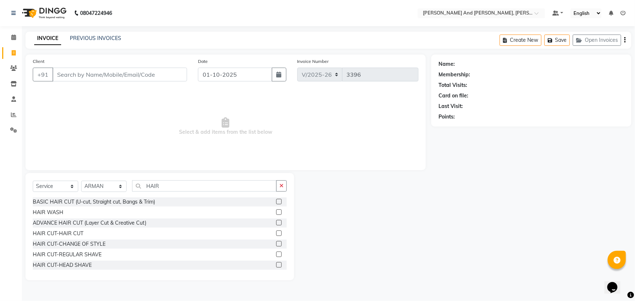
click at [276, 233] on label at bounding box center [278, 233] width 5 height 5
click at [276, 233] on input "checkbox" at bounding box center [278, 233] width 5 height 5
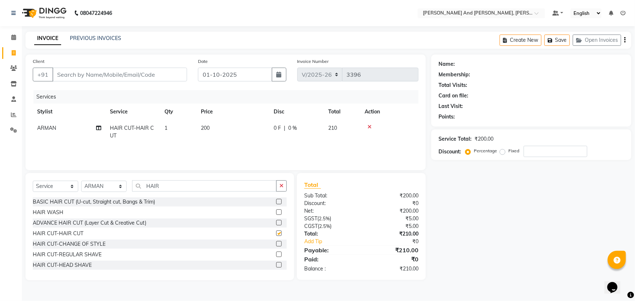
checkbox input "false"
click at [126, 73] on input "Client" at bounding box center [119, 75] width 135 height 14
type input "S"
type input "0"
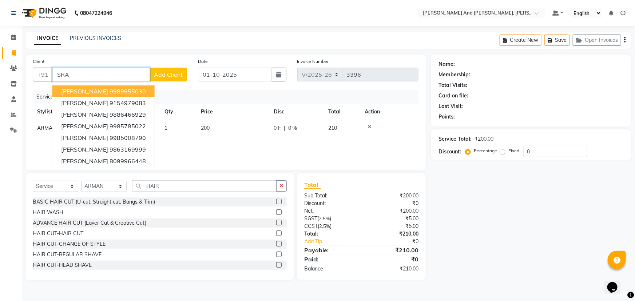
click at [121, 88] on ngb-highlight "9989955030" at bounding box center [127, 91] width 36 height 7
type input "9989955030"
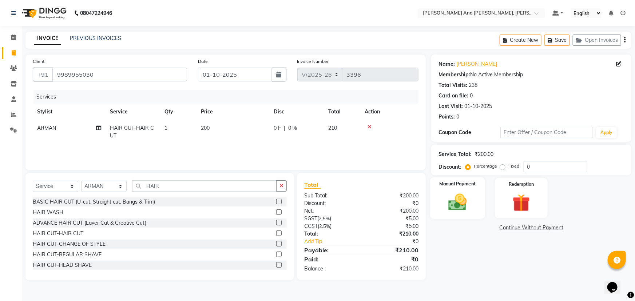
click at [467, 188] on div "Manual Payment" at bounding box center [457, 198] width 55 height 42
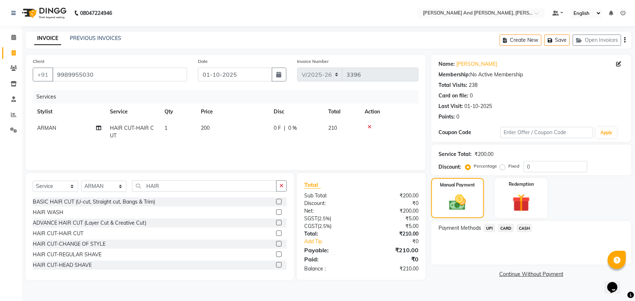
click at [525, 227] on span "CASH" at bounding box center [524, 228] width 16 height 8
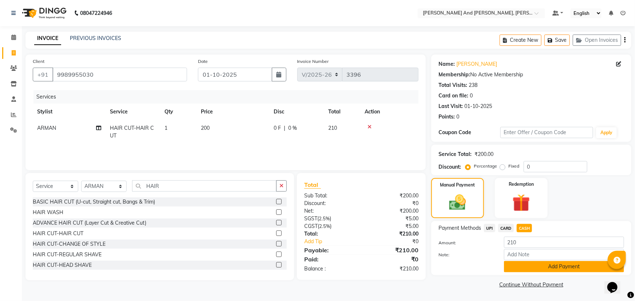
click at [522, 264] on button "Add Payment" at bounding box center [564, 266] width 120 height 11
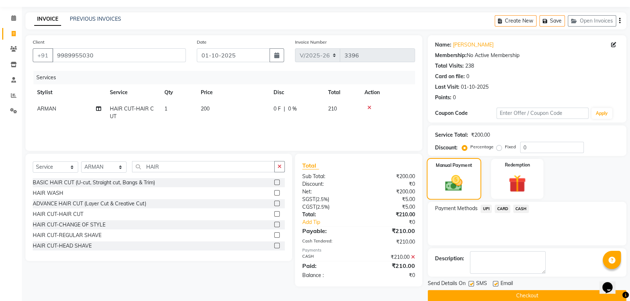
scroll to position [30, 0]
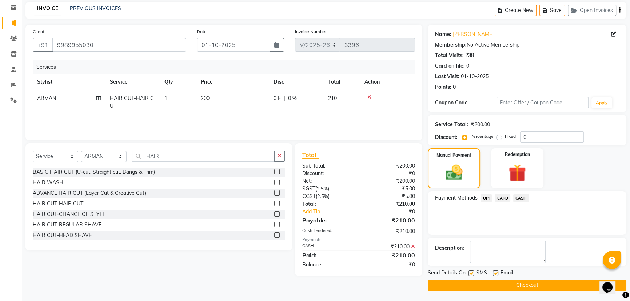
click at [466, 210] on div "Payment Methods UPI CARD CASH" at bounding box center [527, 213] width 199 height 44
click at [500, 283] on button "Checkout" at bounding box center [527, 285] width 199 height 11
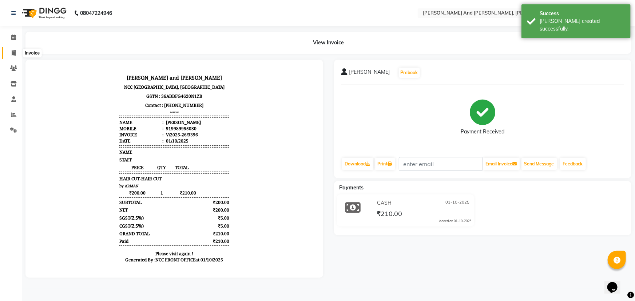
click at [15, 53] on icon at bounding box center [14, 52] width 4 height 5
select select "service"
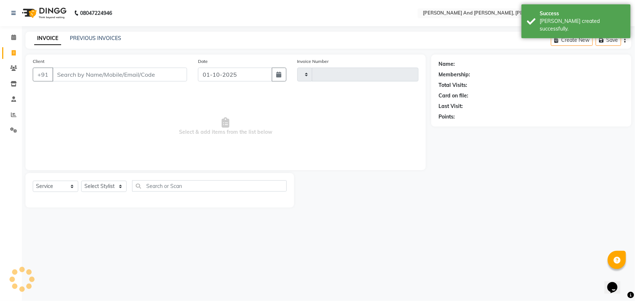
click at [15, 53] on icon at bounding box center [14, 52] width 4 height 5
select select "6766"
select select "service"
click at [15, 53] on icon at bounding box center [14, 52] width 4 height 5
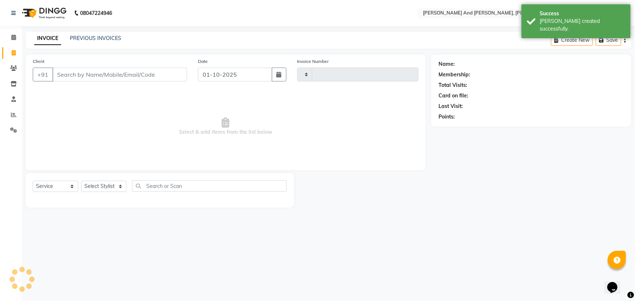
select select "service"
type input "3397"
select select "6766"
select select "P"
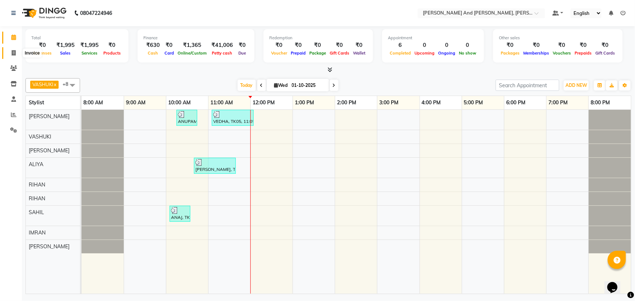
click at [17, 52] on span at bounding box center [13, 53] width 13 height 8
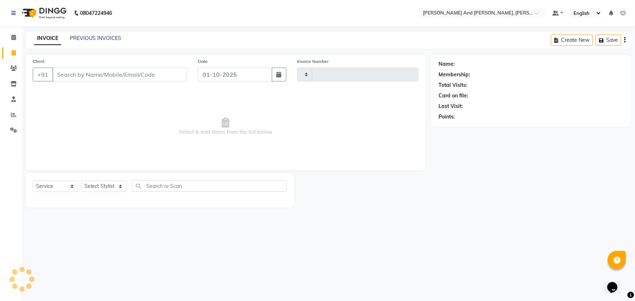
click at [17, 52] on span at bounding box center [13, 53] width 13 height 8
select select "6766"
click at [66, 185] on select "Select Service Product Membership Package Voucher Prepaid Gift Card" at bounding box center [55, 186] width 45 height 11
select select "P"
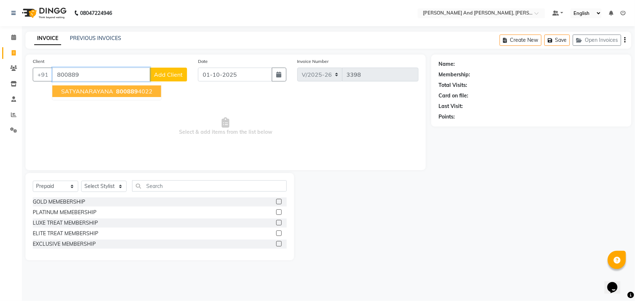
click at [131, 76] on input "800889" at bounding box center [100, 75] width 97 height 14
type input "8008894022"
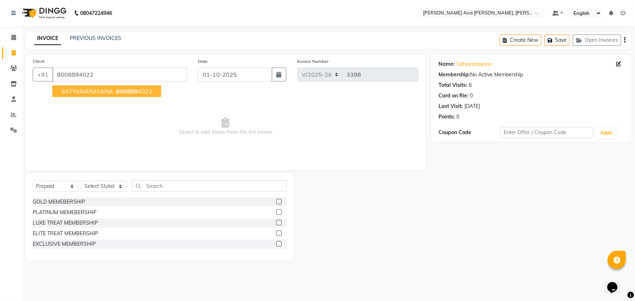
click at [111, 92] on span "SATYANARAYANA" at bounding box center [87, 91] width 52 height 7
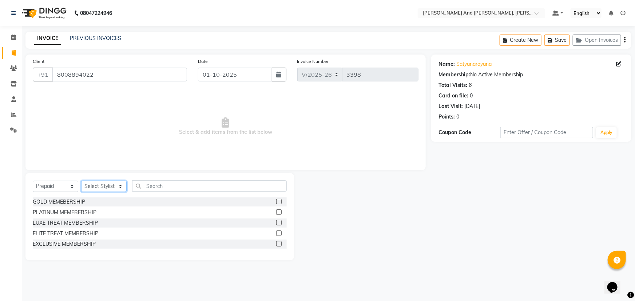
click at [105, 187] on select "Select Stylist ADITI AFREEN 2 [PERSON_NAME] ALKAF [PERSON_NAME] [PERSON_NAME] […" at bounding box center [103, 186] width 45 height 11
click at [59, 189] on select "Select Service Product Membership Package Voucher Prepaid Gift Card" at bounding box center [55, 186] width 45 height 11
select select "service"
click at [33, 181] on select "Select Service Product Membership Package Voucher Prepaid Gift Card" at bounding box center [55, 186] width 45 height 11
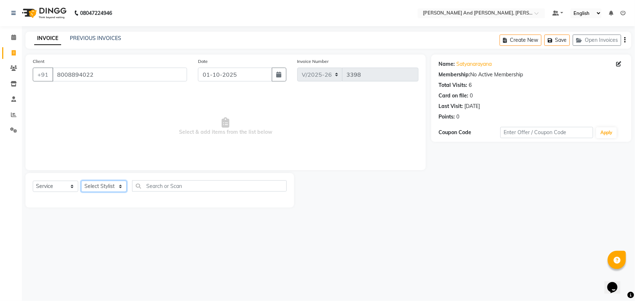
click at [109, 184] on select "Select Stylist ADITI AFREEN 2 [PERSON_NAME] ALKAF [PERSON_NAME] [PERSON_NAME] […" at bounding box center [103, 186] width 45 height 11
select select "87929"
click at [81, 181] on select "Select Stylist ADITI AFREEN 2 [PERSON_NAME] ALKAF [PERSON_NAME] [PERSON_NAME] […" at bounding box center [103, 186] width 45 height 11
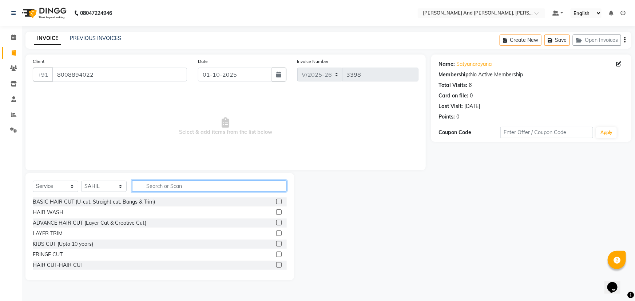
click at [187, 186] on input "text" at bounding box center [209, 185] width 155 height 11
type input "HAIR"
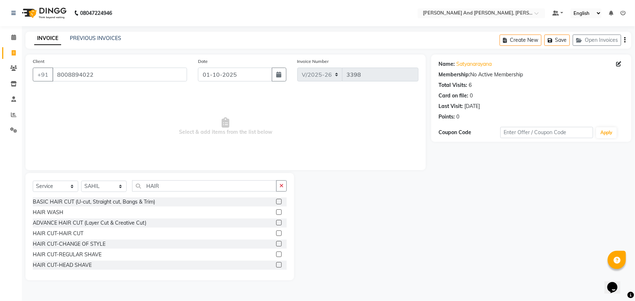
click at [270, 232] on div "HAIR CUT-HAIR CUT" at bounding box center [160, 233] width 254 height 9
click at [276, 233] on label at bounding box center [278, 233] width 5 height 5
click at [276, 233] on input "checkbox" at bounding box center [278, 233] width 5 height 5
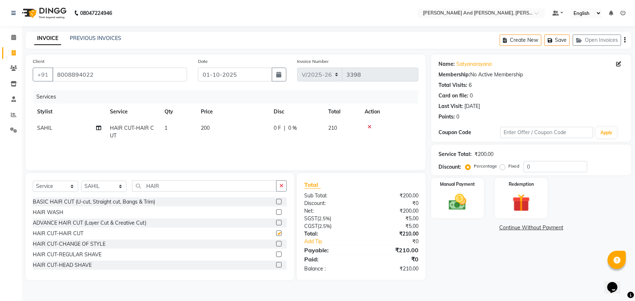
checkbox input "false"
click at [466, 195] on img at bounding box center [458, 202] width 30 height 21
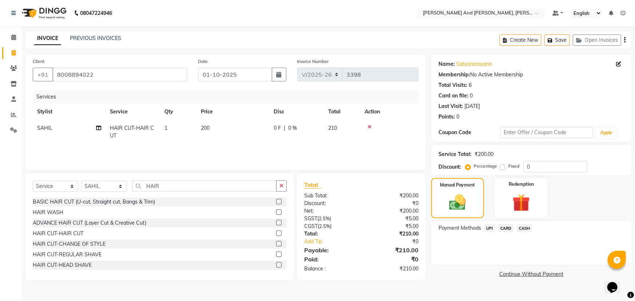
click at [490, 228] on span "UPI" at bounding box center [489, 228] width 11 height 8
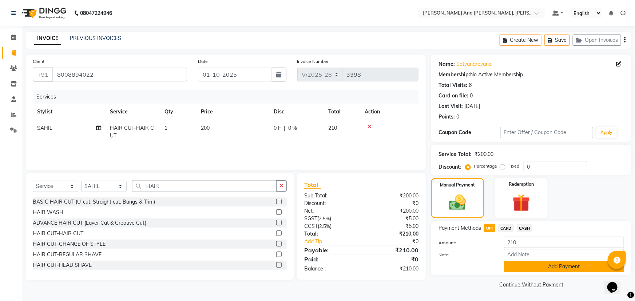
click at [527, 266] on button "Add Payment" at bounding box center [564, 266] width 120 height 11
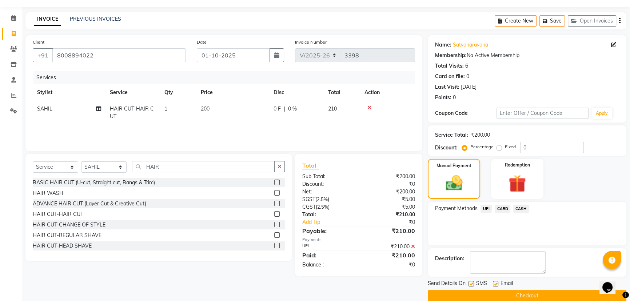
scroll to position [30, 0]
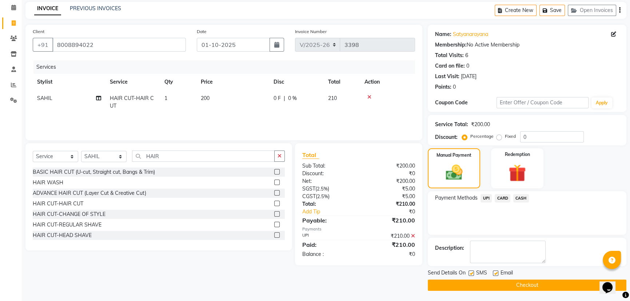
click at [508, 284] on button "Checkout" at bounding box center [527, 285] width 199 height 11
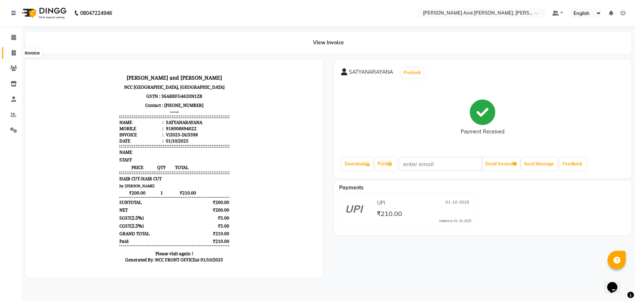
click at [13, 57] on link "Invoice" at bounding box center [10, 53] width 17 height 12
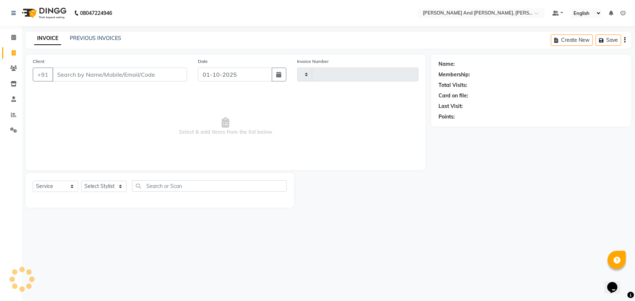
click at [13, 57] on link "Invoice" at bounding box center [10, 53] width 17 height 12
select select "service"
type input "3399"
select select "6766"
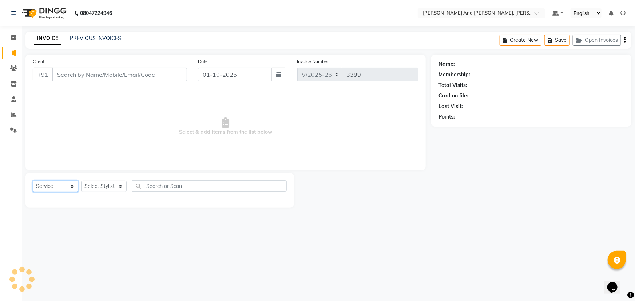
click at [58, 186] on select "Select Service Product Membership Package Voucher Prepaid Gift Card" at bounding box center [55, 186] width 45 height 11
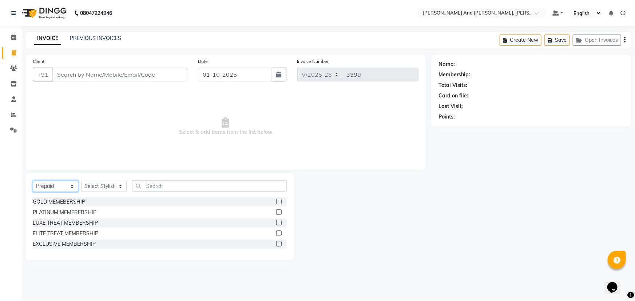
select select "service"
click at [33, 181] on select "Select Service Product Membership Package Voucher Prepaid Gift Card" at bounding box center [55, 186] width 45 height 11
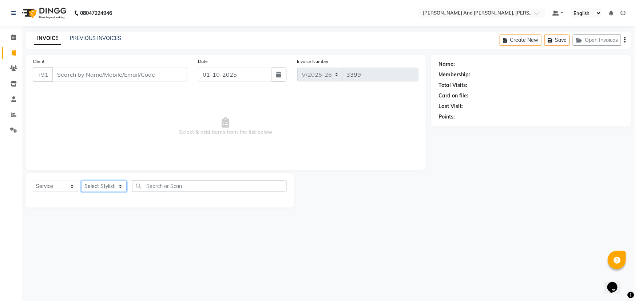
click at [109, 189] on select "Select Stylist ADITI AFREEN 2 [PERSON_NAME] ALKAF [PERSON_NAME] [PERSON_NAME] […" at bounding box center [103, 186] width 45 height 11
select select "92928"
click at [81, 181] on select "Select Stylist ADITI AFREEN 2 [PERSON_NAME] ALKAF [PERSON_NAME] [PERSON_NAME] […" at bounding box center [103, 186] width 45 height 11
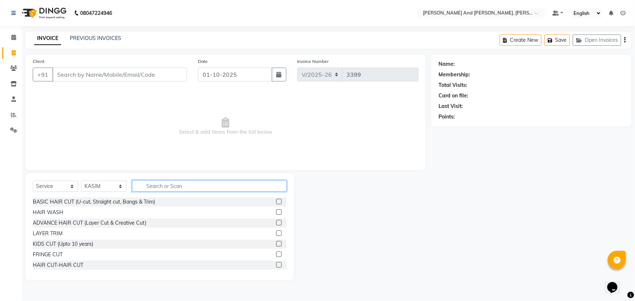
click at [171, 183] on input "text" at bounding box center [209, 185] width 155 height 11
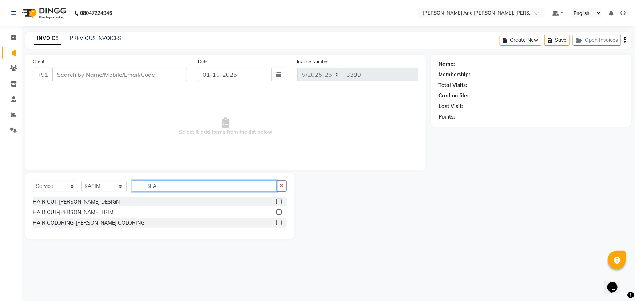
type input "BEA"
click at [279, 202] on label at bounding box center [278, 201] width 5 height 5
click at [279, 202] on input "checkbox" at bounding box center [278, 202] width 5 height 5
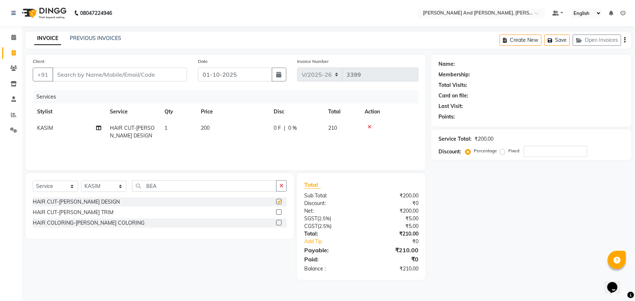
checkbox input "false"
click at [108, 72] on input "Client" at bounding box center [119, 75] width 135 height 14
type input "7"
type input "0"
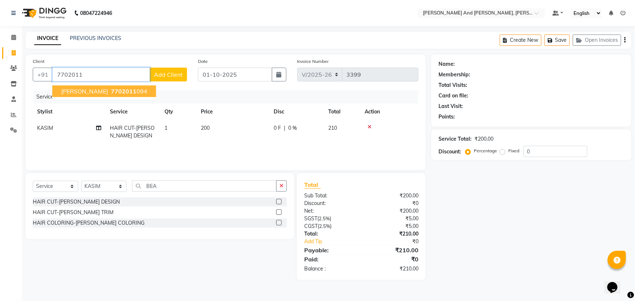
click at [111, 89] on span "7702011" at bounding box center [123, 91] width 25 height 7
type input "7702011094"
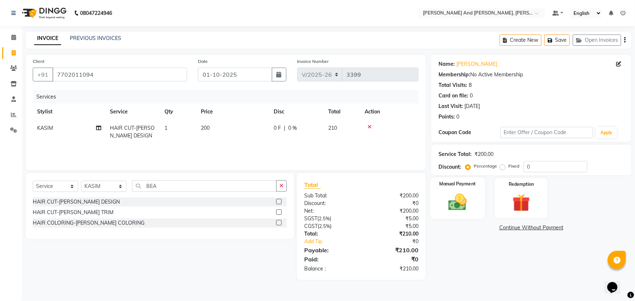
click at [460, 196] on img at bounding box center [458, 202] width 30 height 21
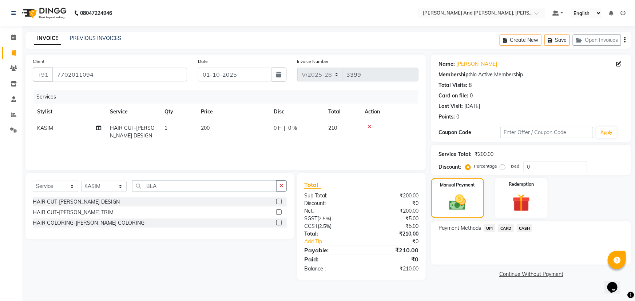
click at [489, 228] on span "UPI" at bounding box center [489, 228] width 11 height 8
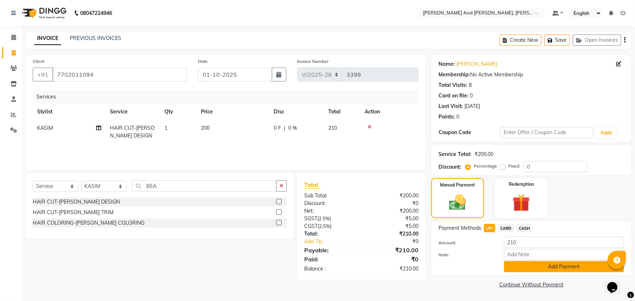
click at [523, 265] on button "Add Payment" at bounding box center [564, 266] width 120 height 11
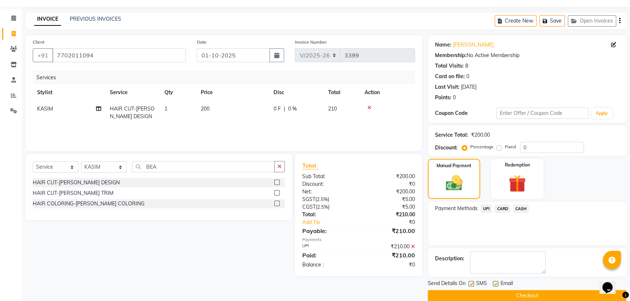
scroll to position [30, 0]
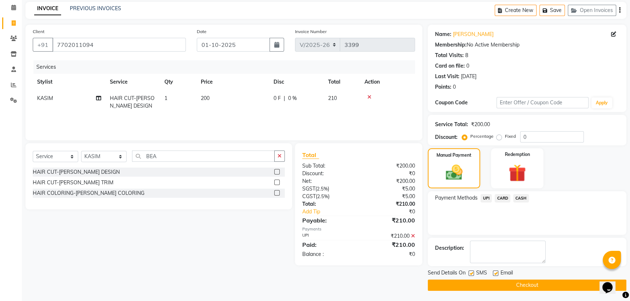
click at [516, 284] on button "Checkout" at bounding box center [527, 285] width 199 height 11
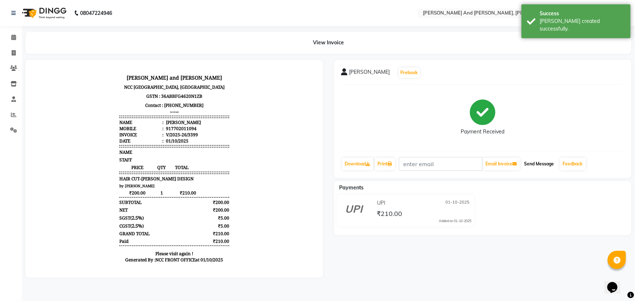
click at [546, 162] on button "Send Message" at bounding box center [539, 164] width 36 height 12
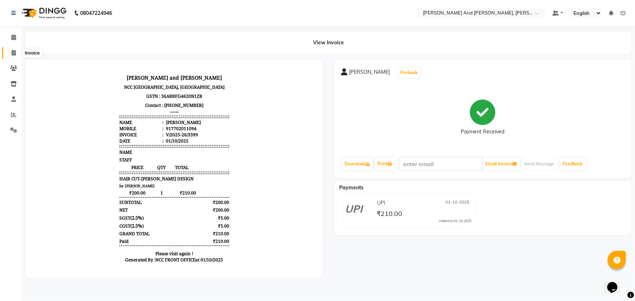
click at [16, 55] on span at bounding box center [13, 53] width 13 height 8
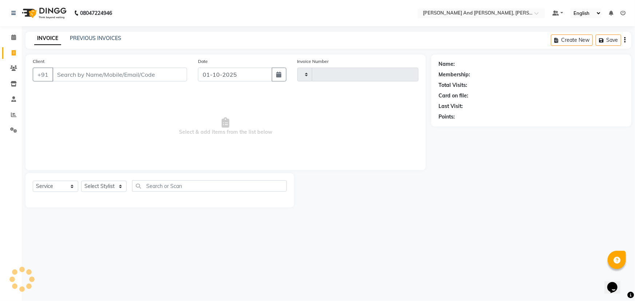
click at [15, 53] on icon at bounding box center [14, 52] width 4 height 5
select select "service"
select select "6766"
type input "3400"
click at [107, 37] on link "PREVIOUS INVOICES" at bounding box center [95, 38] width 51 height 7
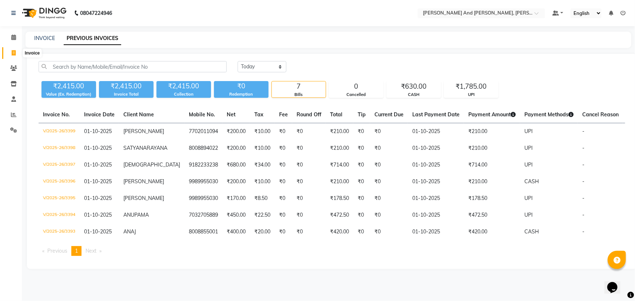
click at [12, 53] on icon at bounding box center [14, 52] width 4 height 5
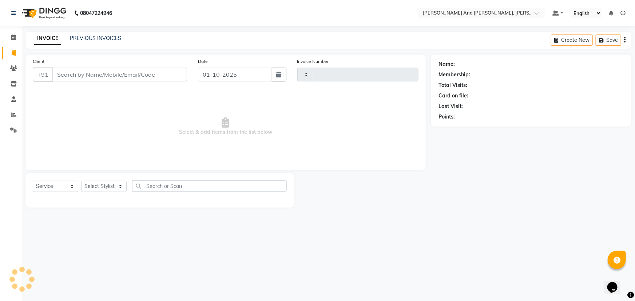
click at [12, 53] on icon at bounding box center [14, 52] width 4 height 5
select select "service"
type input "3400"
select select "6766"
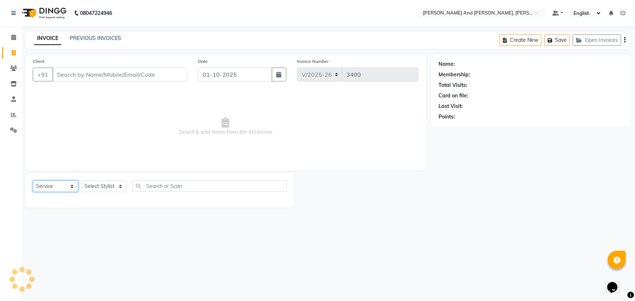
click at [58, 188] on select "Select Service Product Membership Package Voucher Prepaid Gift Card" at bounding box center [55, 186] width 45 height 11
click at [33, 181] on select "Select Service Product Membership Package Voucher Prepaid Gift Card" at bounding box center [55, 186] width 45 height 11
click at [102, 186] on select "Select Stylist" at bounding box center [103, 186] width 45 height 11
select select "P"
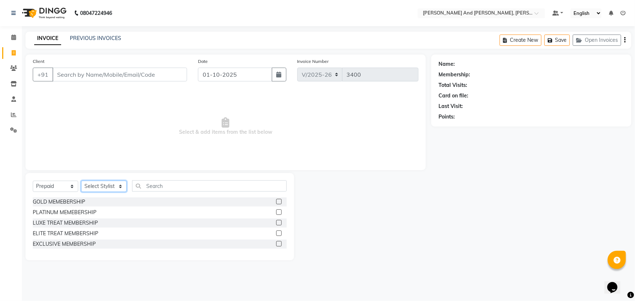
select select "87929"
click at [81, 181] on select "Select Stylist ADITI AFREEN 2 [PERSON_NAME] ALKAF [PERSON_NAME] [PERSON_NAME] […" at bounding box center [103, 186] width 45 height 11
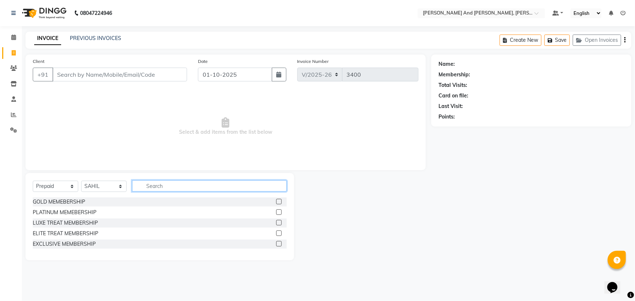
click at [168, 183] on input "text" at bounding box center [209, 185] width 155 height 11
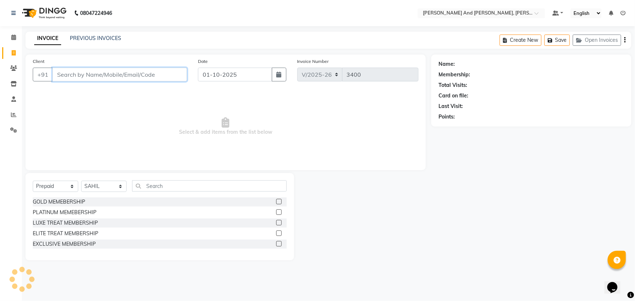
click at [92, 76] on input "Client" at bounding box center [119, 75] width 135 height 14
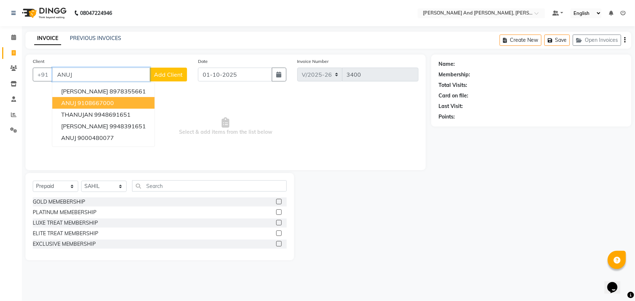
click at [109, 102] on ngb-highlight "9108667000" at bounding box center [95, 102] width 36 height 7
type input "9108667000"
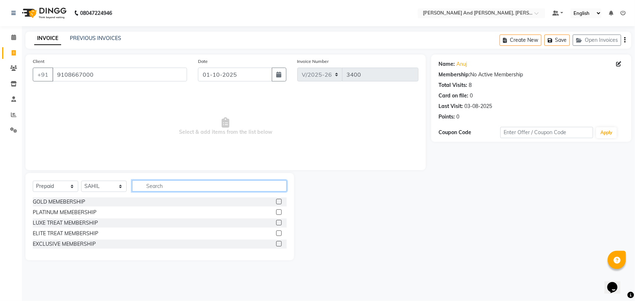
click at [161, 187] on input "text" at bounding box center [209, 185] width 155 height 11
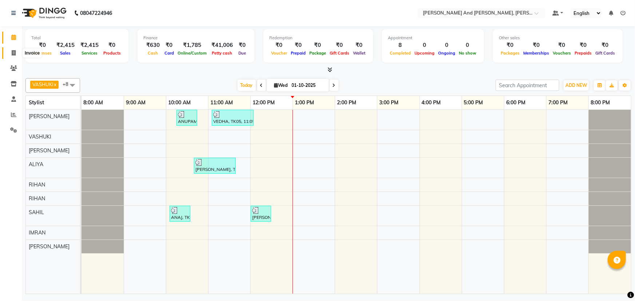
click at [15, 51] on icon at bounding box center [14, 52] width 4 height 5
select select "6766"
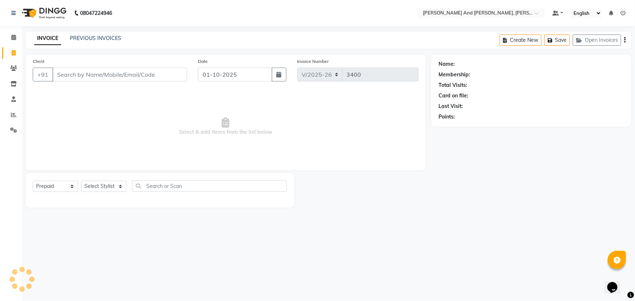
click at [114, 74] on input "Client" at bounding box center [119, 75] width 135 height 14
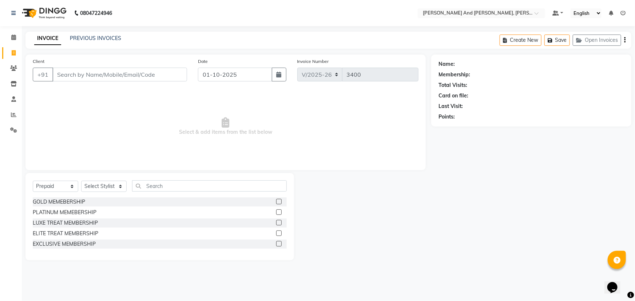
click at [120, 73] on input "Client" at bounding box center [119, 75] width 135 height 14
click at [47, 185] on select "Select Service Product Membership Package Voucher Prepaid Gift Card" at bounding box center [55, 186] width 45 height 11
select select "service"
click at [33, 181] on select "Select Service Product Membership Package Voucher Prepaid Gift Card" at bounding box center [55, 186] width 45 height 11
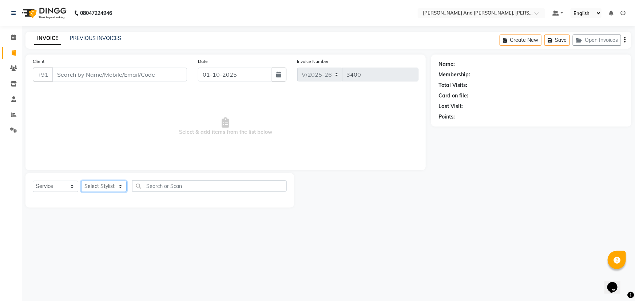
click at [103, 187] on select "Select Stylist ADITI AFREEN 2 [PERSON_NAME] ALKAF [PERSON_NAME] [PERSON_NAME] […" at bounding box center [103, 186] width 45 height 11
select select "93389"
click at [81, 181] on select "Select Stylist ADITI AFREEN 2 [PERSON_NAME] ALKAF [PERSON_NAME] [PERSON_NAME] […" at bounding box center [103, 186] width 45 height 11
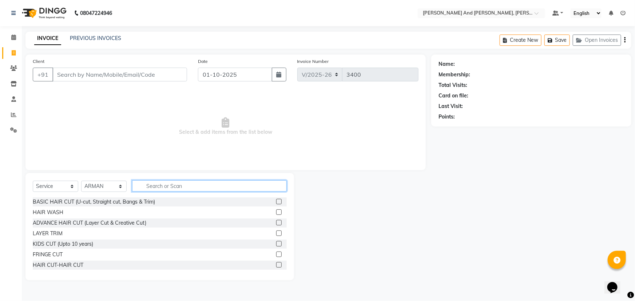
click at [167, 185] on input "text" at bounding box center [209, 185] width 155 height 11
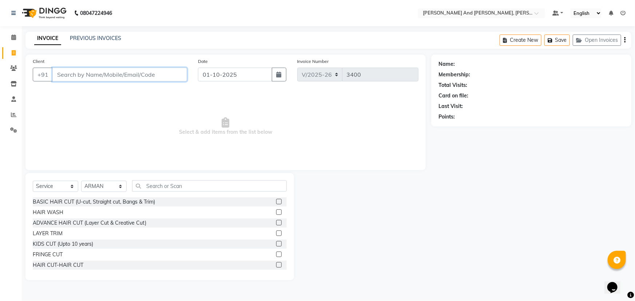
click at [111, 73] on input "Client" at bounding box center [119, 75] width 135 height 14
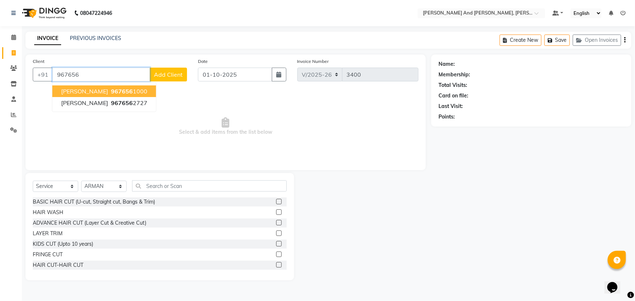
click at [121, 86] on button "RAJEEV KUMAR 967656 1000" at bounding box center [104, 91] width 104 height 12
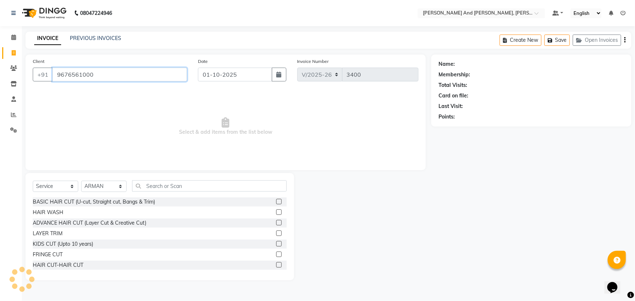
type input "9676561000"
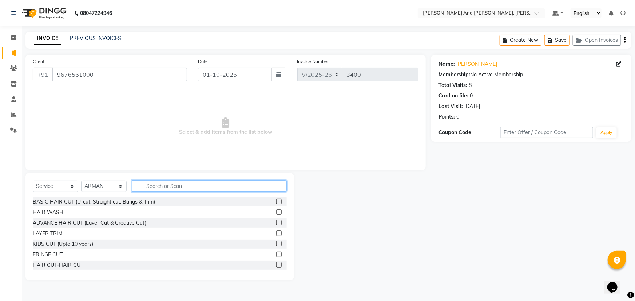
click at [187, 190] on input "text" at bounding box center [209, 185] width 155 height 11
type input "HAIR"
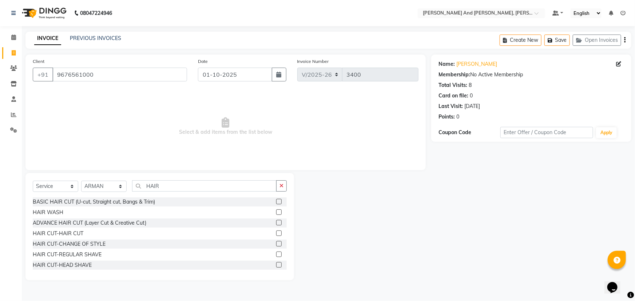
click at [276, 232] on label at bounding box center [278, 233] width 5 height 5
click at [276, 232] on input "checkbox" at bounding box center [278, 233] width 5 height 5
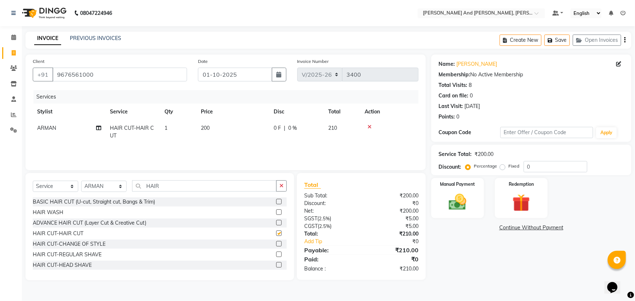
checkbox input "false"
click at [466, 194] on img at bounding box center [458, 202] width 30 height 21
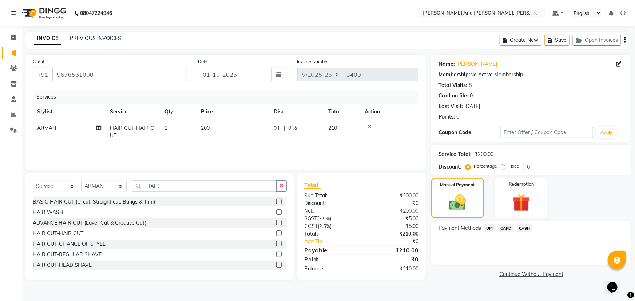
click at [490, 229] on span "UPI" at bounding box center [489, 228] width 11 height 8
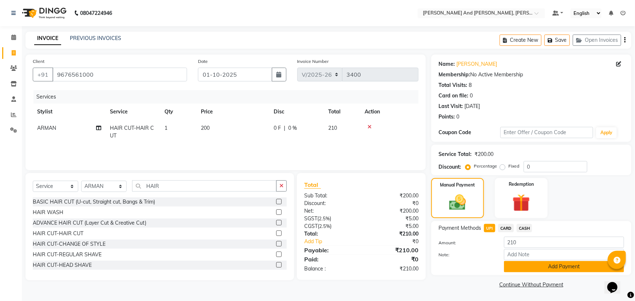
click at [523, 266] on button "Add Payment" at bounding box center [564, 266] width 120 height 11
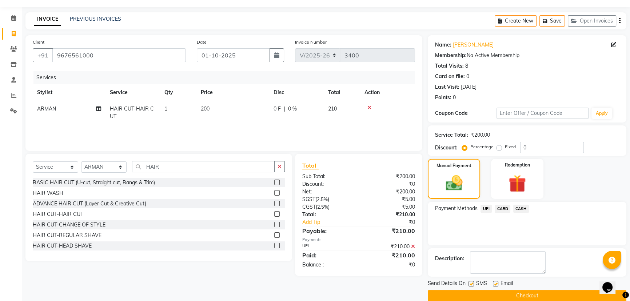
scroll to position [30, 0]
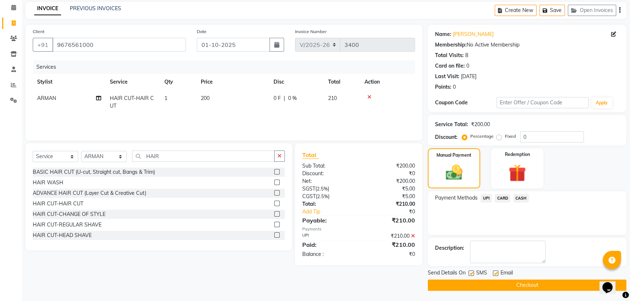
click at [515, 285] on button "Checkout" at bounding box center [527, 285] width 199 height 11
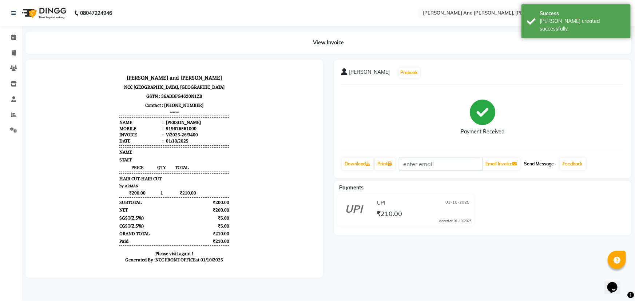
click at [539, 161] on button "Send Message" at bounding box center [539, 164] width 36 height 12
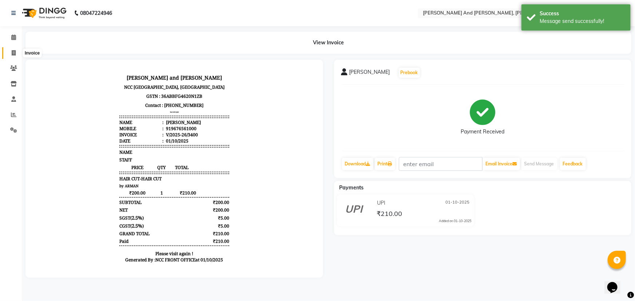
click at [16, 55] on span at bounding box center [13, 53] width 13 height 8
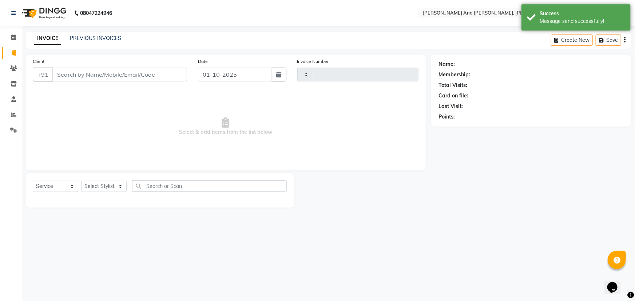
click at [16, 55] on span at bounding box center [13, 53] width 13 height 8
select select "service"
select select "6766"
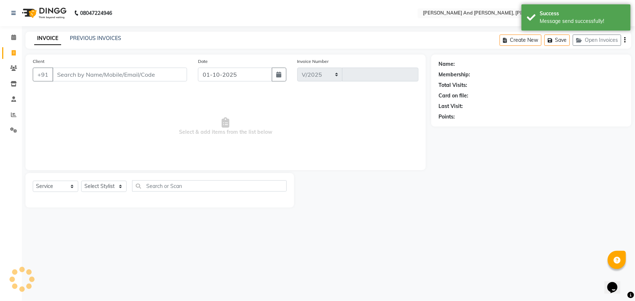
type input "3401"
select select "P"
